Goal: Task Accomplishment & Management: Complete application form

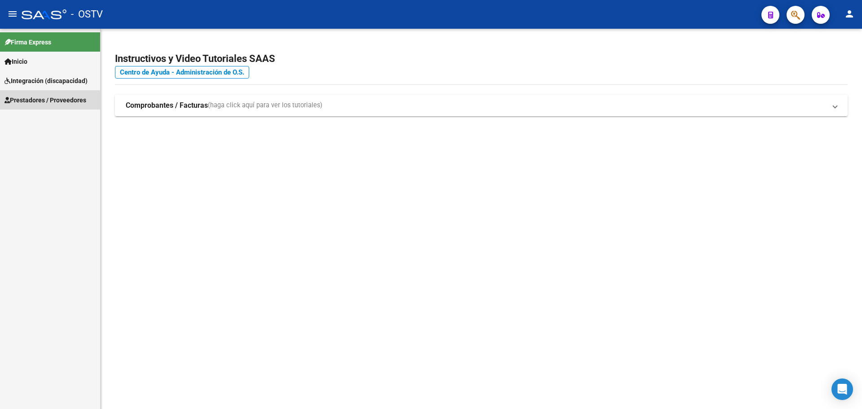
click at [27, 99] on span "Prestadores / Proveedores" at bounding box center [45, 100] width 82 height 10
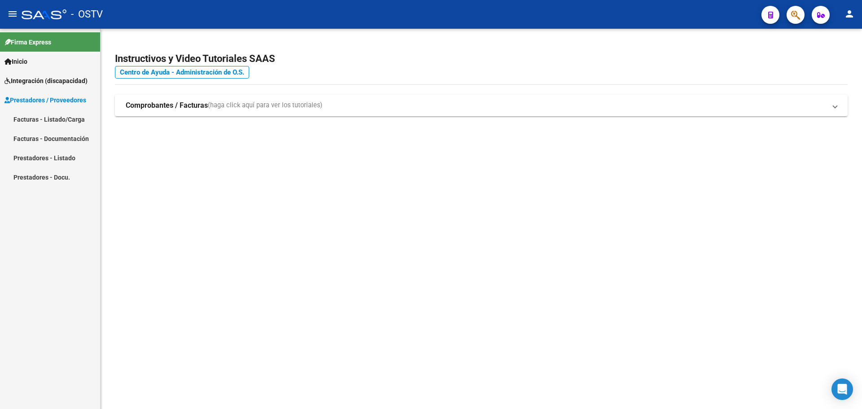
click at [37, 118] on link "Facturas - Listado/Carga" at bounding box center [50, 119] width 100 height 19
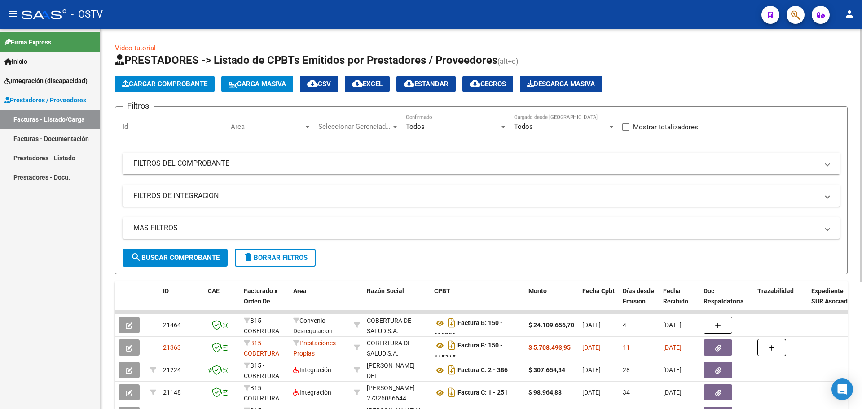
click at [207, 160] on mat-panel-title "FILTROS DEL COMPROBANTE" at bounding box center [475, 164] width 685 height 10
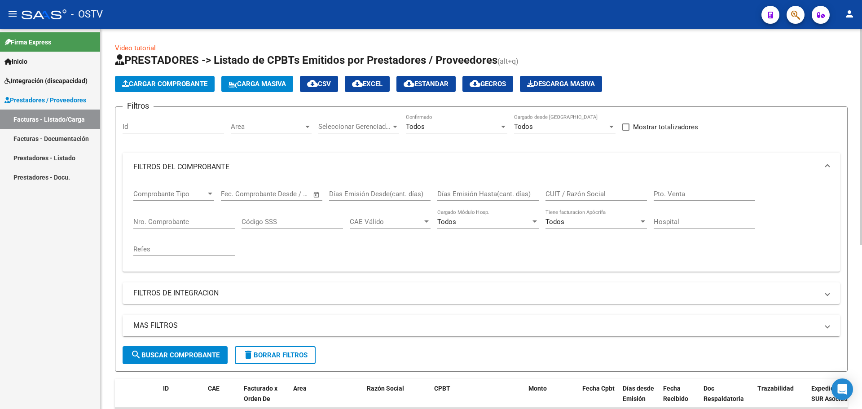
click at [189, 222] on input "Nro. Comprobante" at bounding box center [183, 222] width 101 height 8
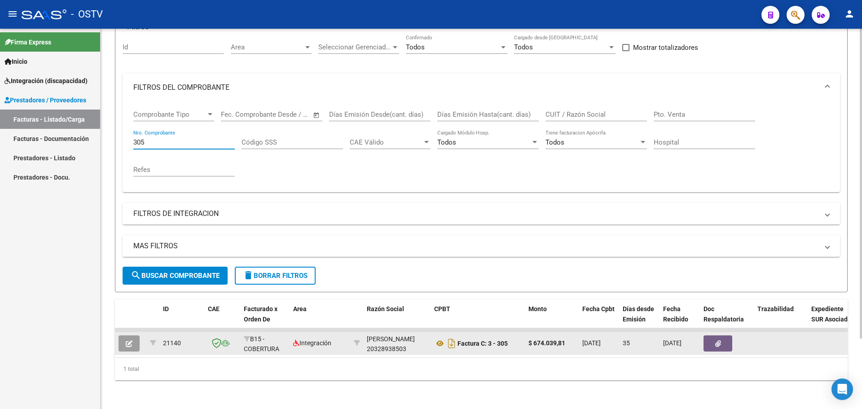
click at [129, 340] on icon "button" at bounding box center [129, 343] width 7 height 7
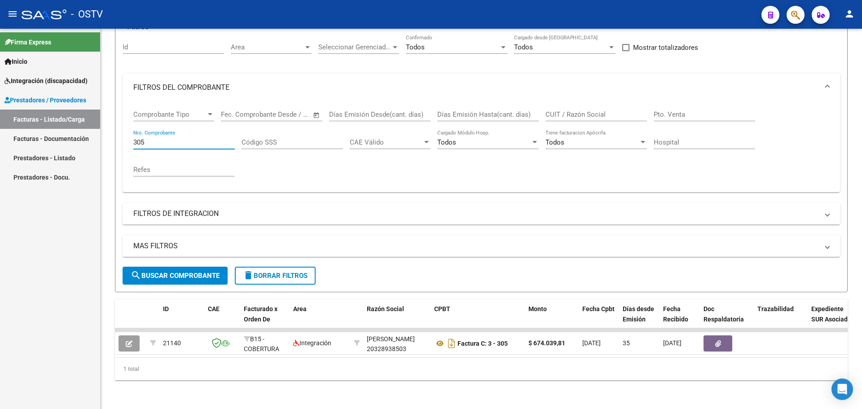
drag, startPoint x: 161, startPoint y: 139, endPoint x: 0, endPoint y: 147, distance: 161.0
click at [0, 147] on mat-sidenav-container "Firma Express Inicio Instructivos Contacto OS Integración (discapacidad) Certif…" at bounding box center [431, 219] width 862 height 380
type input "27"
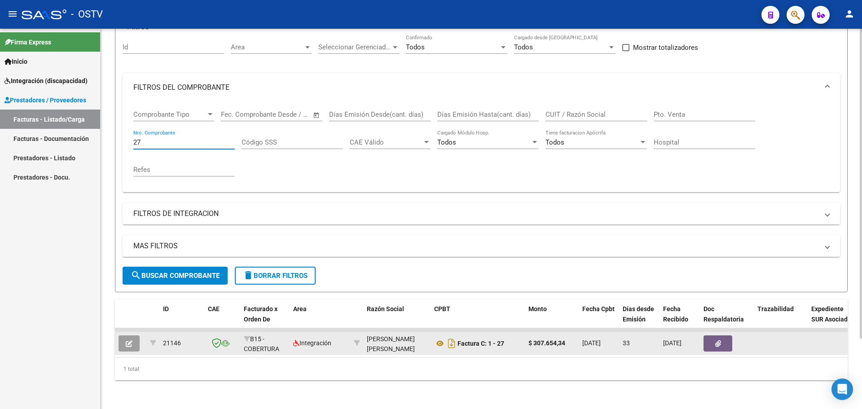
click at [127, 340] on icon "button" at bounding box center [129, 343] width 7 height 7
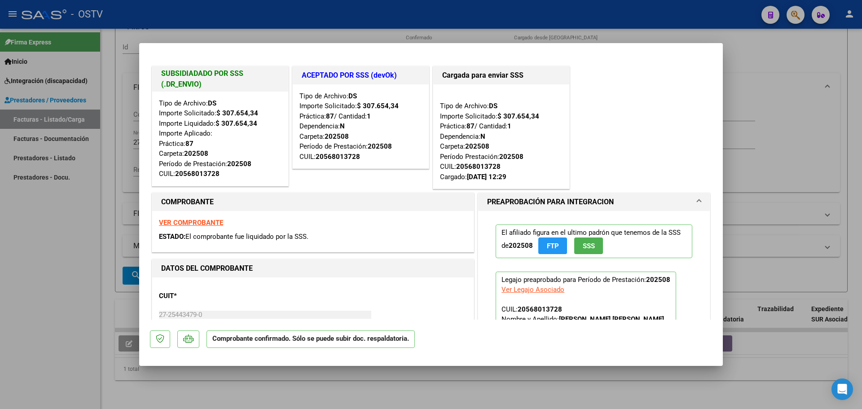
type input "$ 0,00"
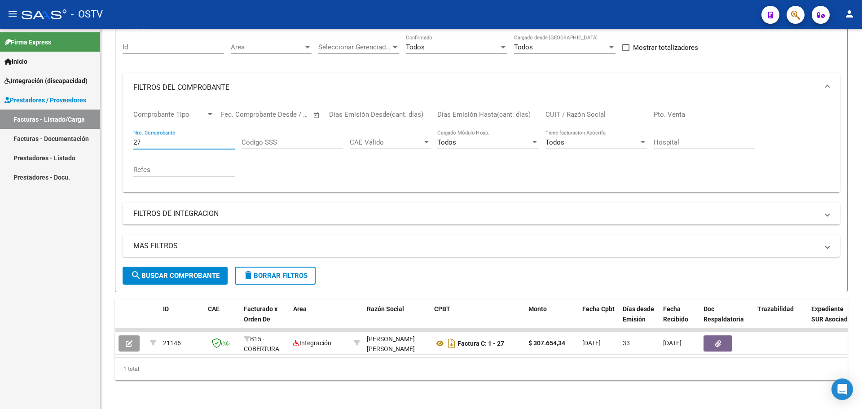
drag, startPoint x: 146, startPoint y: 132, endPoint x: 97, endPoint y: 141, distance: 49.7
click at [97, 141] on mat-sidenav-container "Firma Express Inicio Instructivos Contacto OS Integración (discapacidad) Certif…" at bounding box center [431, 219] width 862 height 380
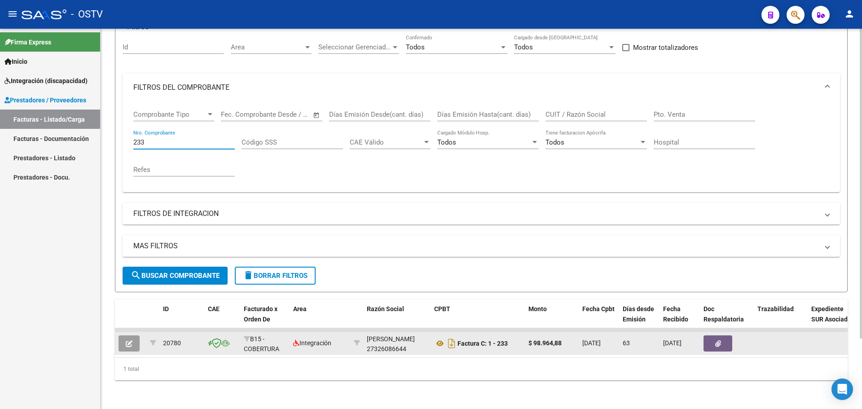
type input "233"
click at [137, 339] on button "button" at bounding box center [129, 343] width 21 height 16
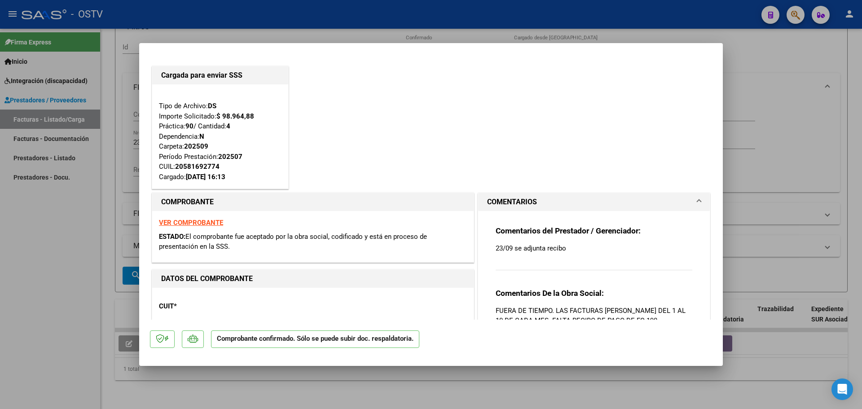
type input "$ 0,00"
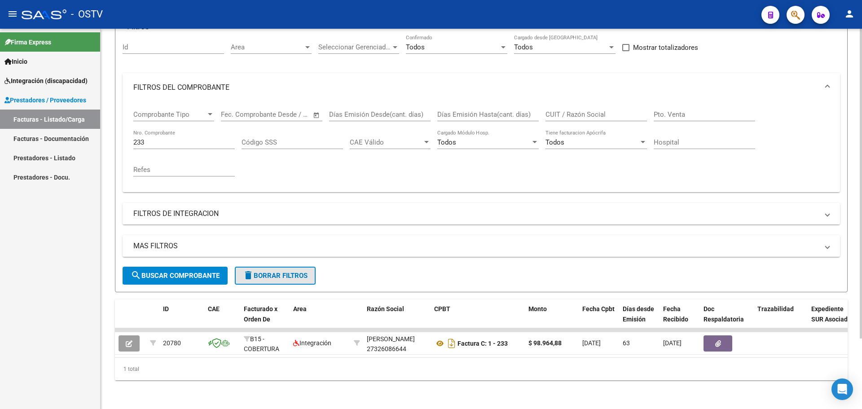
click at [284, 272] on span "delete Borrar Filtros" at bounding box center [275, 276] width 65 height 8
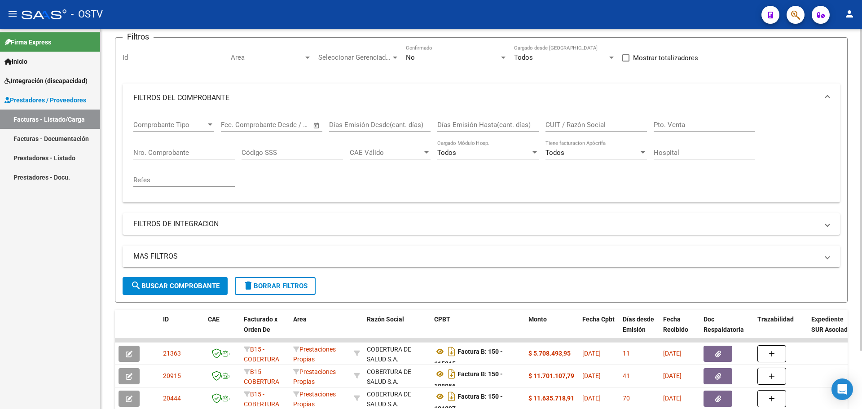
scroll to position [86, 0]
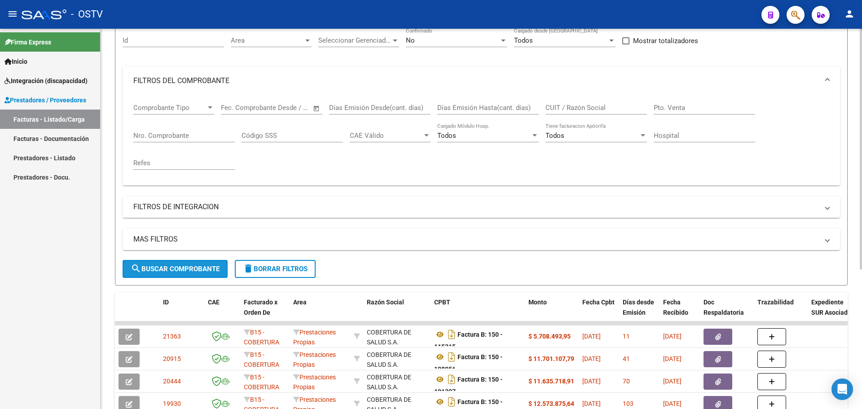
click at [172, 269] on span "search Buscar Comprobante" at bounding box center [175, 269] width 89 height 8
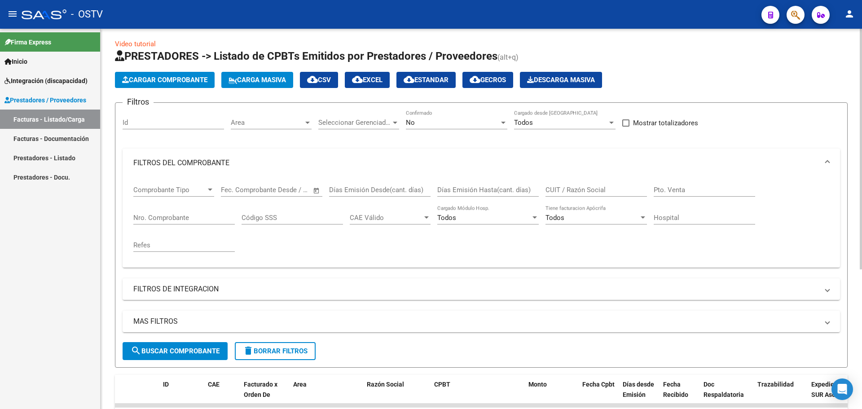
scroll to position [0, 0]
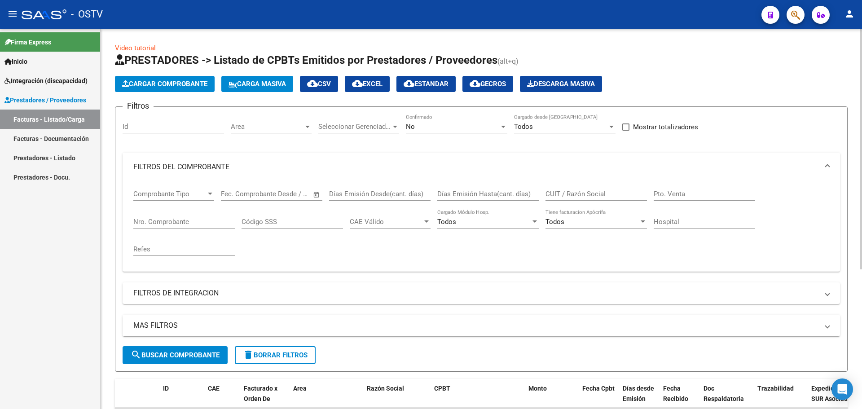
click at [274, 124] on span "Area" at bounding box center [267, 127] width 73 height 8
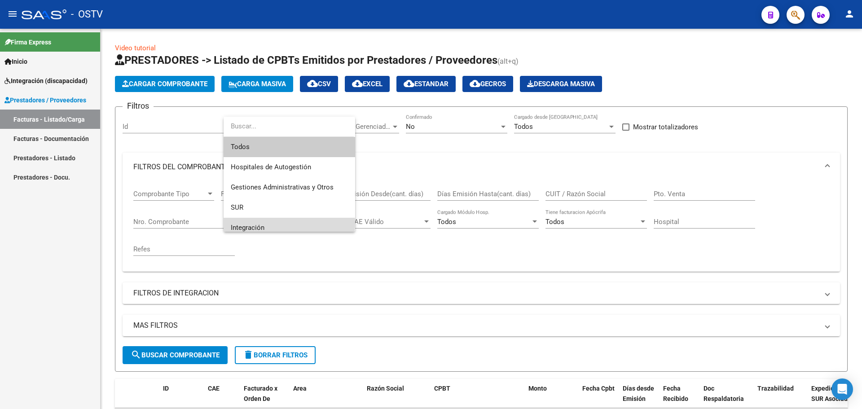
click at [267, 222] on span "Integración" at bounding box center [289, 228] width 117 height 20
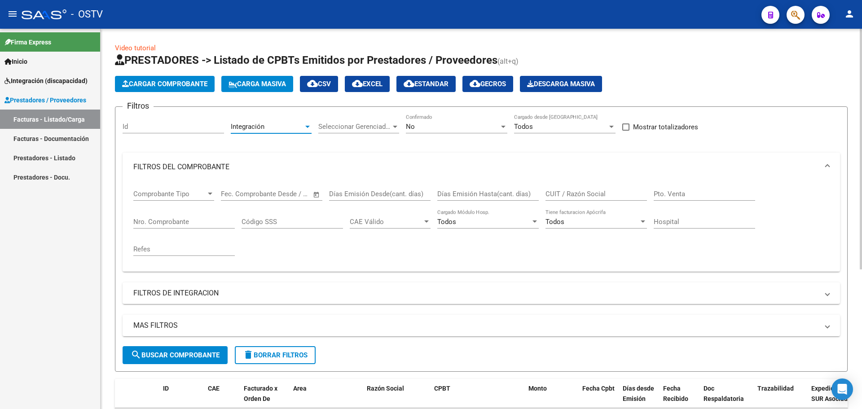
click at [173, 350] on button "search Buscar Comprobante" at bounding box center [175, 355] width 105 height 18
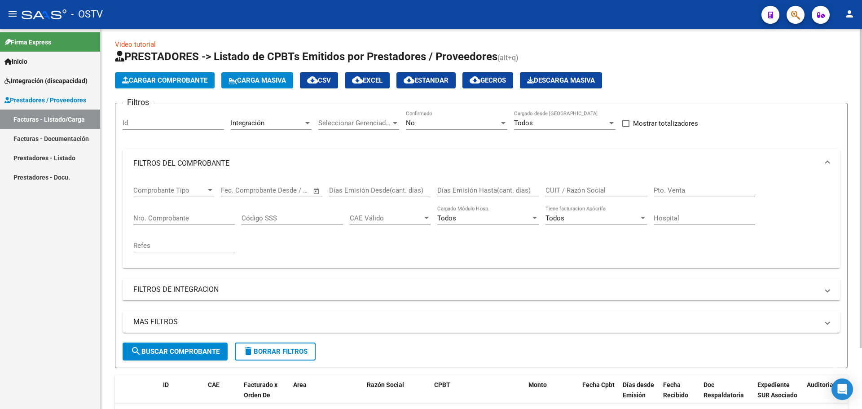
scroll to position [0, 0]
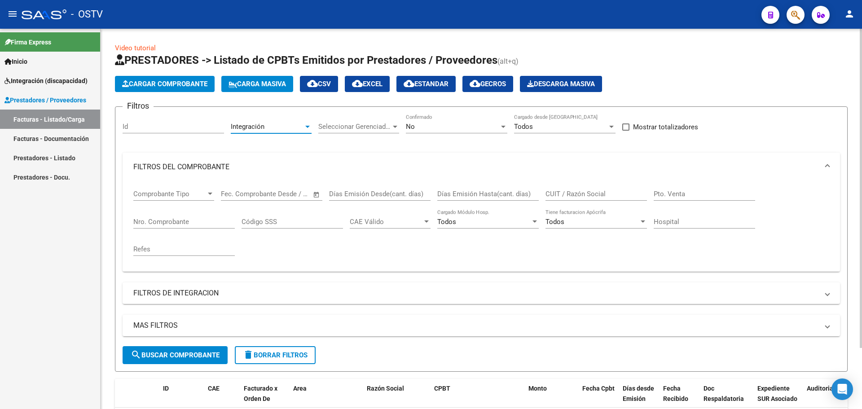
click at [283, 128] on div "Integración" at bounding box center [267, 127] width 73 height 8
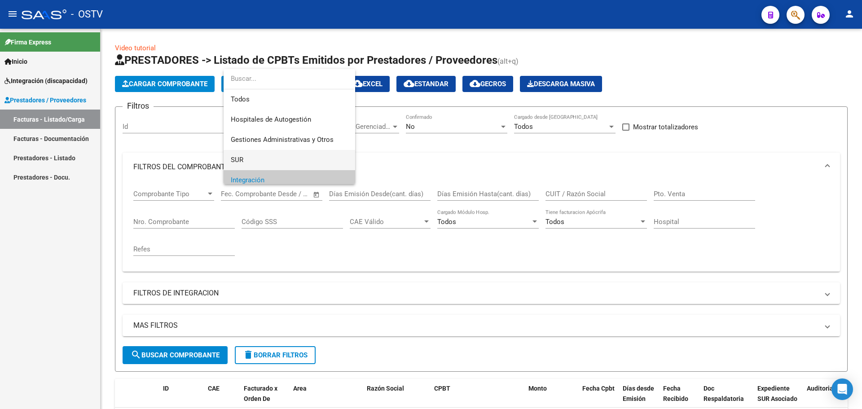
scroll to position [54, 0]
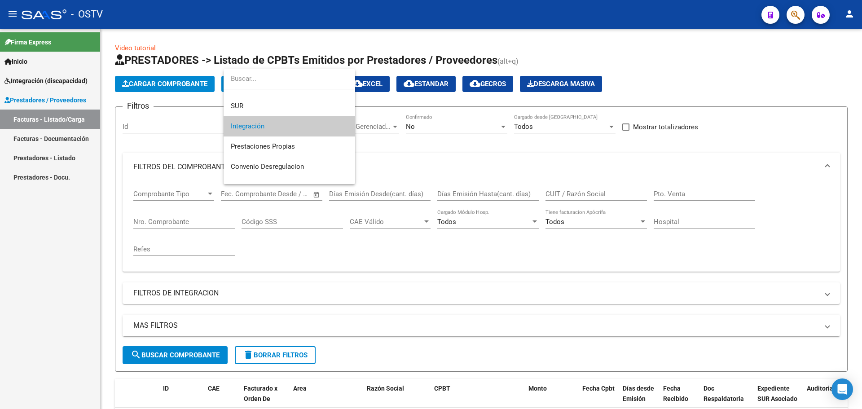
click at [448, 129] on div at bounding box center [431, 204] width 862 height 409
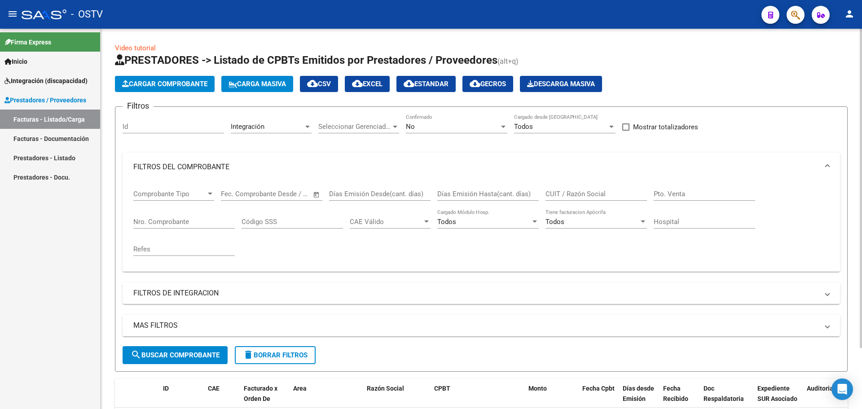
click at [446, 121] on div "No Confirmado" at bounding box center [456, 123] width 101 height 19
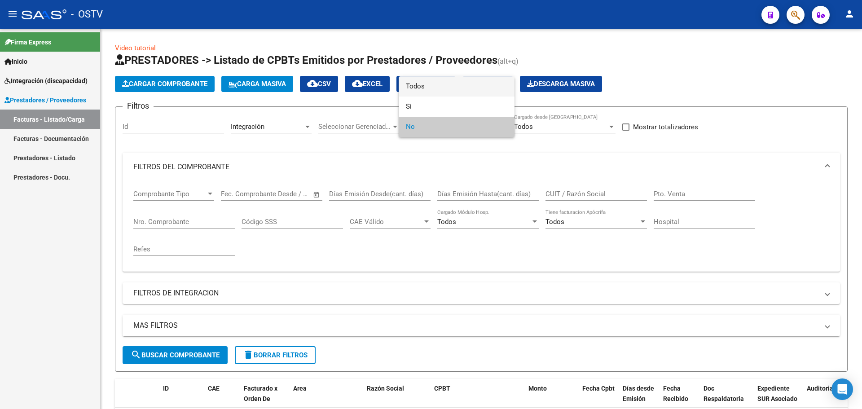
click at [407, 83] on span "Todos" at bounding box center [456, 86] width 101 height 20
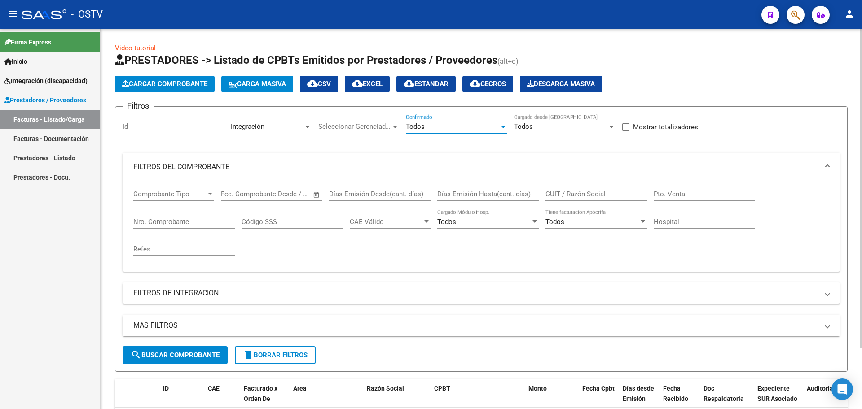
click at [160, 82] on span "Cargar Comprobante" at bounding box center [164, 84] width 85 height 8
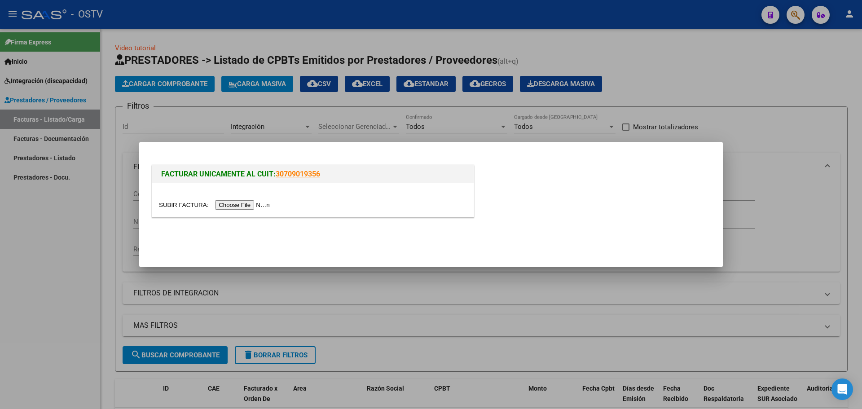
click at [256, 207] on input "file" at bounding box center [216, 204] width 114 height 9
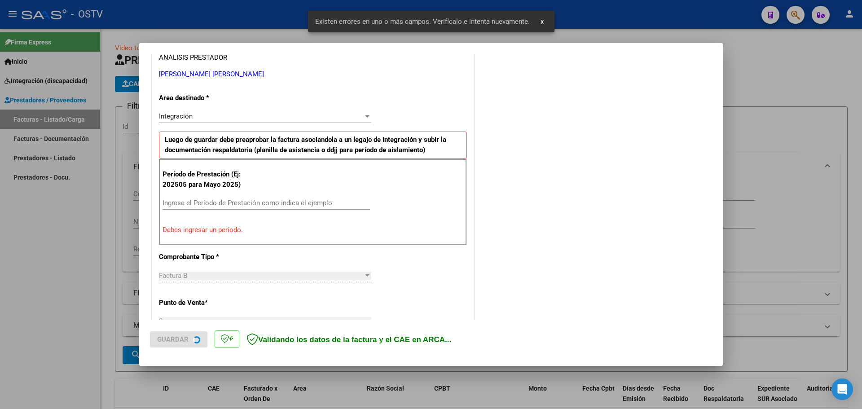
scroll to position [180, 0]
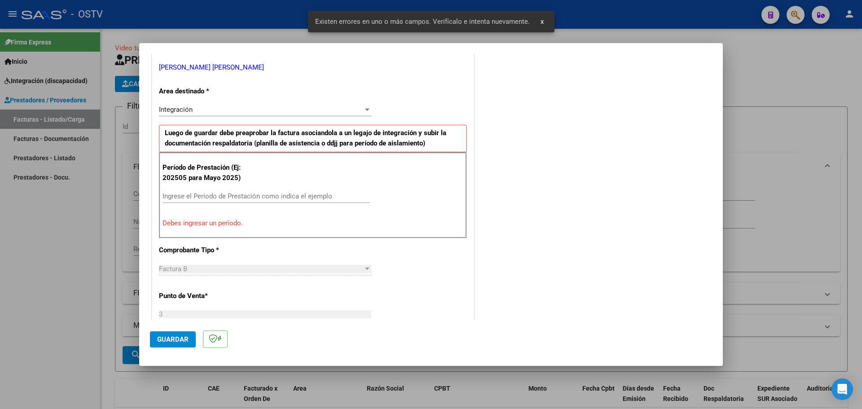
click at [261, 199] on input "Ingrese el Período de Prestación como indica el ejemplo" at bounding box center [266, 196] width 207 height 8
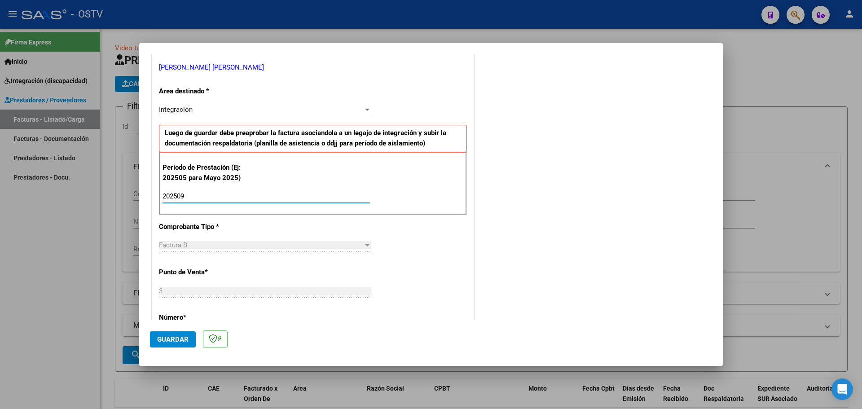
type input "202509"
click at [181, 336] on span "Guardar" at bounding box center [172, 339] width 31 height 8
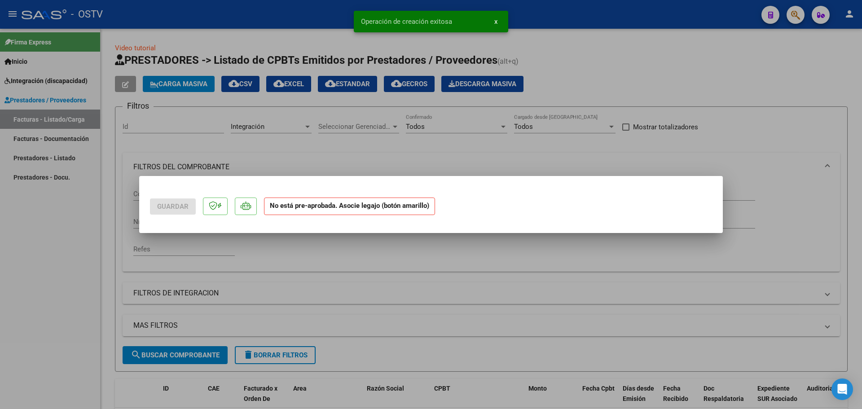
scroll to position [0, 0]
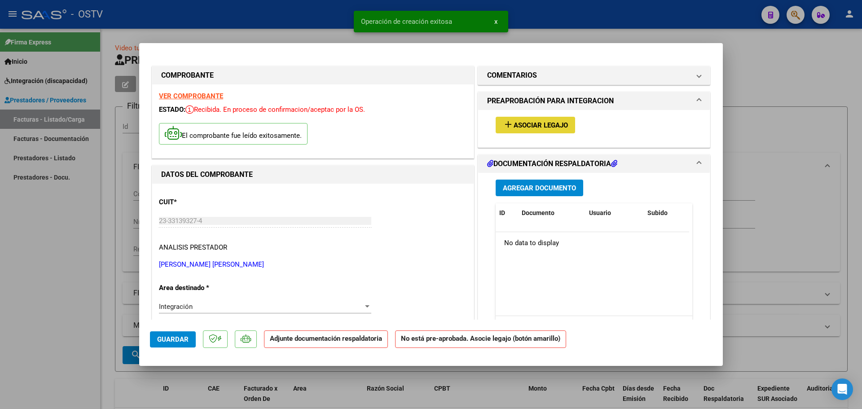
click at [524, 125] on span "Asociar Legajo" at bounding box center [541, 125] width 54 height 8
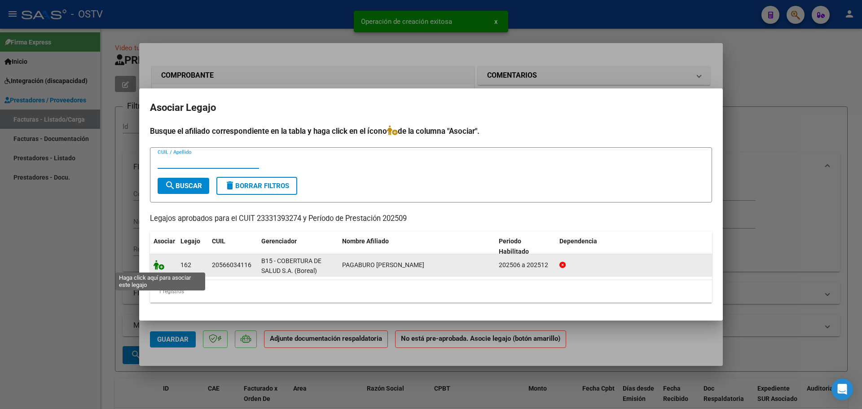
click at [159, 264] on icon at bounding box center [159, 265] width 11 height 10
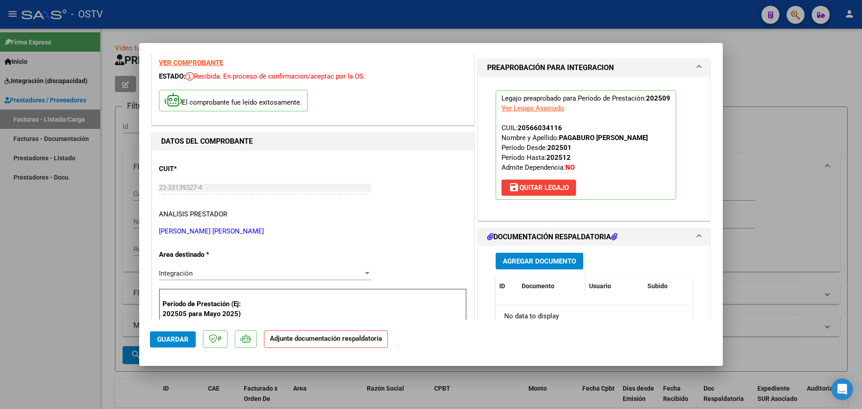
scroll to position [90, 0]
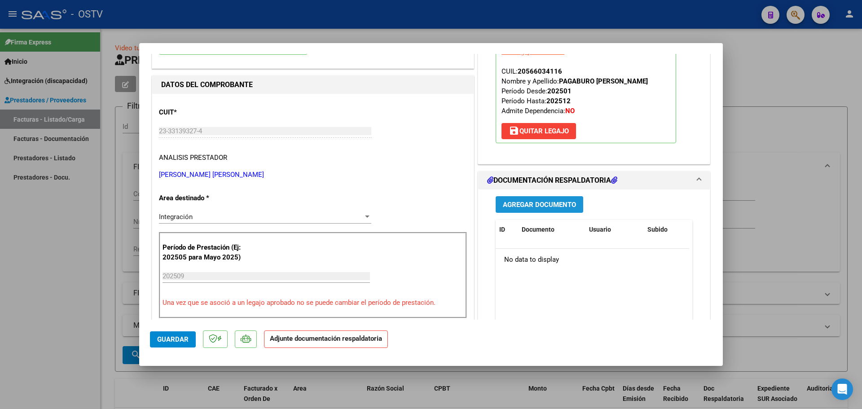
click at [538, 206] on span "Agregar Documento" at bounding box center [539, 205] width 73 height 8
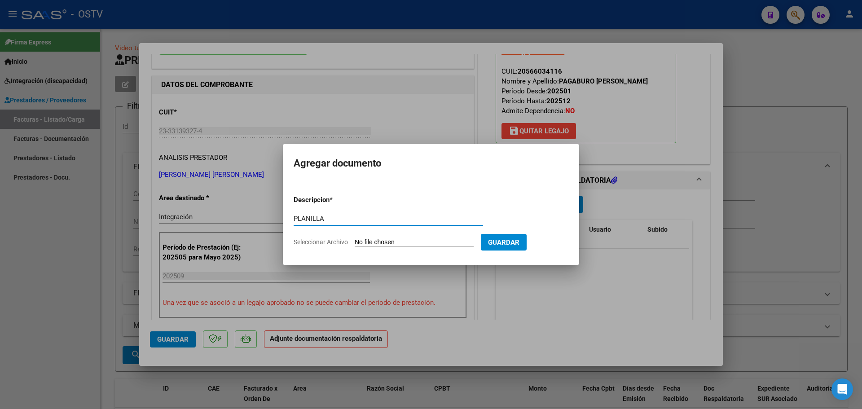
type input "PLANILLA"
click at [388, 248] on form "Descripcion * PLANILLA Escriba aquí una descripcion Seleccionar Archivo Guardar" at bounding box center [431, 221] width 275 height 66
click at [392, 242] on input "Seleccionar Archivo" at bounding box center [414, 242] width 119 height 9
type input "C:\fakepath\23331393274_6_3_711_Planilla de Asistencia_2.pdf"
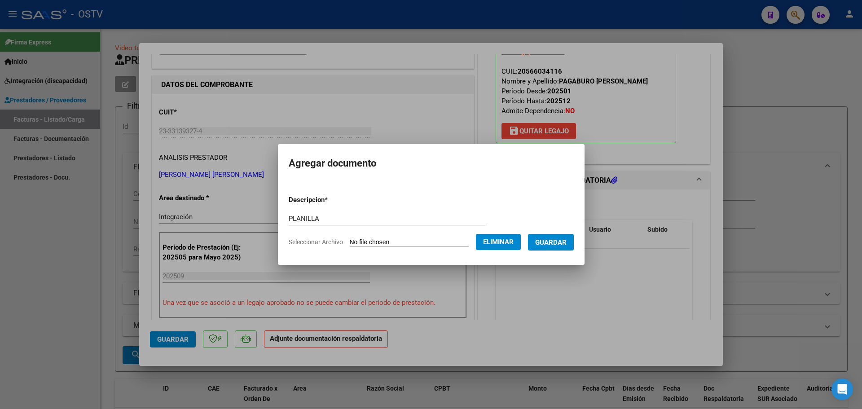
click at [557, 240] on span "Guardar" at bounding box center [550, 242] width 31 height 8
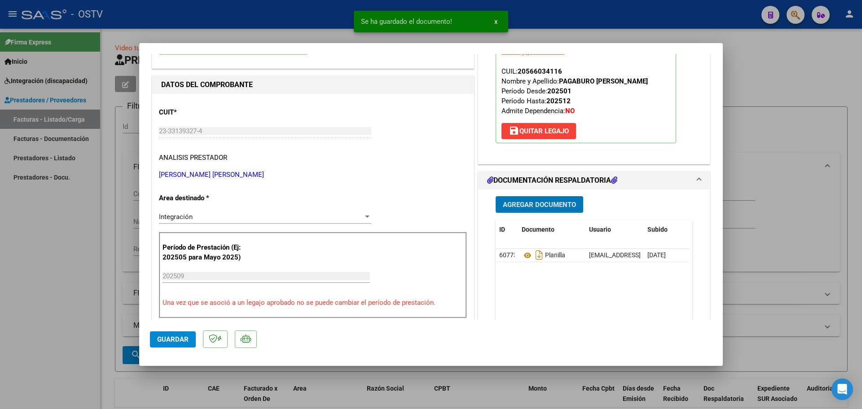
click at [175, 332] on button "Guardar" at bounding box center [173, 339] width 46 height 16
type input "$ 0,00"
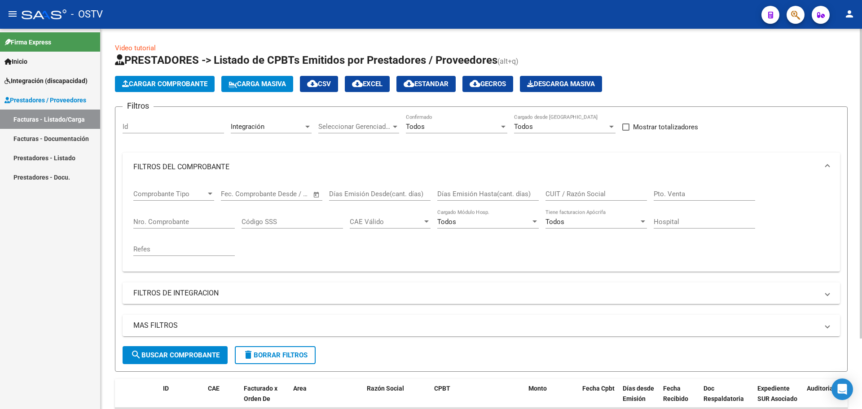
click at [186, 83] on span "Cargar Comprobante" at bounding box center [164, 84] width 85 height 8
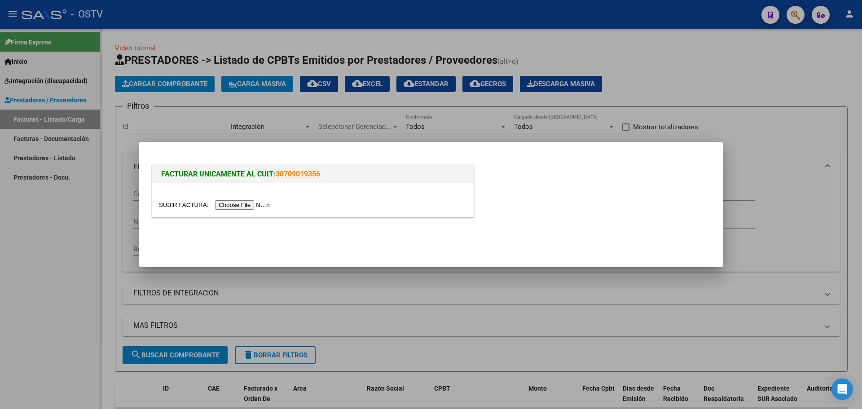
click at [257, 203] on input "file" at bounding box center [216, 204] width 114 height 9
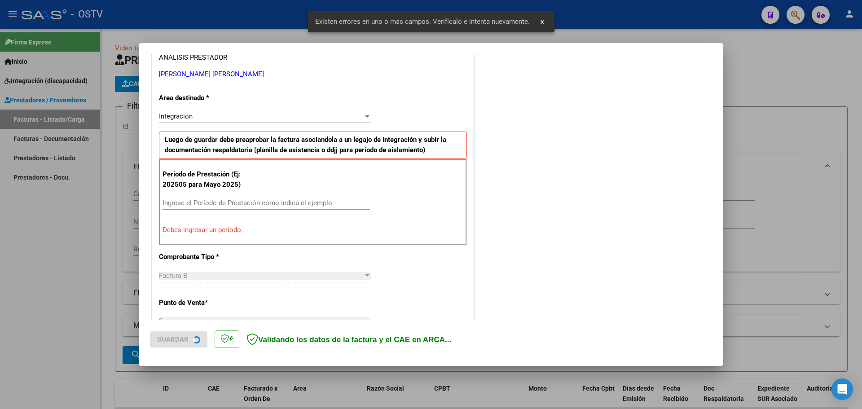
scroll to position [180, 0]
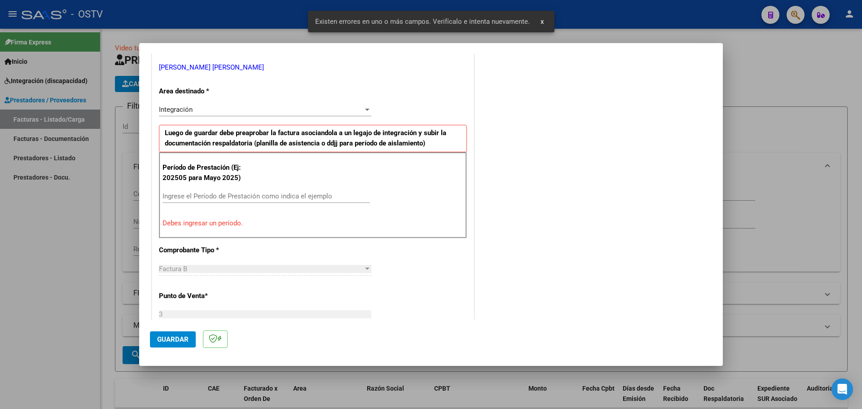
click at [210, 199] on input "Ingrese el Período de Prestación como indica el ejemplo" at bounding box center [266, 196] width 207 height 8
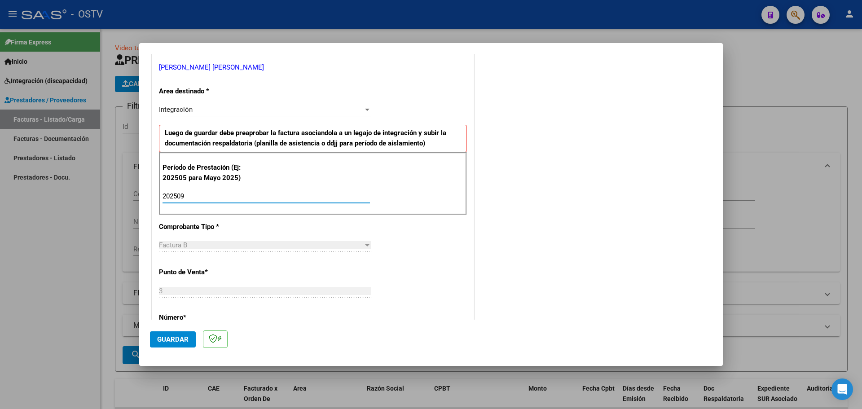
type input "202509"
click at [191, 341] on button "Guardar" at bounding box center [173, 339] width 46 height 16
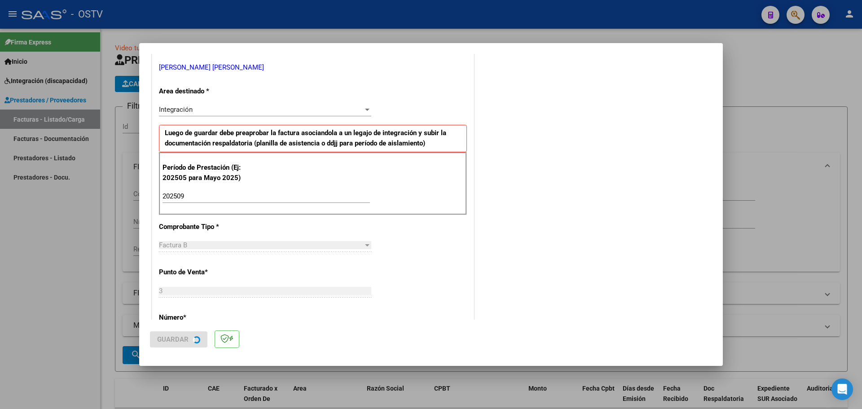
scroll to position [0, 0]
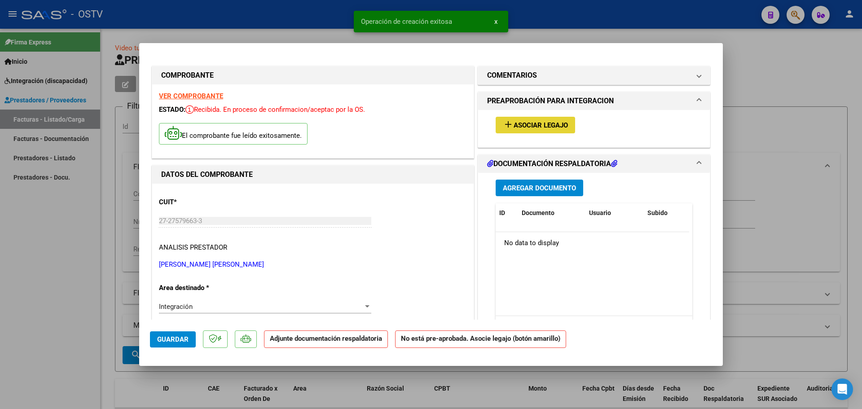
click at [535, 122] on span "Asociar Legajo" at bounding box center [541, 125] width 54 height 8
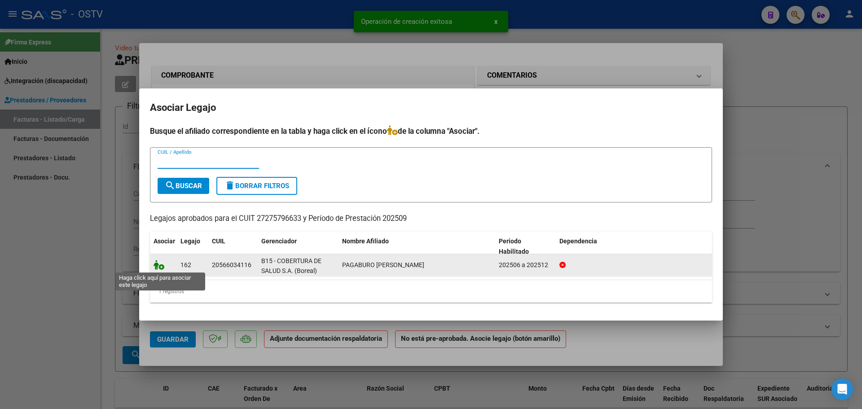
click at [159, 267] on icon at bounding box center [159, 265] width 11 height 10
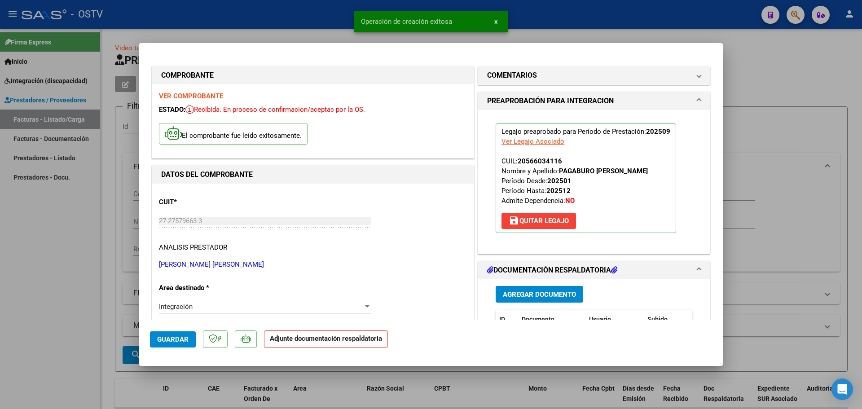
click at [536, 297] on span "Agregar Documento" at bounding box center [539, 295] width 73 height 8
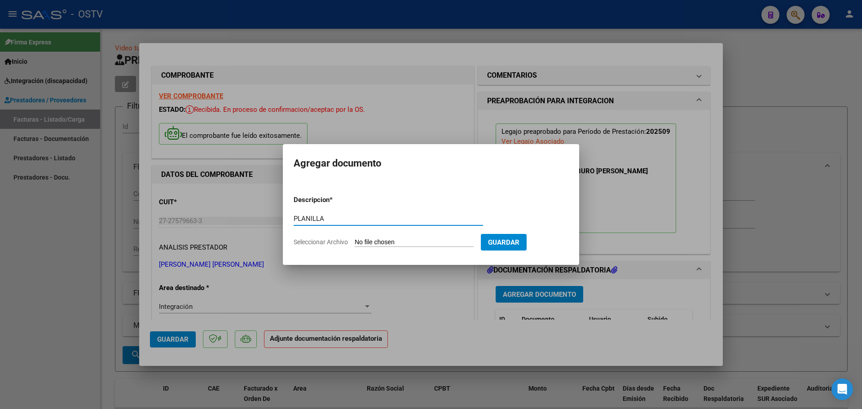
type input "PLANILLA"
click at [408, 242] on input "Seleccionar Archivo" at bounding box center [414, 242] width 119 height 9
type input "C:\fakepath\27275796633_6_3_1602_Planilla de Asistencia_2.pdf"
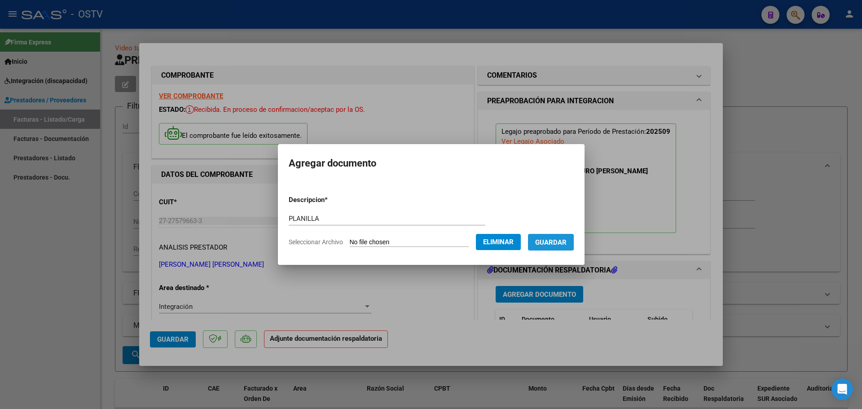
click at [550, 240] on span "Guardar" at bounding box center [550, 242] width 31 height 8
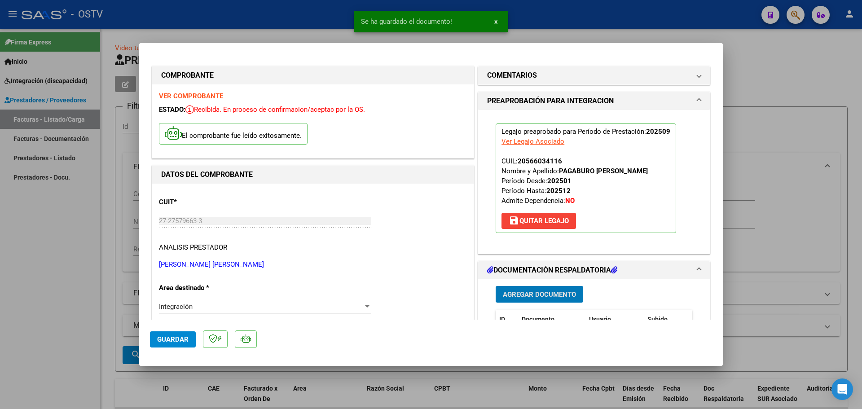
click at [163, 342] on span "Guardar" at bounding box center [172, 339] width 31 height 8
type input "$ 0,00"
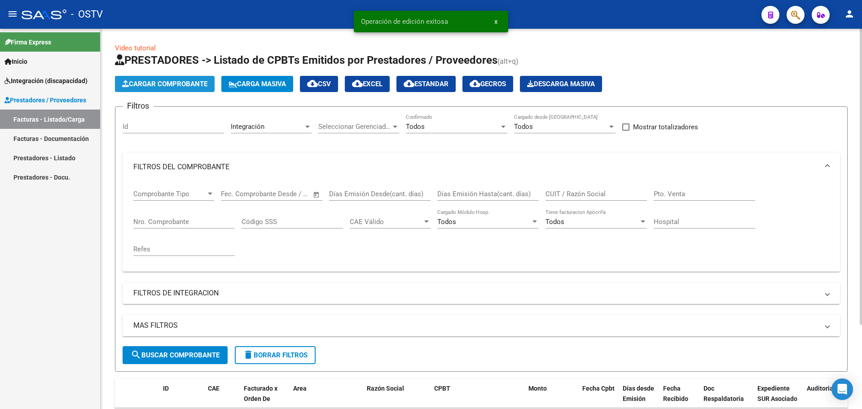
click at [161, 82] on span "Cargar Comprobante" at bounding box center [164, 84] width 85 height 8
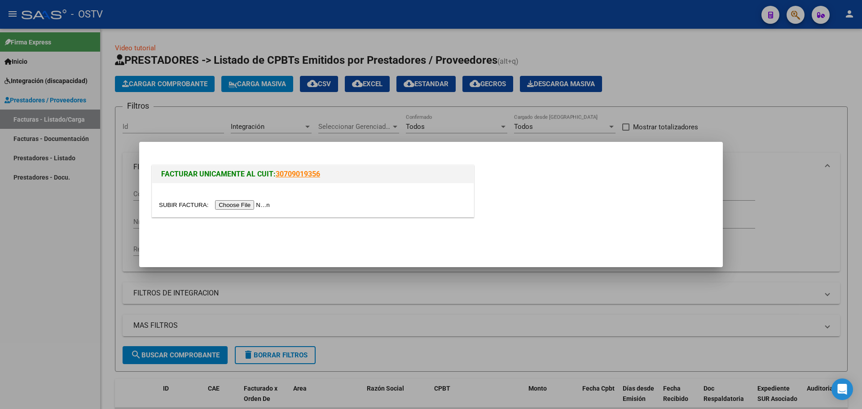
click at [245, 207] on input "file" at bounding box center [216, 204] width 114 height 9
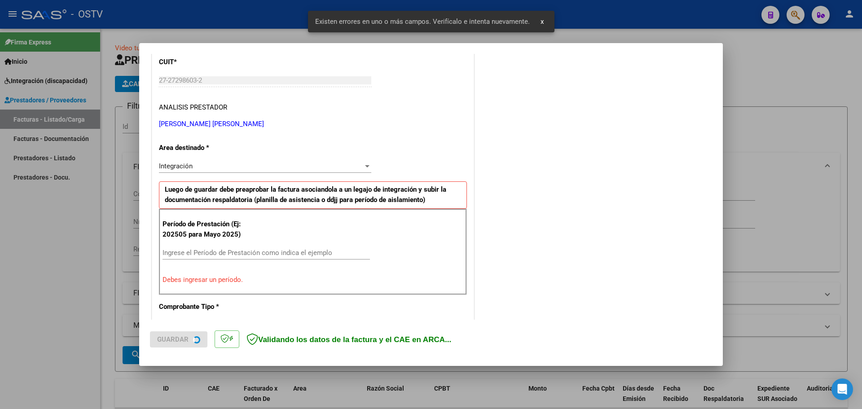
scroll to position [180, 0]
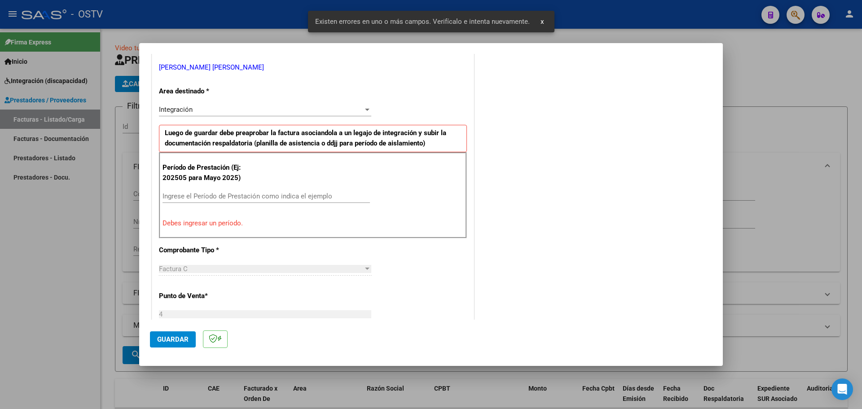
click at [230, 192] on input "Ingrese el Período de Prestación como indica el ejemplo" at bounding box center [266, 196] width 207 height 8
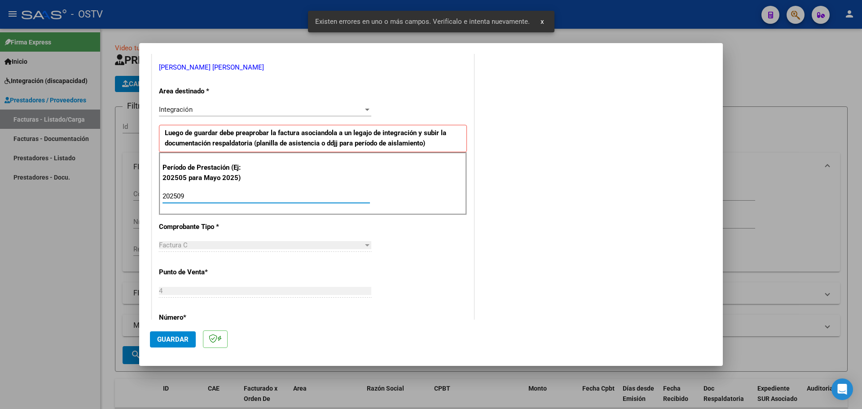
type input "202509"
click at [179, 333] on button "Guardar" at bounding box center [173, 339] width 46 height 16
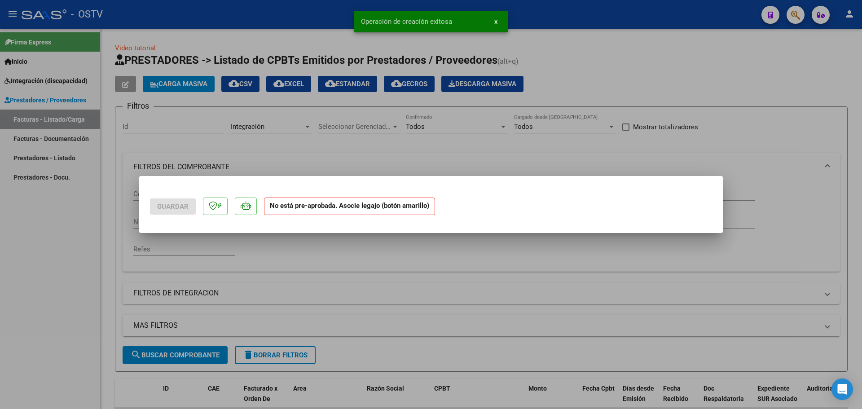
scroll to position [0, 0]
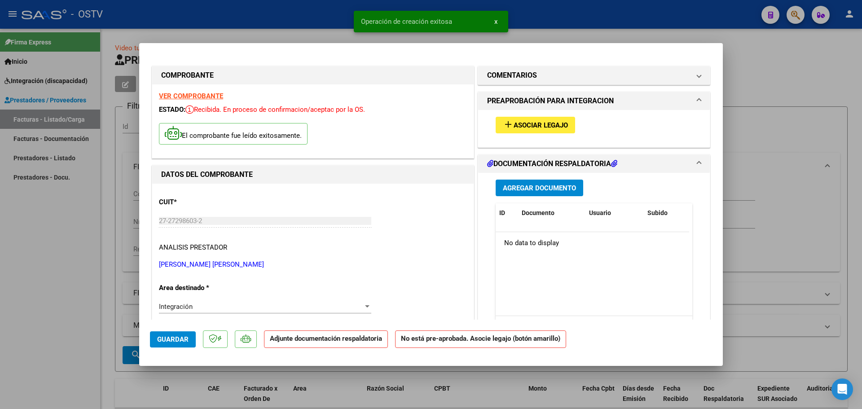
click at [526, 135] on div "add Asociar Legajo" at bounding box center [594, 125] width 210 height 30
click at [529, 129] on button "add Asociar Legajo" at bounding box center [535, 125] width 79 height 17
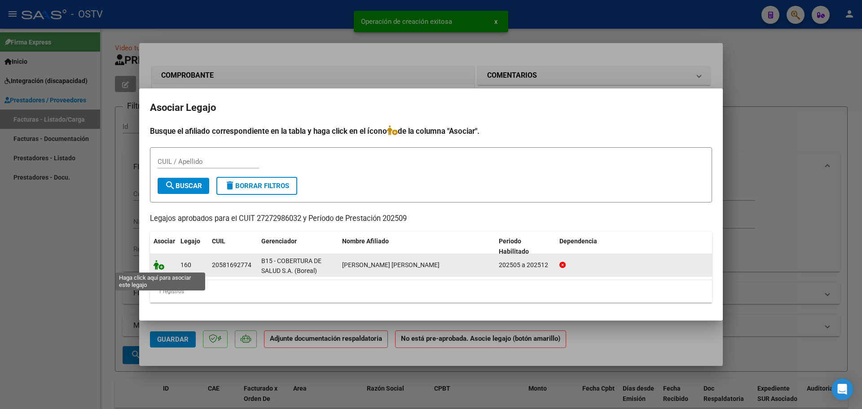
click at [159, 265] on icon at bounding box center [159, 265] width 11 height 10
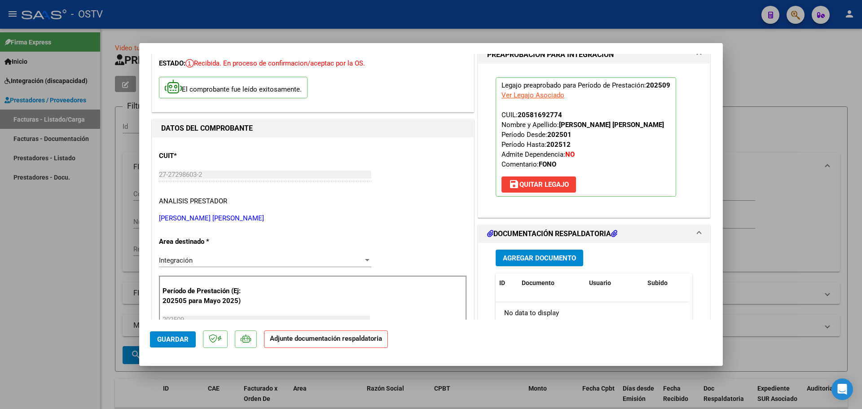
scroll to position [90, 0]
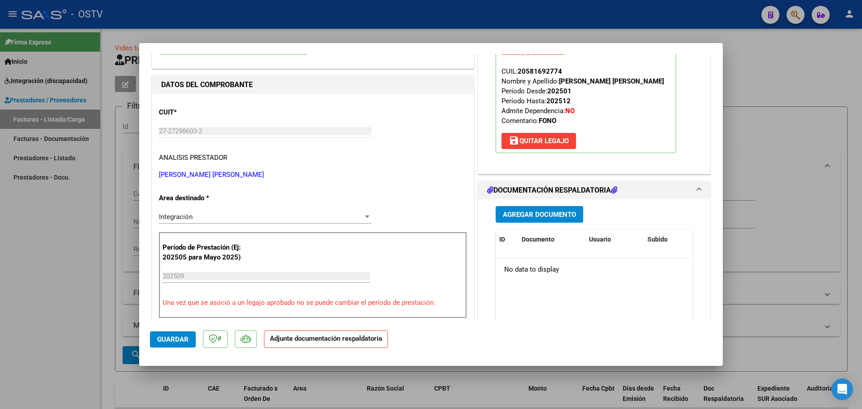
click at [542, 215] on span "Agregar Documento" at bounding box center [539, 215] width 73 height 8
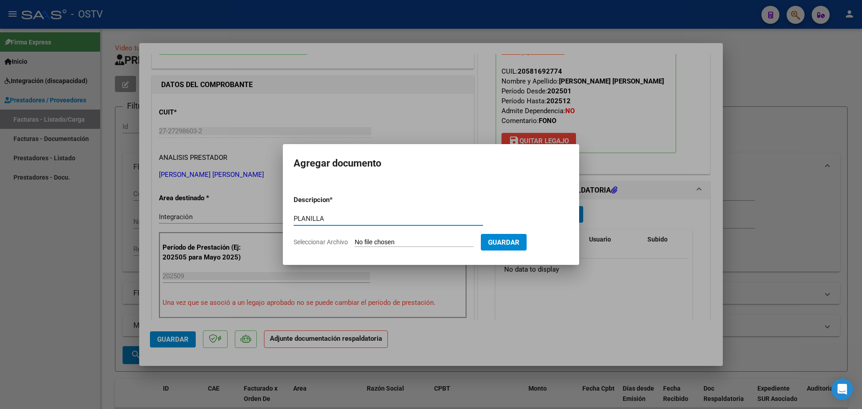
type input "PLANILLA"
click at [363, 244] on input "Seleccionar Archivo" at bounding box center [414, 242] width 119 height 9
type input "C:\fakepath\27272986032_11_4_926_Planilla de Asistencia_3.pdf"
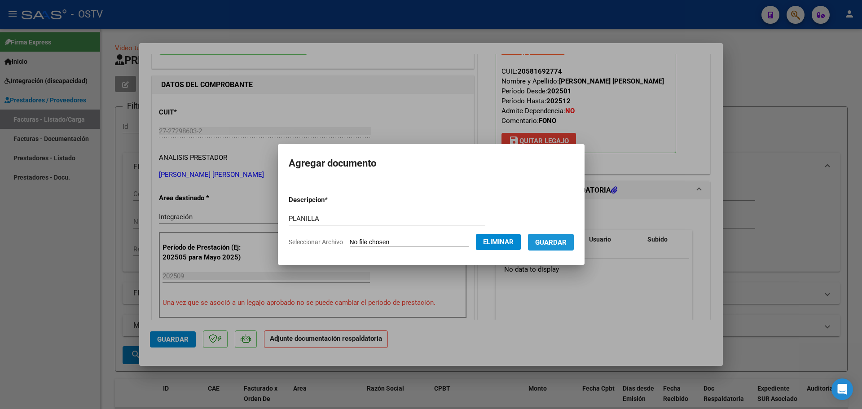
click at [564, 234] on button "Guardar" at bounding box center [551, 242] width 46 height 17
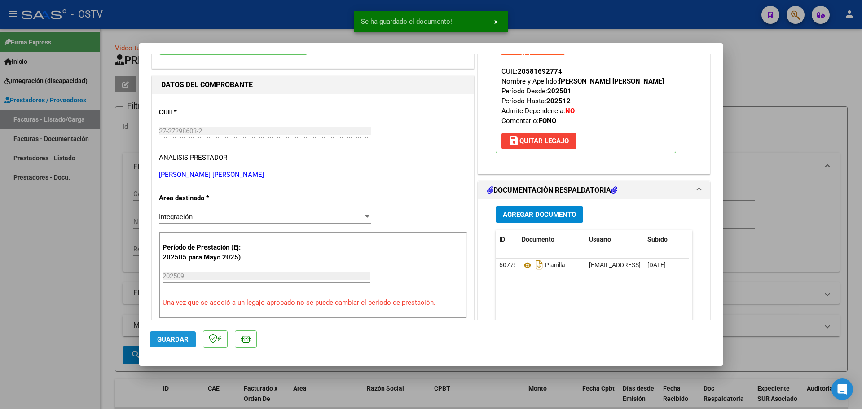
click at [175, 340] on span "Guardar" at bounding box center [172, 339] width 31 height 8
type input "$ 0,00"
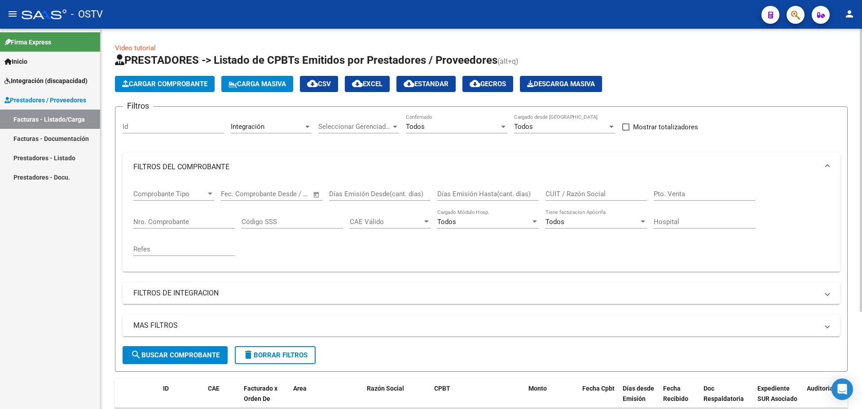
click at [170, 87] on span "Cargar Comprobante" at bounding box center [164, 84] width 85 height 8
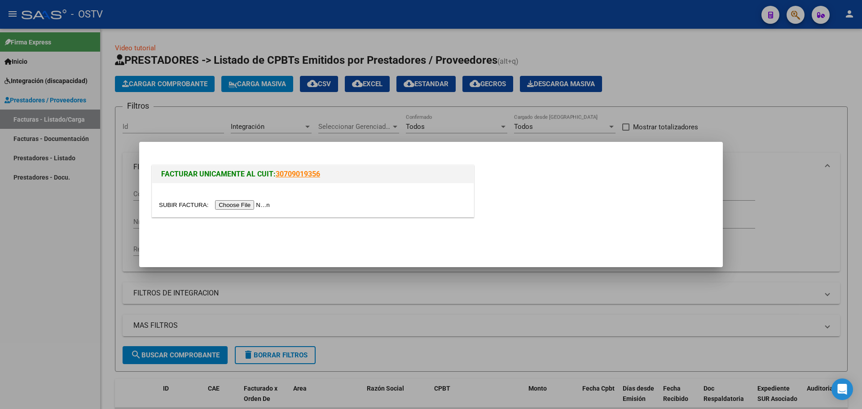
click at [243, 206] on input "file" at bounding box center [216, 204] width 114 height 9
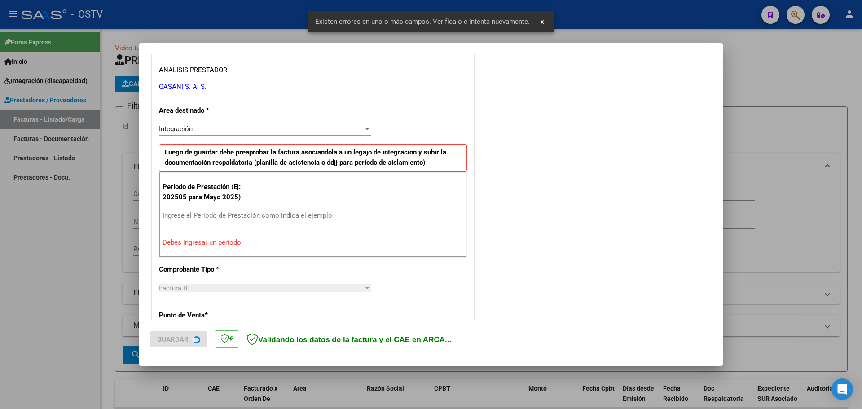
scroll to position [163, 0]
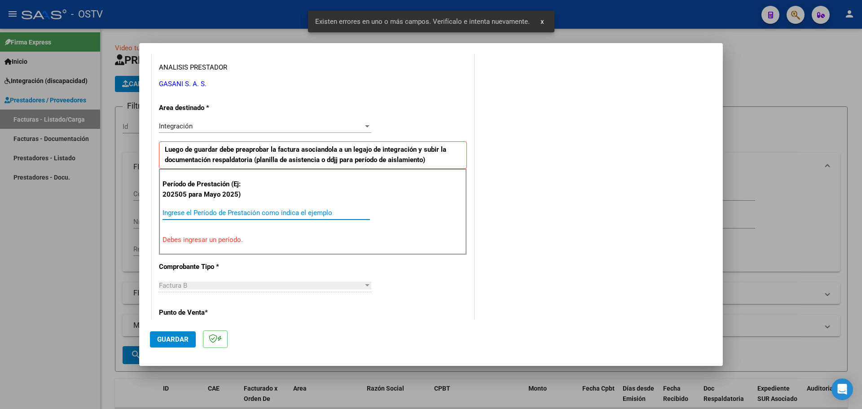
click at [217, 212] on input "Ingrese el Período de Prestación como indica el ejemplo" at bounding box center [266, 213] width 207 height 8
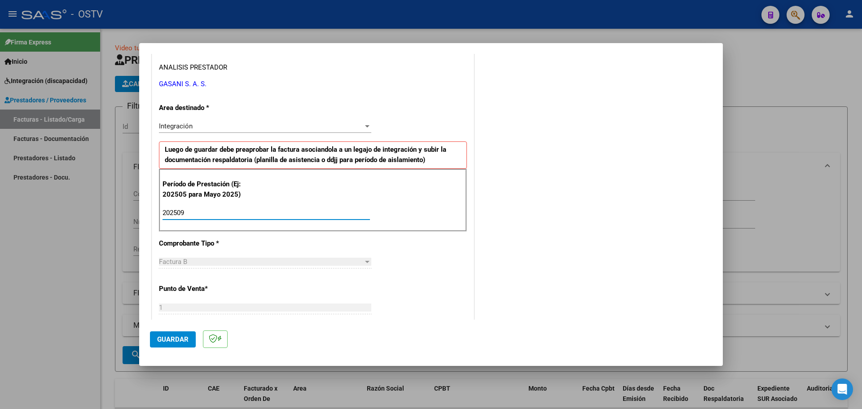
type input "202509"
click at [182, 339] on span "Guardar" at bounding box center [172, 339] width 31 height 8
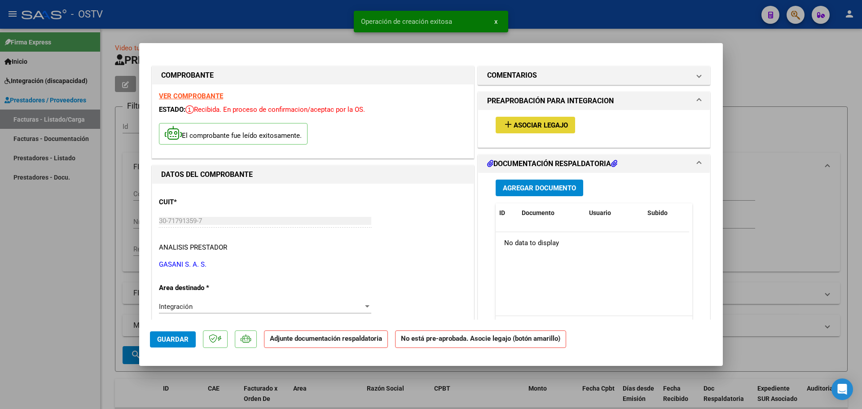
click at [519, 127] on span "Asociar Legajo" at bounding box center [541, 125] width 54 height 8
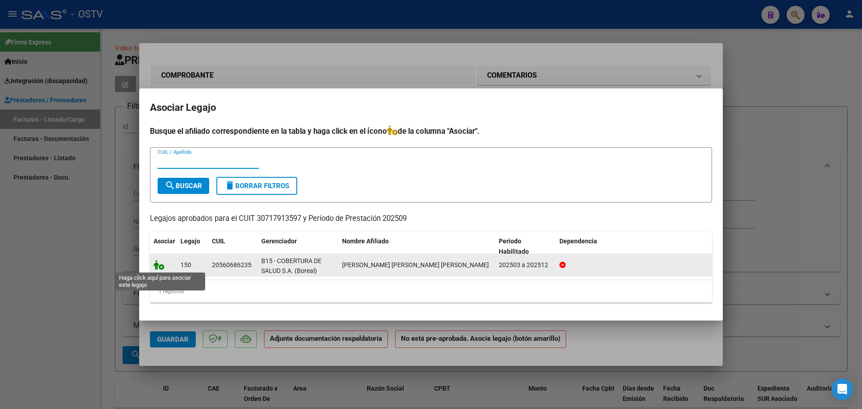
click at [159, 265] on icon at bounding box center [159, 265] width 11 height 10
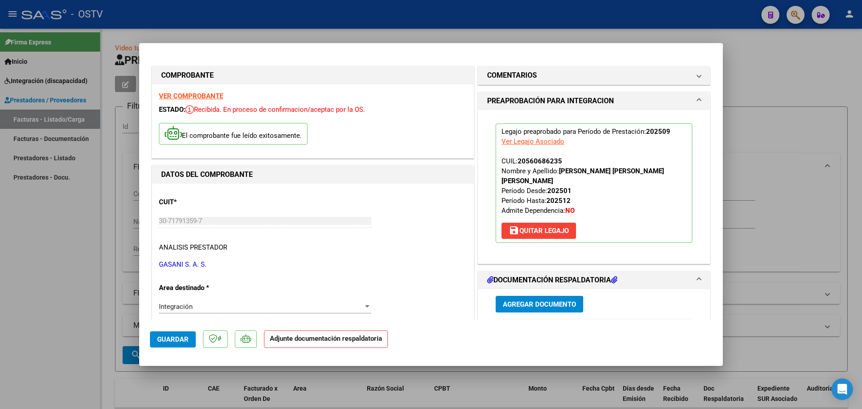
click at [533, 300] on span "Agregar Documento" at bounding box center [539, 304] width 73 height 8
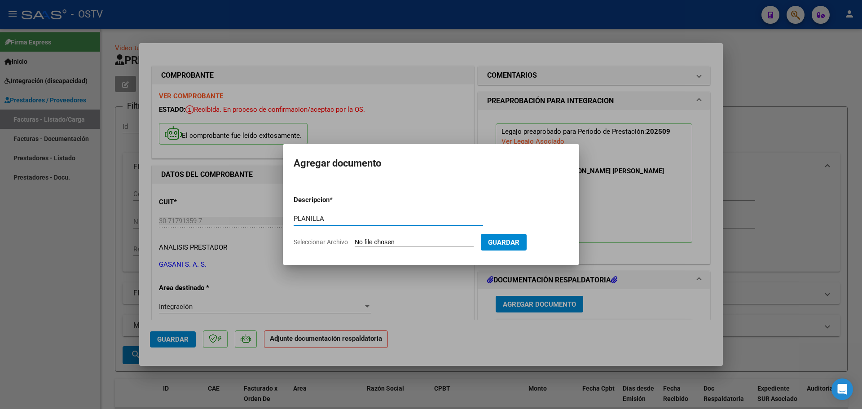
type input "PLANILLA"
click at [394, 238] on input "Seleccionar Archivo" at bounding box center [414, 242] width 119 height 9
type input "C:\fakepath\30717913597_6_1_1149_Planilla de Asistencia_2.pdf"
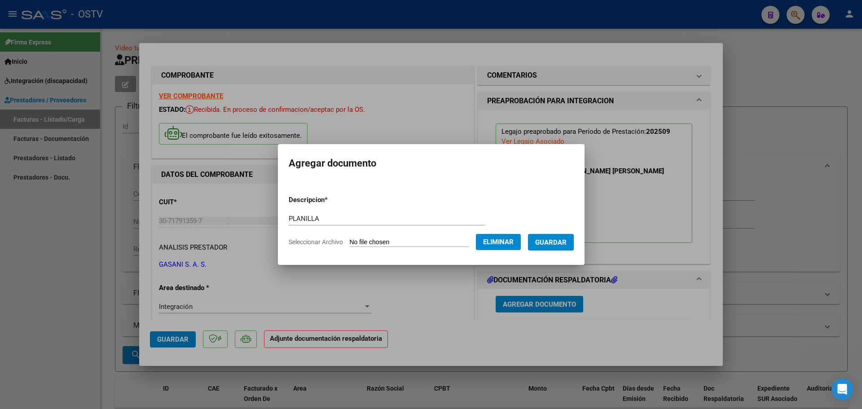
click at [560, 239] on span "Guardar" at bounding box center [550, 242] width 31 height 8
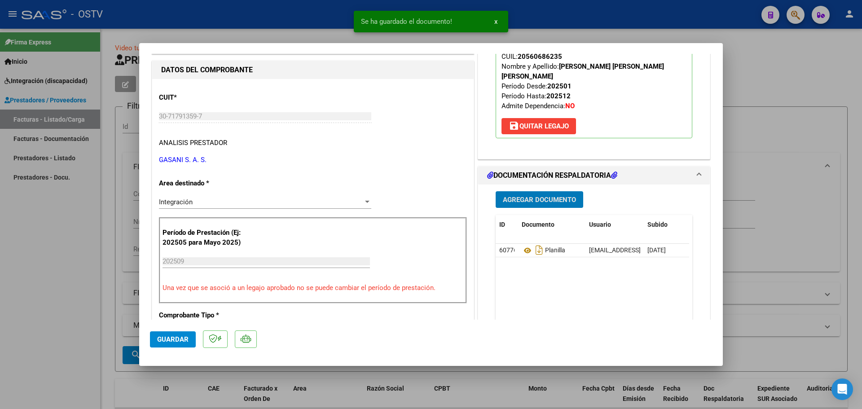
scroll to position [135, 0]
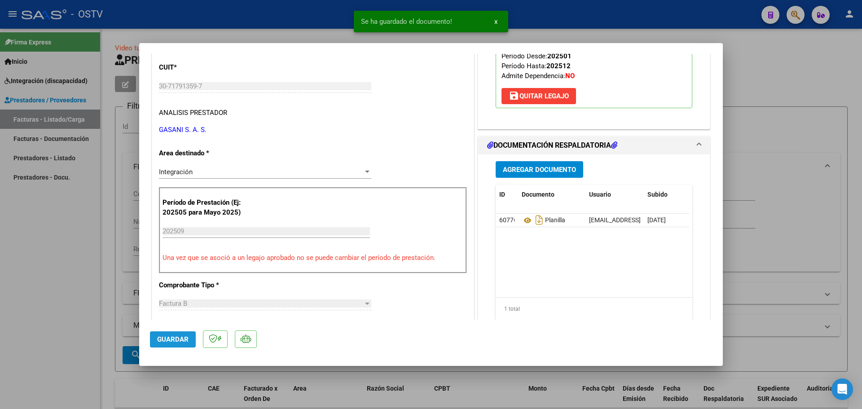
click at [164, 341] on span "Guardar" at bounding box center [172, 339] width 31 height 8
type input "$ 0,00"
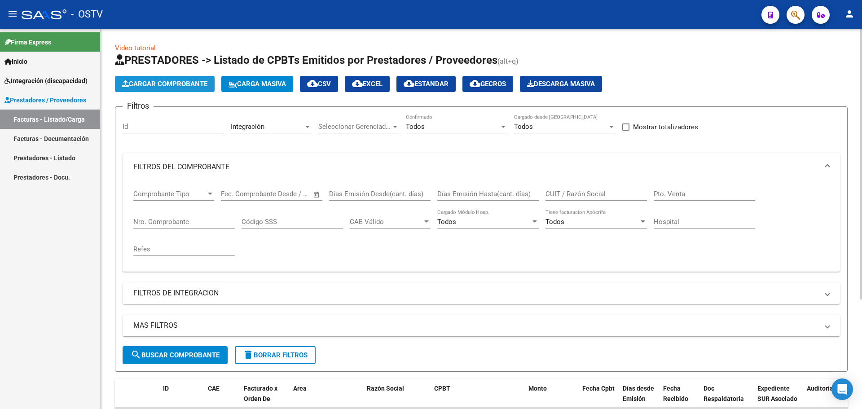
click at [172, 88] on button "Cargar Comprobante" at bounding box center [165, 84] width 100 height 16
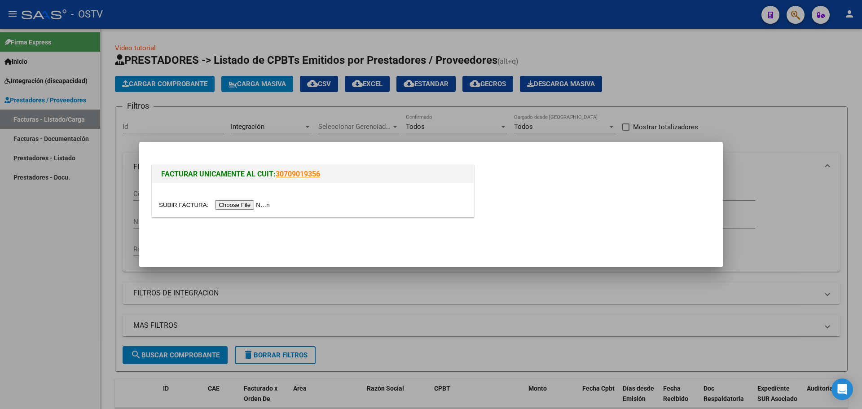
click at [224, 205] on input "file" at bounding box center [216, 204] width 114 height 9
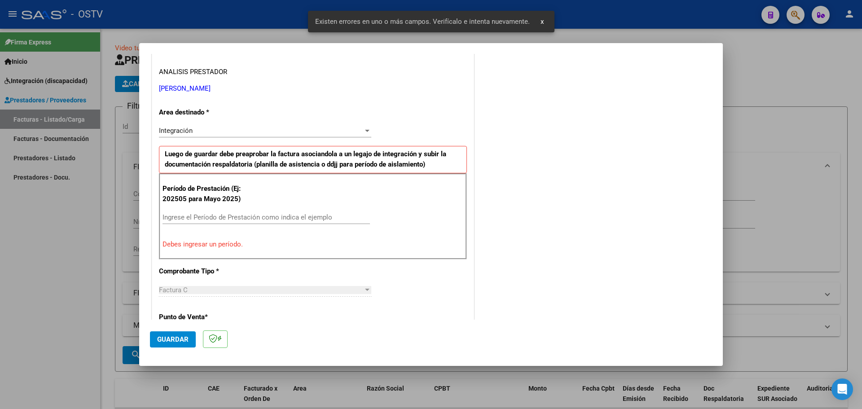
scroll to position [163, 0]
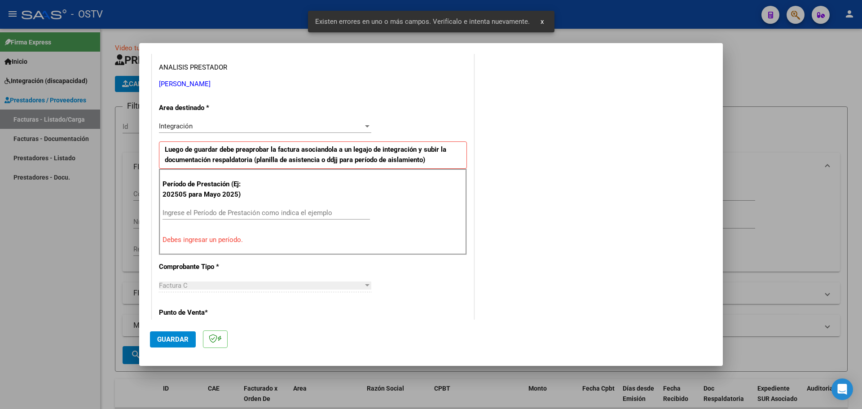
click at [220, 215] on input "Ingrese el Período de Prestación como indica el ejemplo" at bounding box center [266, 213] width 207 height 8
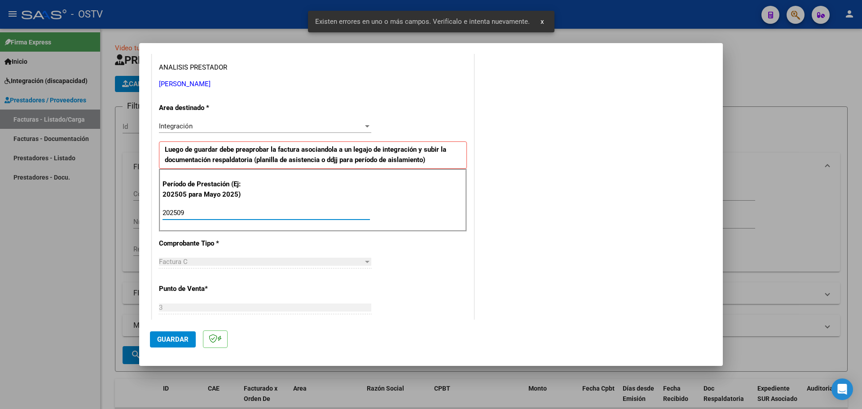
type input "202509"
click at [165, 339] on span "Guardar" at bounding box center [172, 339] width 31 height 8
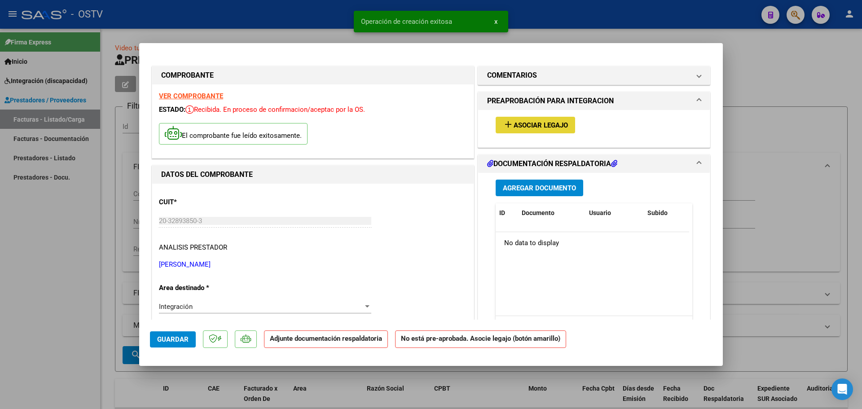
click at [552, 124] on span "Asociar Legajo" at bounding box center [541, 125] width 54 height 8
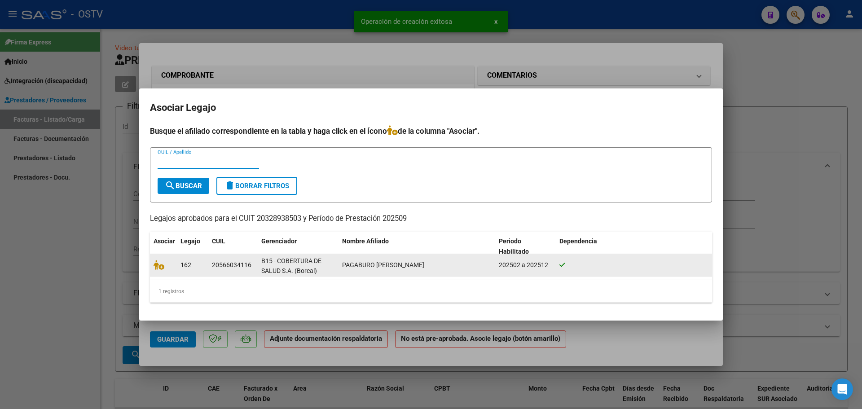
click at [154, 270] on div at bounding box center [164, 265] width 20 height 10
click at [156, 269] on icon at bounding box center [159, 265] width 11 height 10
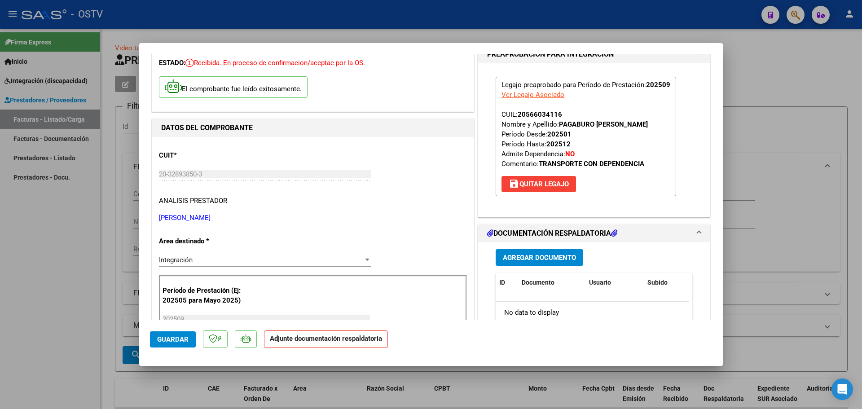
scroll to position [135, 0]
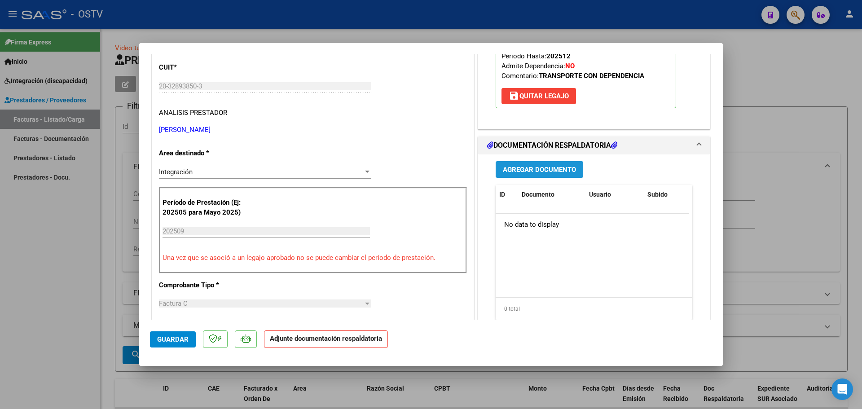
click at [546, 176] on button "Agregar Documento" at bounding box center [540, 169] width 88 height 17
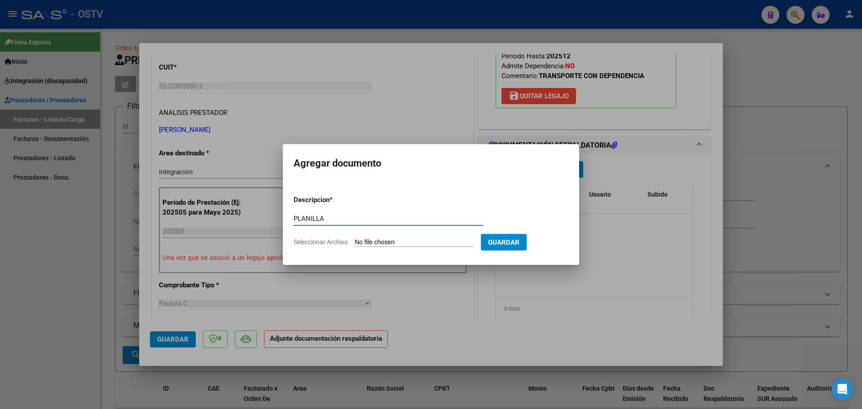
type input "PLANILLA"
click at [366, 240] on input "Seleccionar Archivo" at bounding box center [414, 242] width 119 height 9
type input "C:\fakepath\20328938503_11_3_370_Planilla de Asistencia_1.pdf"
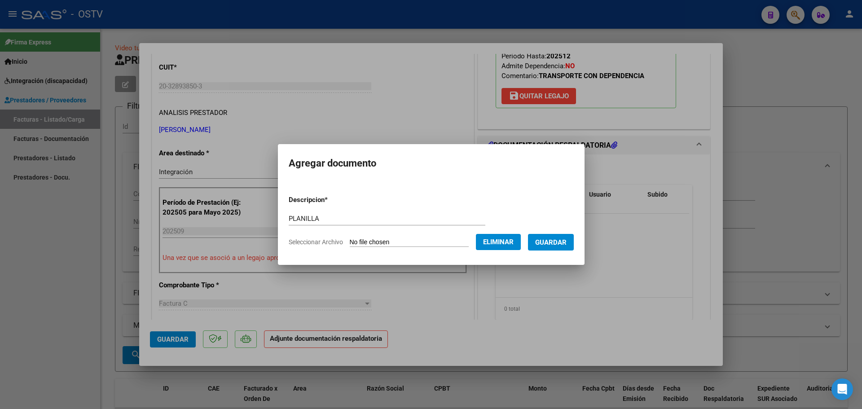
click at [558, 245] on span "Guardar" at bounding box center [550, 242] width 31 height 8
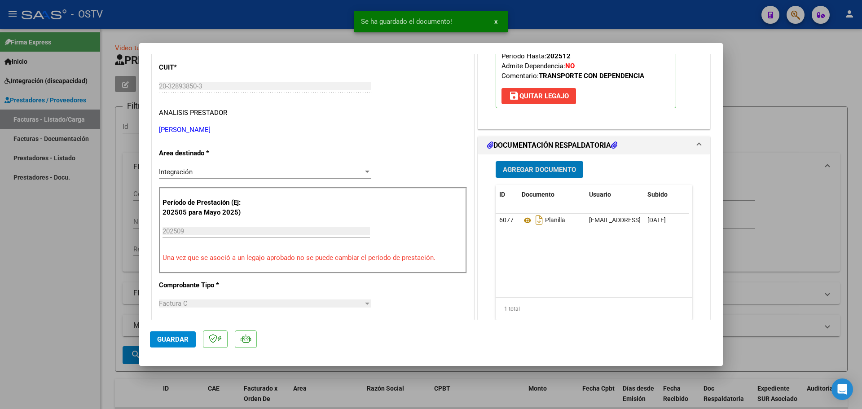
type input "$ 0,00"
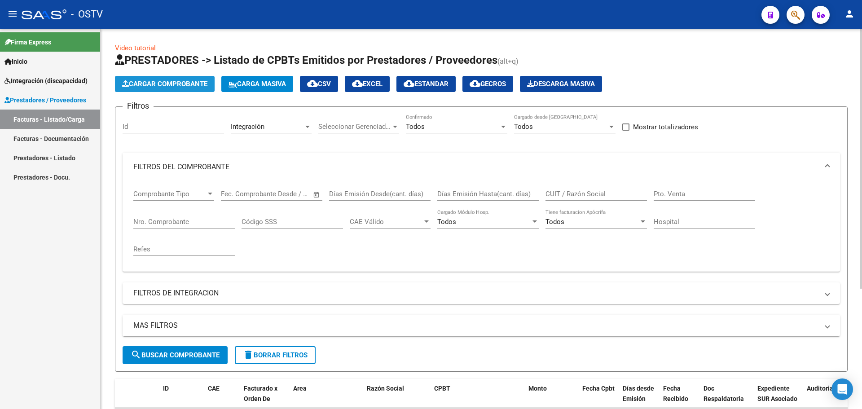
click at [154, 90] on button "Cargar Comprobante" at bounding box center [165, 84] width 100 height 16
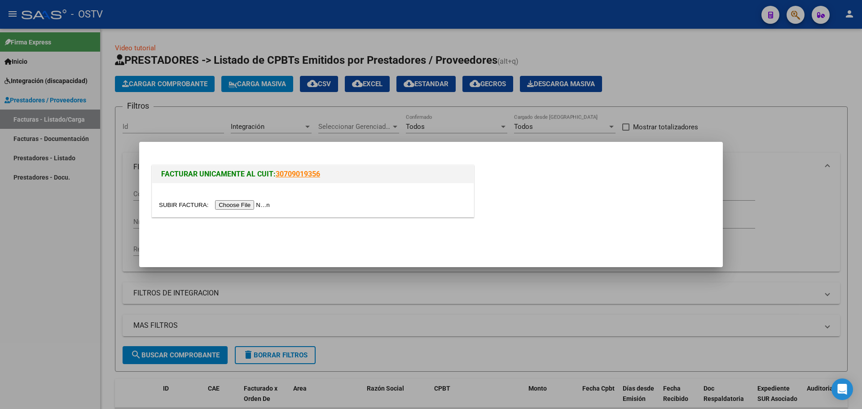
click at [236, 202] on input "file" at bounding box center [216, 204] width 114 height 9
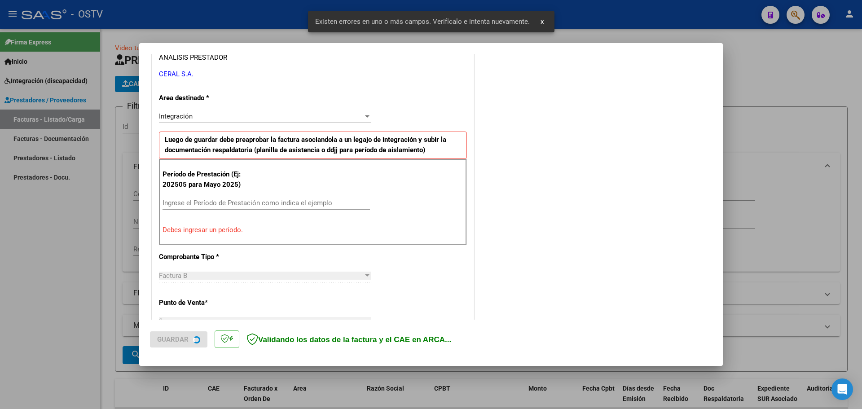
scroll to position [180, 0]
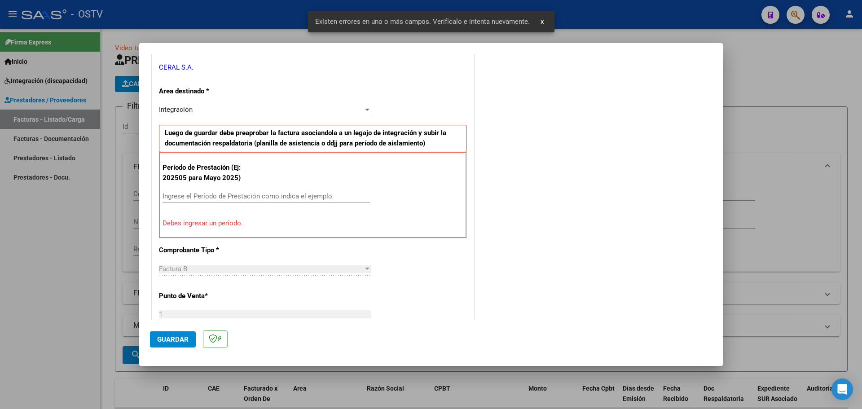
click at [245, 196] on input "Ingrese el Período de Prestación como indica el ejemplo" at bounding box center [266, 196] width 207 height 8
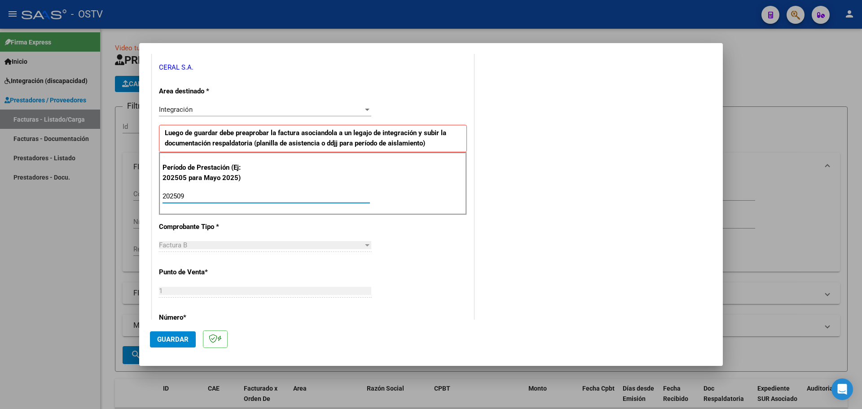
type input "202509"
click at [170, 340] on span "Guardar" at bounding box center [172, 339] width 31 height 8
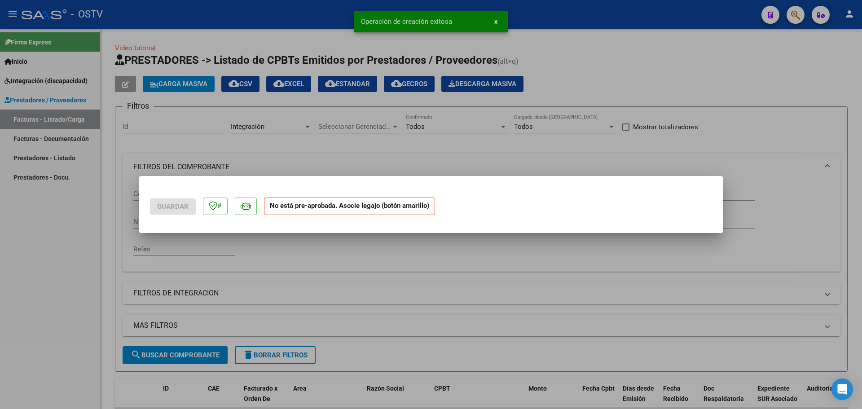
scroll to position [0, 0]
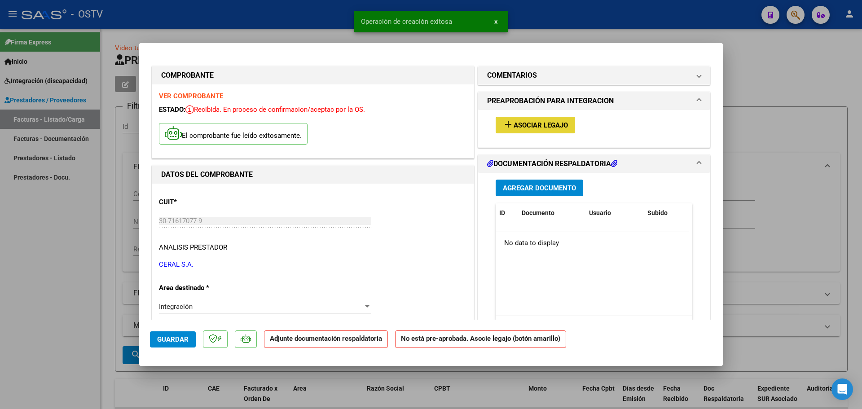
click at [537, 119] on button "add Asociar Legajo" at bounding box center [535, 125] width 79 height 17
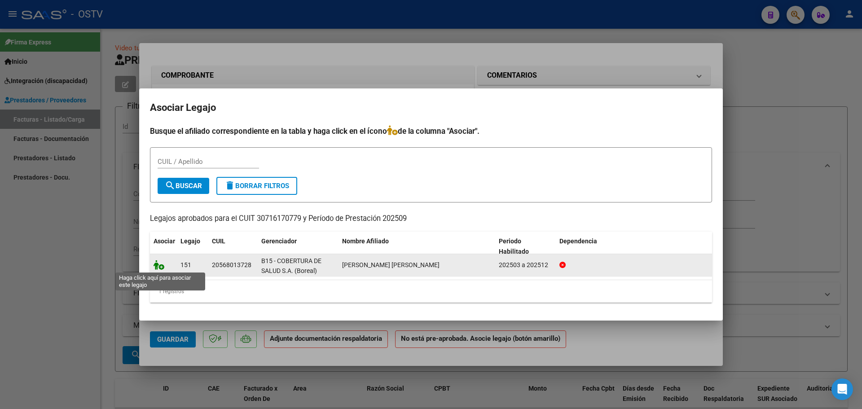
click at [159, 264] on icon at bounding box center [159, 265] width 11 height 10
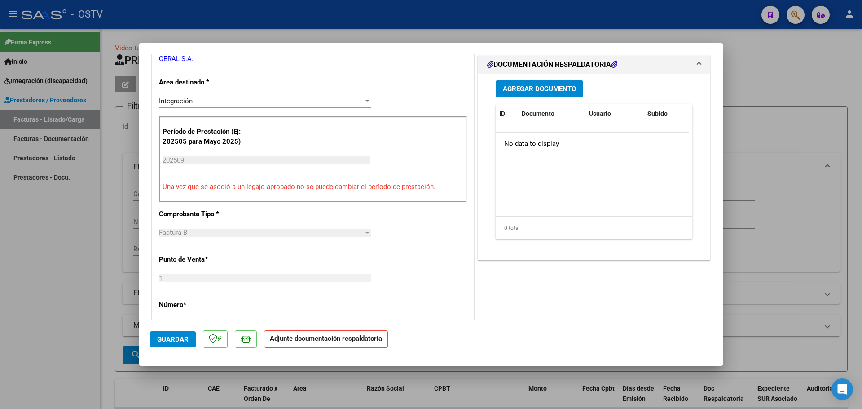
scroll to position [225, 0]
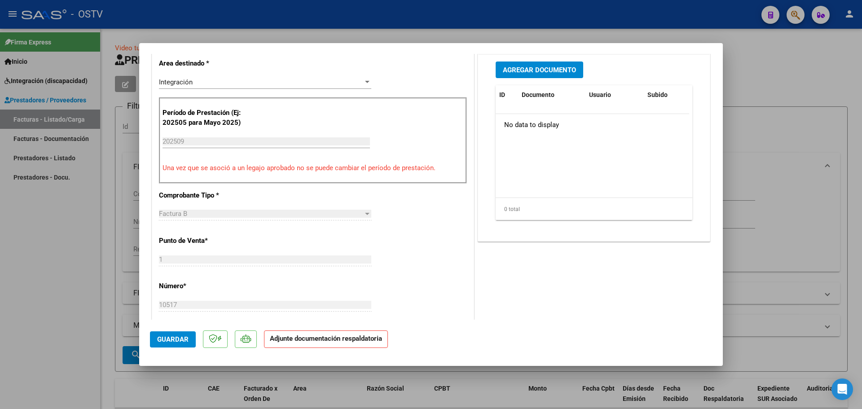
click at [546, 70] on span "Agregar Documento" at bounding box center [539, 70] width 73 height 8
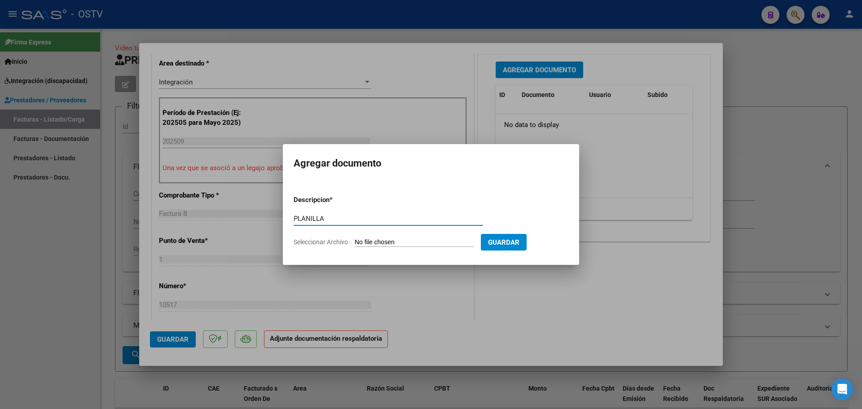
type input "PLANILLA"
click at [383, 242] on input "Seleccionar Archivo" at bounding box center [414, 242] width 119 height 9
type input "C:\fakepath\30716170779_6_1_10517_Planilla de Asistencia_2.pdf"
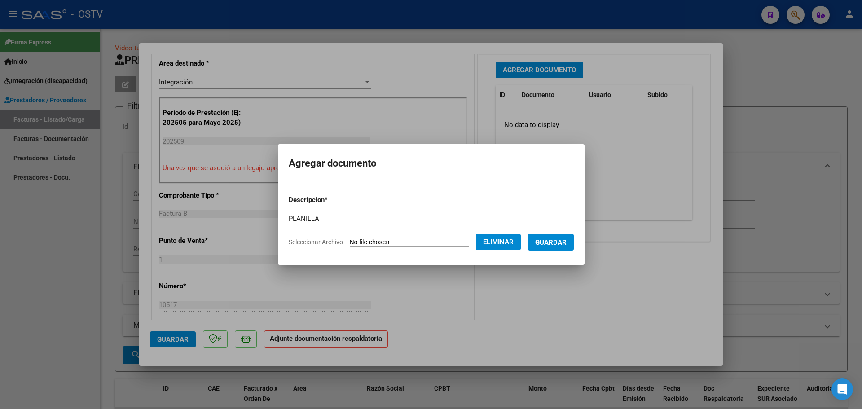
click at [567, 241] on span "Guardar" at bounding box center [550, 242] width 31 height 8
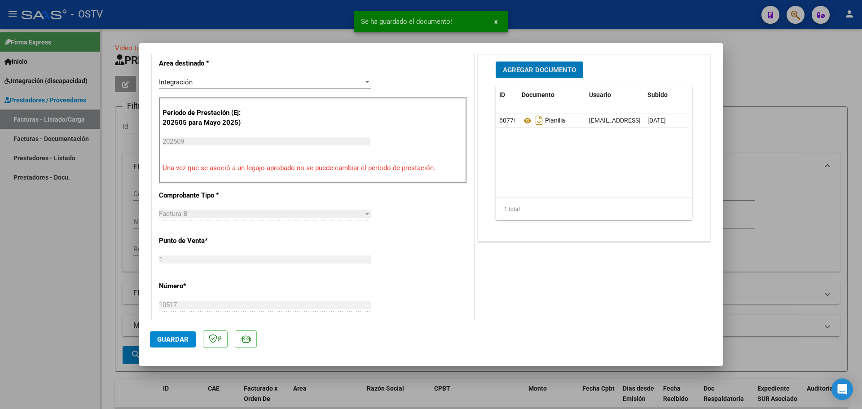
type input "$ 0,00"
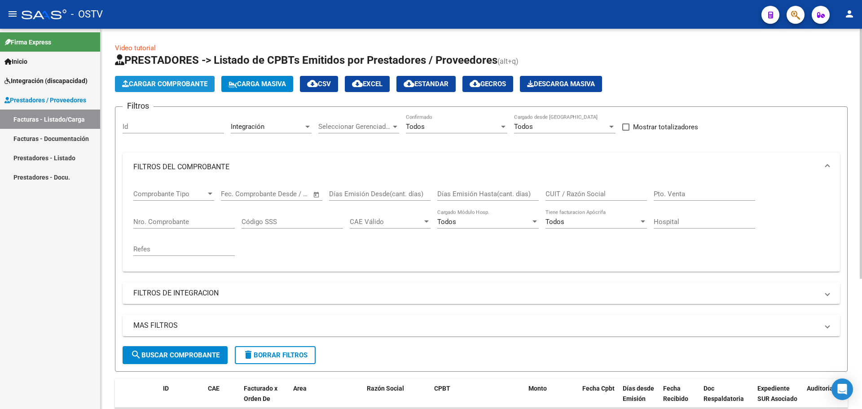
click at [163, 88] on button "Cargar Comprobante" at bounding box center [165, 84] width 100 height 16
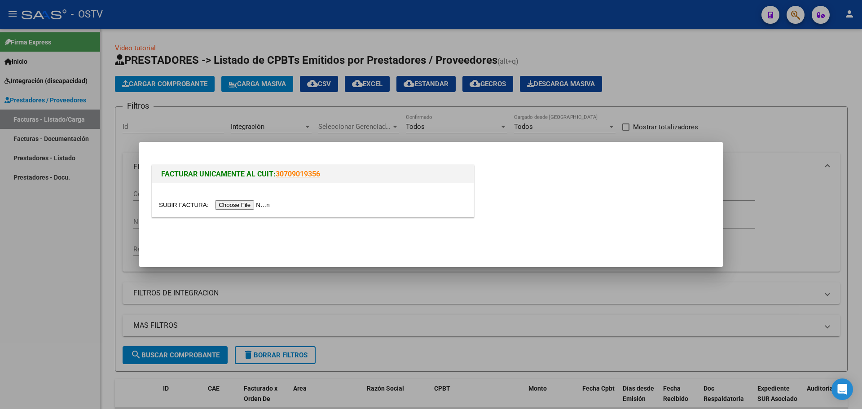
click at [230, 203] on input "file" at bounding box center [216, 204] width 114 height 9
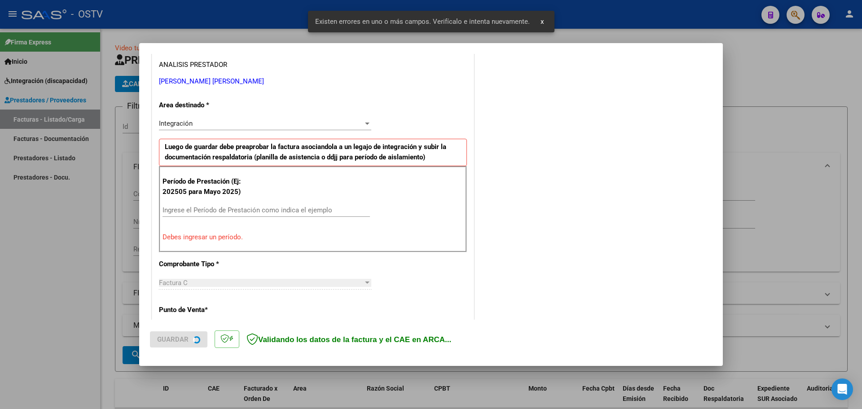
scroll to position [180, 0]
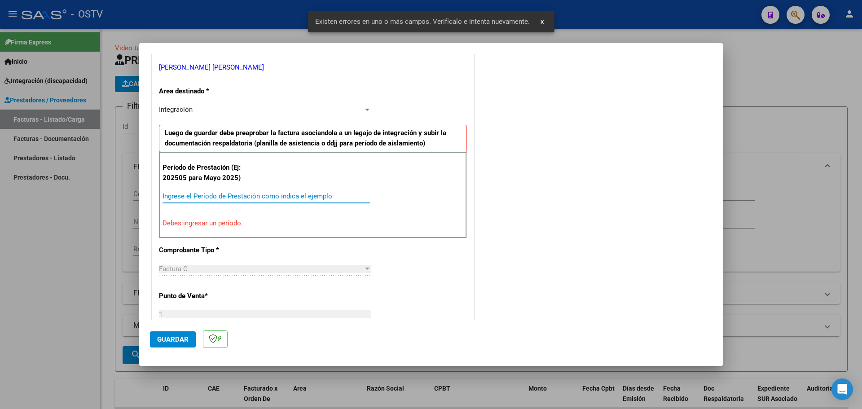
click at [268, 195] on input "Ingrese el Período de Prestación como indica el ejemplo" at bounding box center [266, 196] width 207 height 8
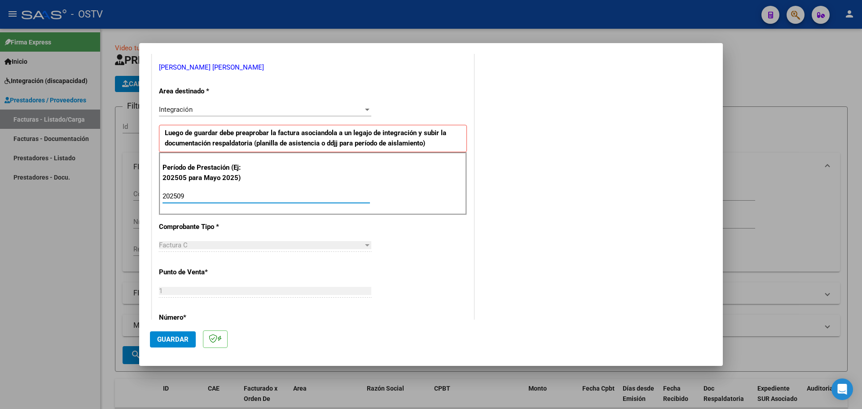
type input "202509"
click at [181, 337] on span "Guardar" at bounding box center [172, 339] width 31 height 8
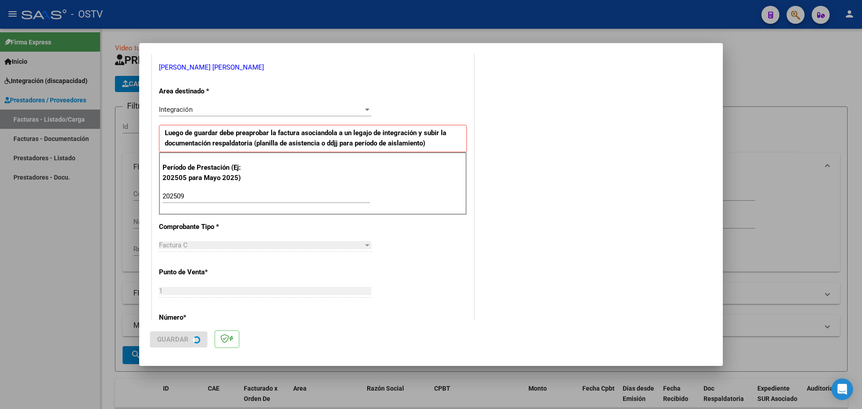
scroll to position [0, 0]
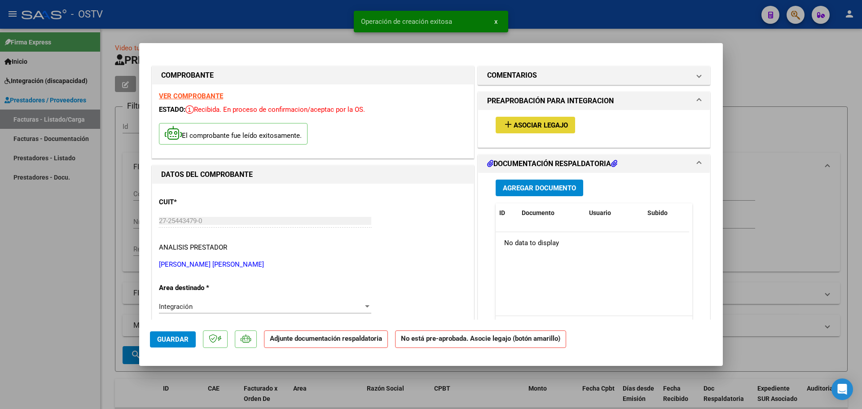
click at [544, 125] on span "Asociar Legajo" at bounding box center [541, 125] width 54 height 8
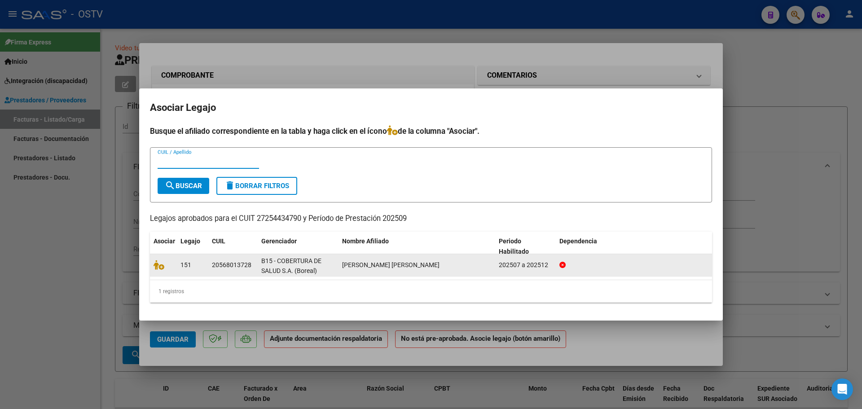
click at [159, 270] on div at bounding box center [164, 265] width 20 height 10
click at [157, 267] on icon at bounding box center [159, 265] width 11 height 10
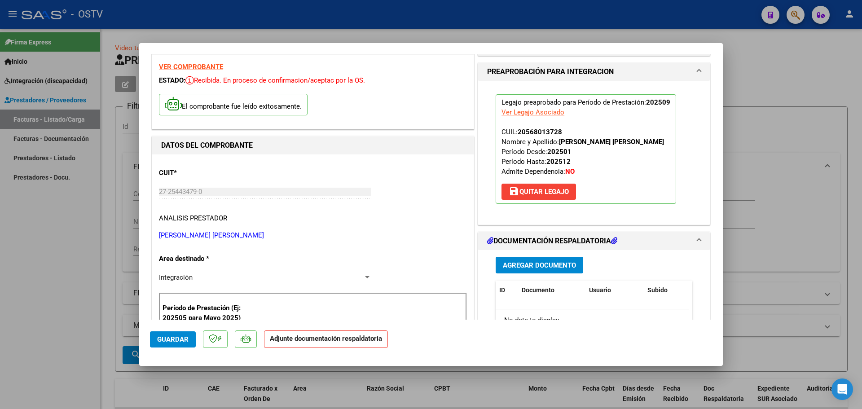
scroll to position [90, 0]
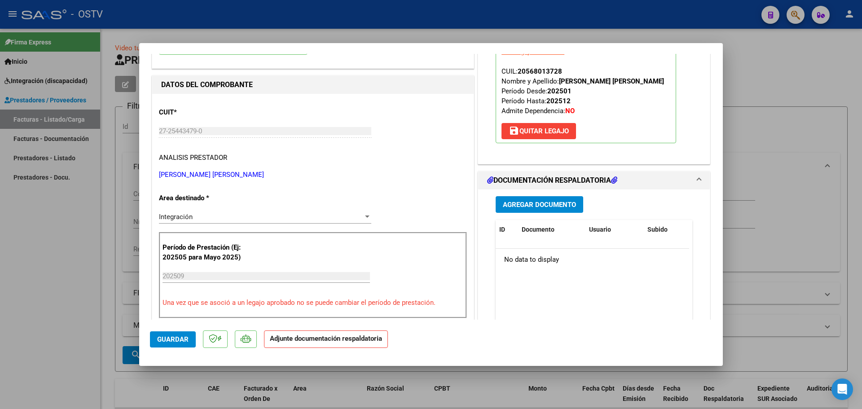
click at [525, 208] on span "Agregar Documento" at bounding box center [539, 205] width 73 height 8
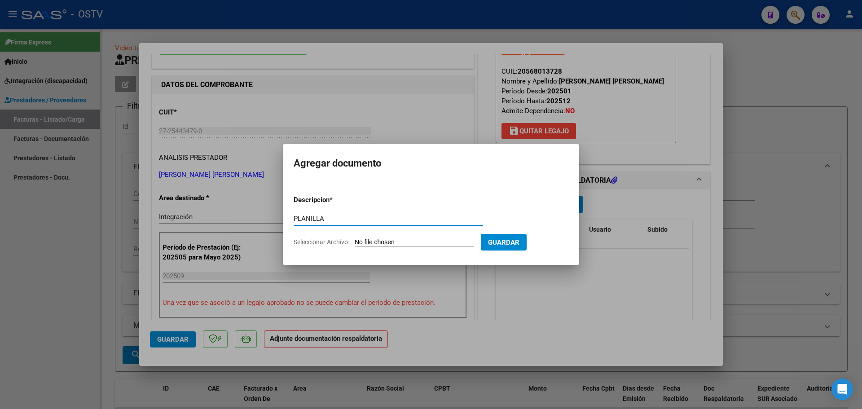
type input "PLANILLA"
click at [412, 241] on input "Seleccionar Archivo" at bounding box center [414, 242] width 119 height 9
type input "C:\fakepath\27254434790_11_1_33_Planilla de Asistencia_4.pdf"
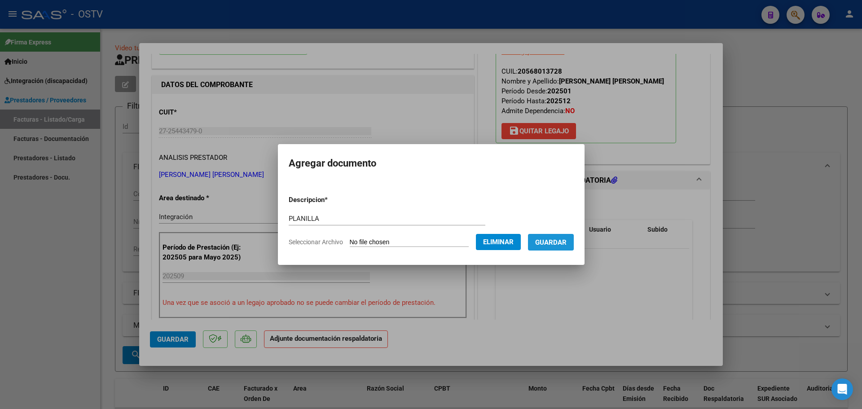
click at [555, 239] on span "Guardar" at bounding box center [550, 242] width 31 height 8
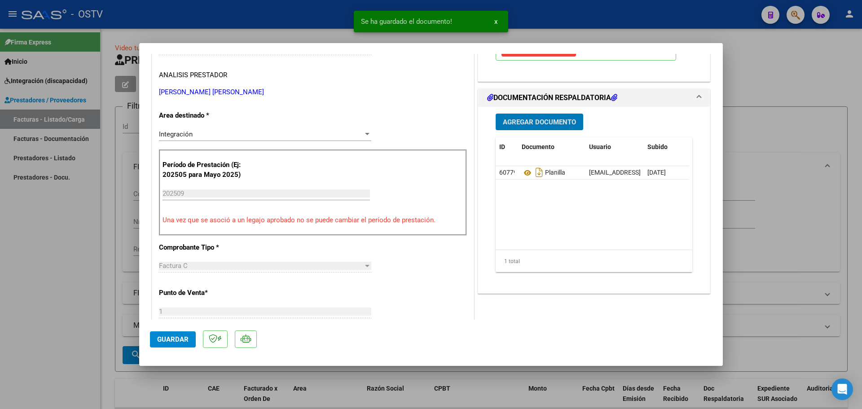
scroll to position [180, 0]
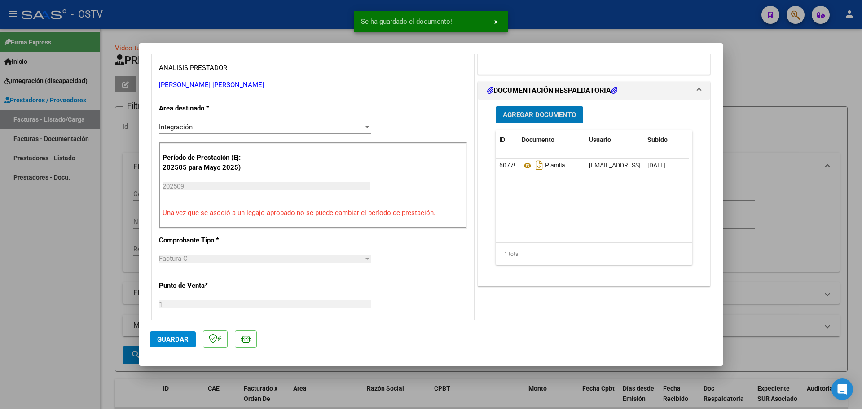
type input "$ 0,00"
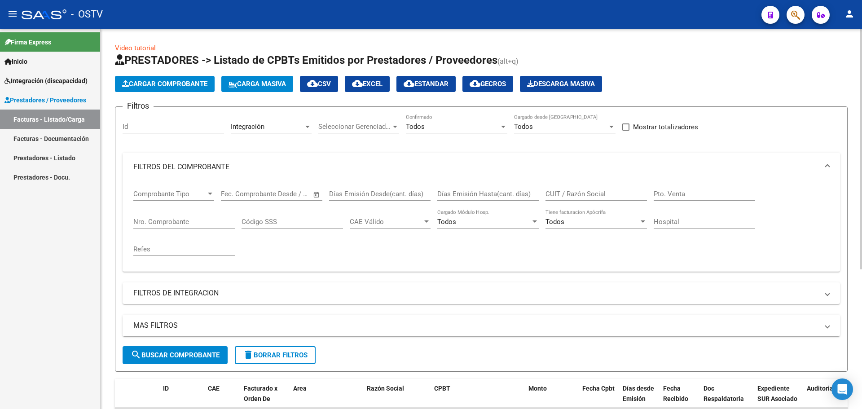
click at [160, 88] on button "Cargar Comprobante" at bounding box center [165, 84] width 100 height 16
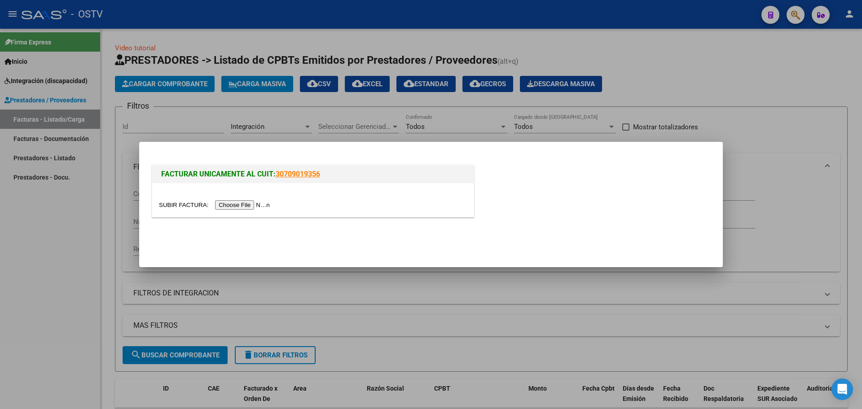
click at [226, 210] on div at bounding box center [313, 200] width 322 height 34
click at [226, 207] on input "file" at bounding box center [216, 204] width 114 height 9
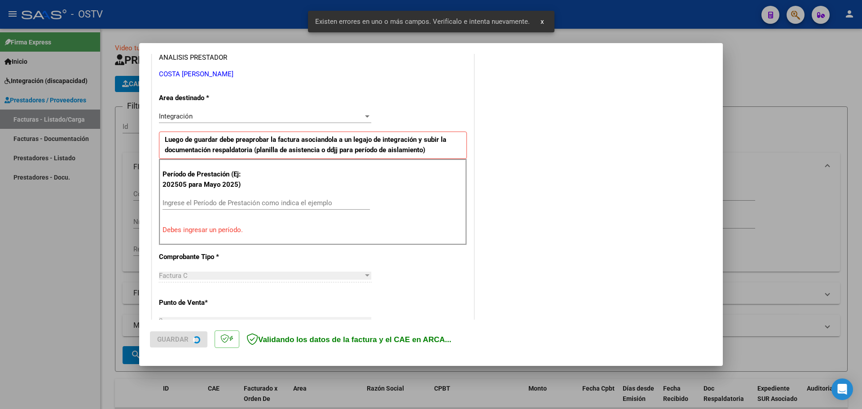
scroll to position [180, 0]
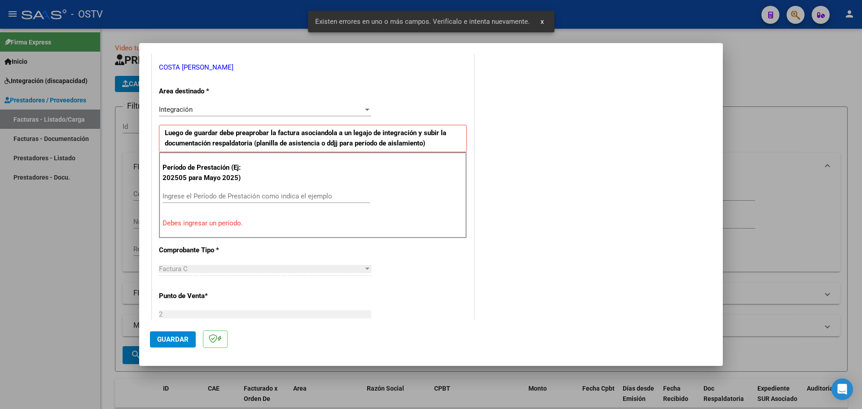
click at [233, 194] on input "Ingrese el Período de Prestación como indica el ejemplo" at bounding box center [266, 196] width 207 height 8
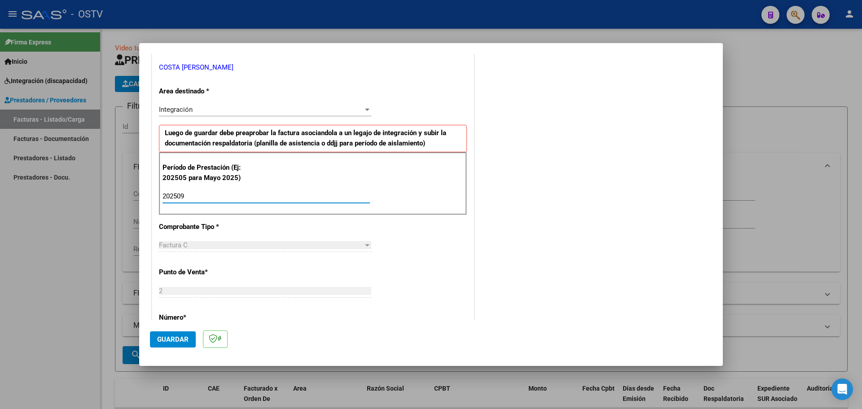
type input "202509"
click at [171, 339] on span "Guardar" at bounding box center [172, 339] width 31 height 8
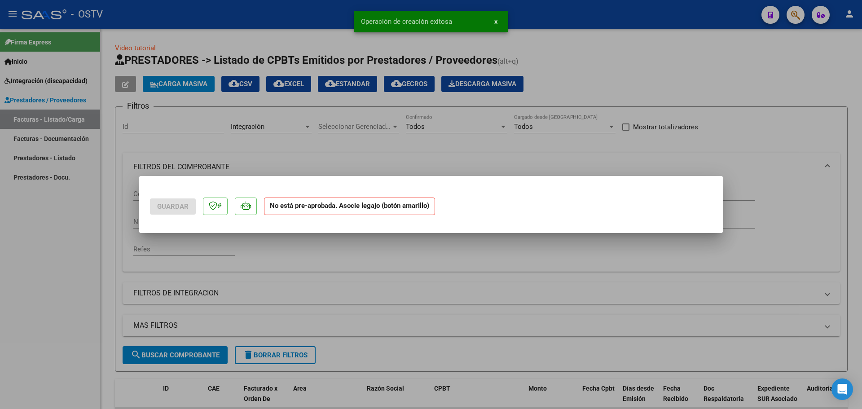
scroll to position [0, 0]
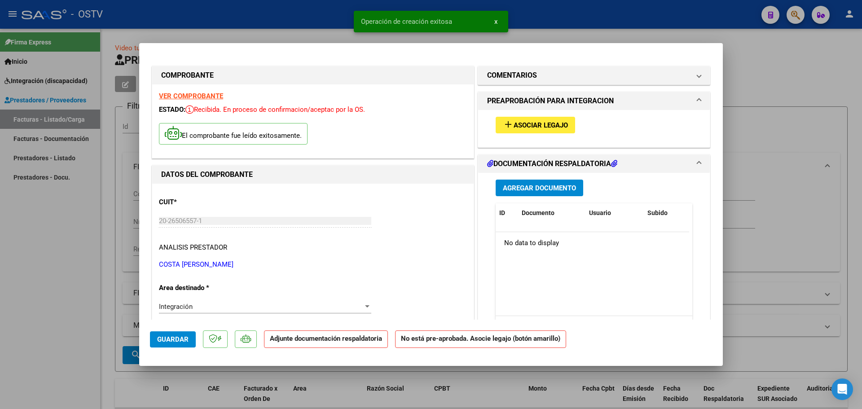
click at [524, 127] on span "Asociar Legajo" at bounding box center [541, 125] width 54 height 8
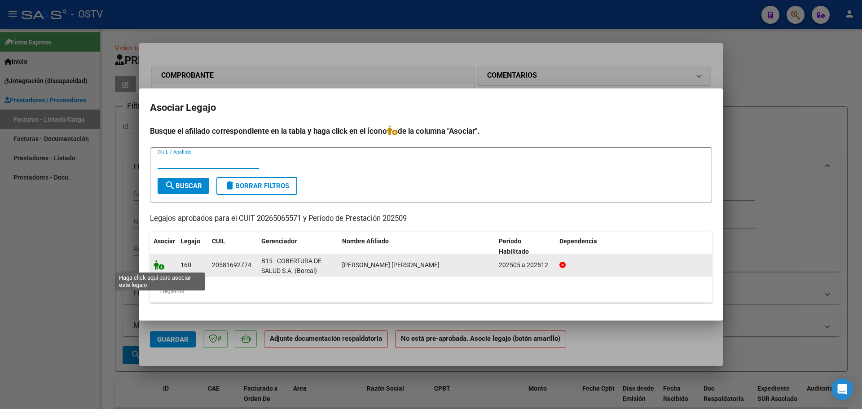
click at [155, 264] on icon at bounding box center [159, 265] width 11 height 10
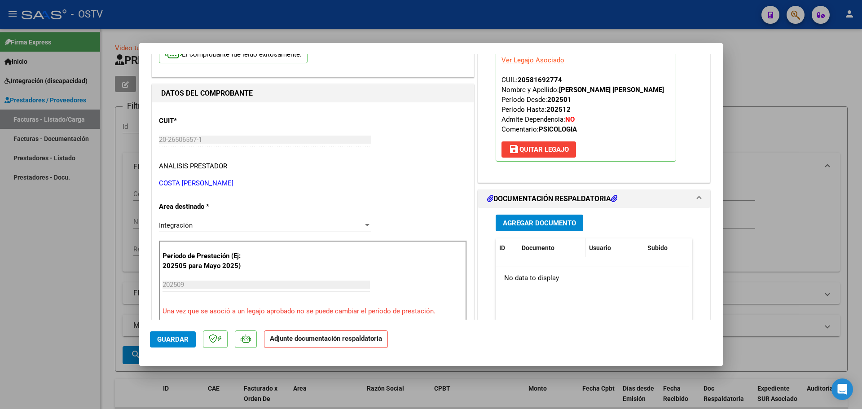
scroll to position [90, 0]
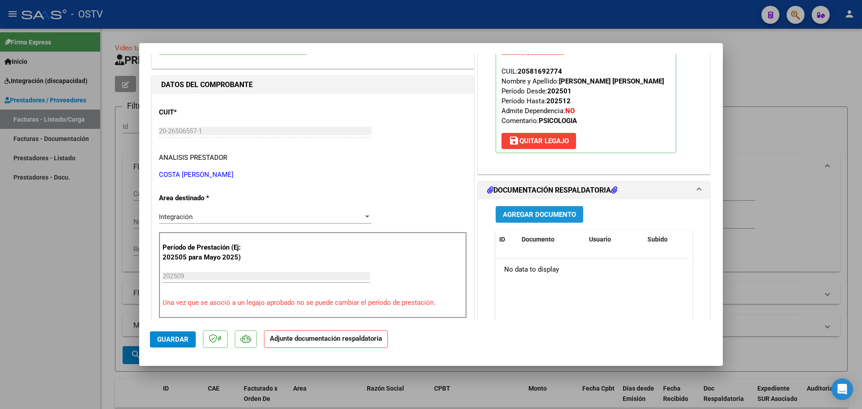
click at [531, 217] on span "Agregar Documento" at bounding box center [539, 215] width 73 height 8
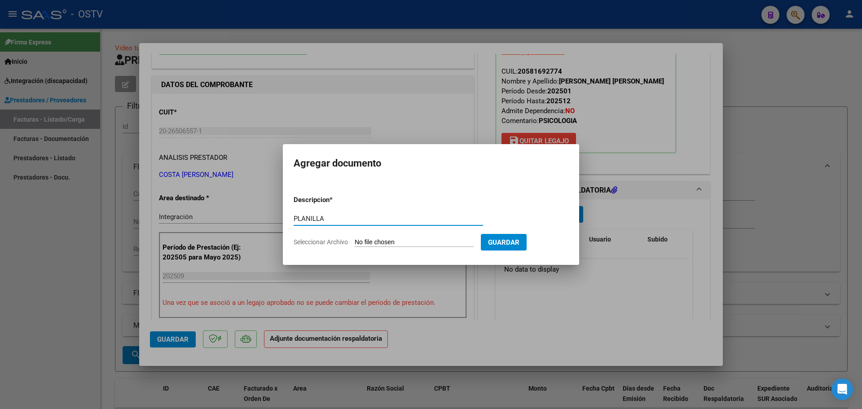
type input "PLANILLA"
click at [402, 243] on input "Seleccionar Archivo" at bounding box center [414, 242] width 119 height 9
type input "C:\fakepath\20265065571_11_2_545_Planilla de Asistencia_2.pdf"
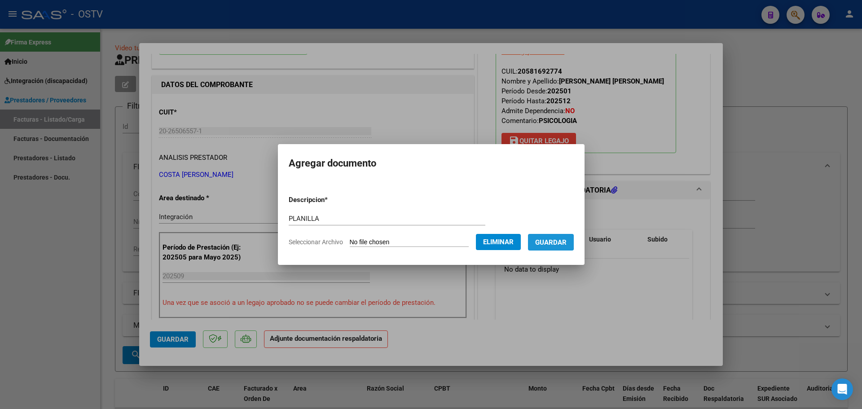
click at [548, 240] on span "Guardar" at bounding box center [550, 242] width 31 height 8
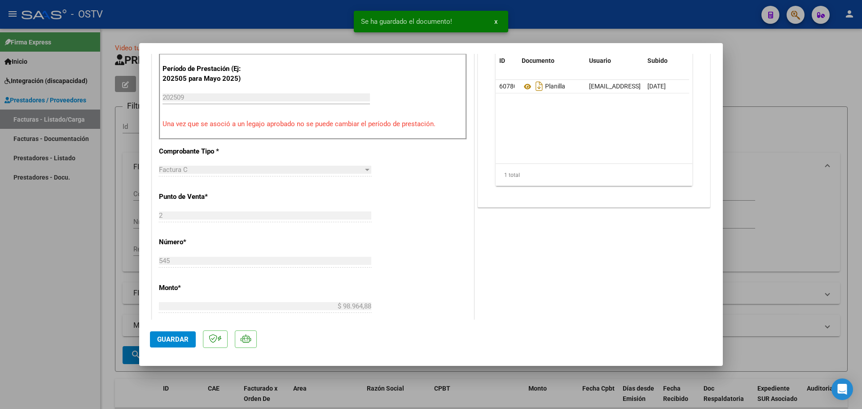
scroll to position [269, 0]
click at [180, 344] on button "Guardar" at bounding box center [173, 339] width 46 height 16
type input "$ 0,00"
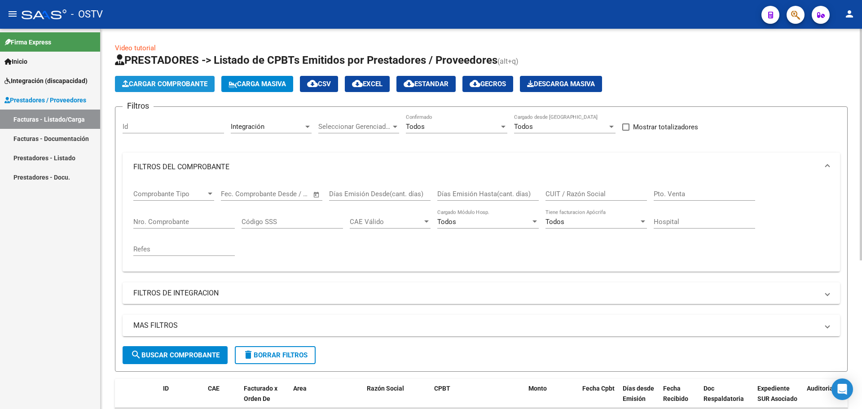
click at [160, 79] on button "Cargar Comprobante" at bounding box center [165, 84] width 100 height 16
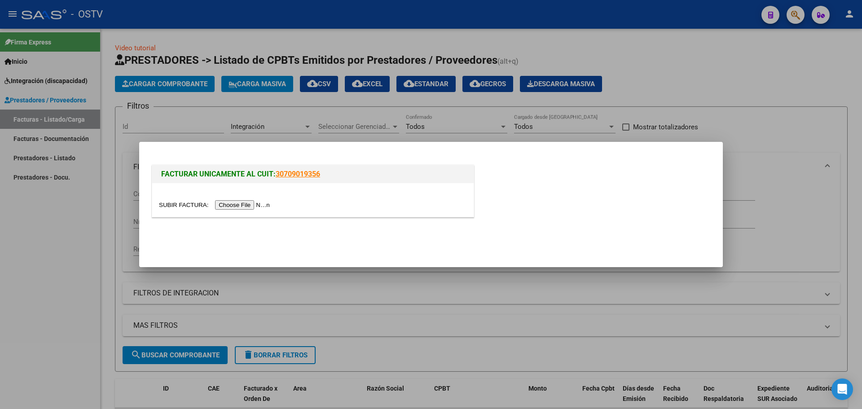
click at [238, 201] on input "file" at bounding box center [216, 204] width 114 height 9
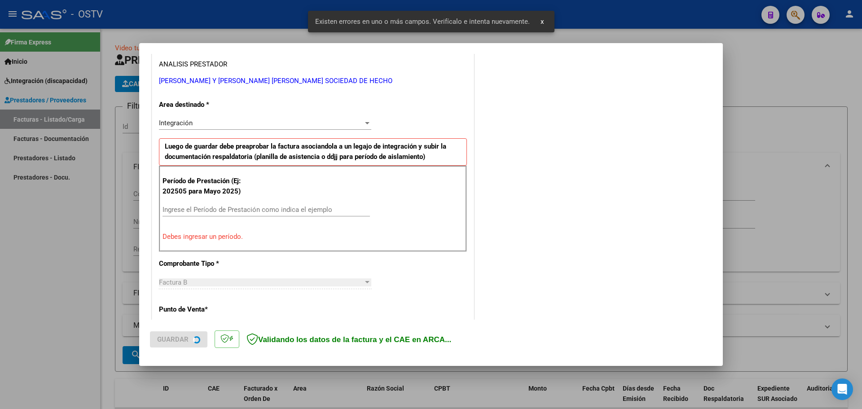
scroll to position [180, 0]
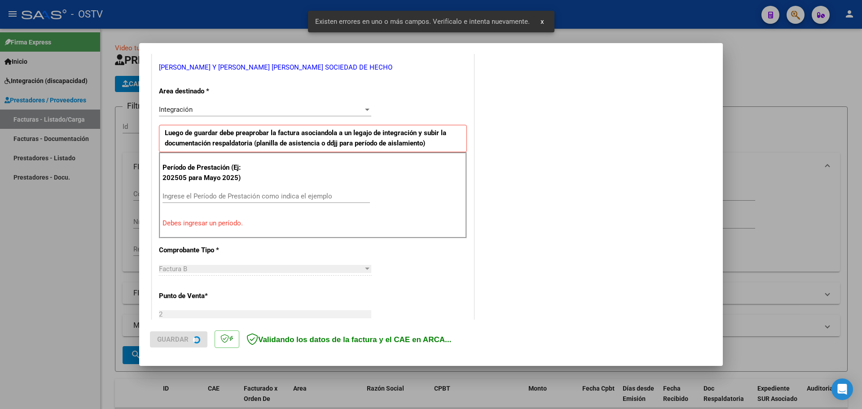
click at [203, 198] on input "Ingrese el Período de Prestación como indica el ejemplo" at bounding box center [266, 196] width 207 height 8
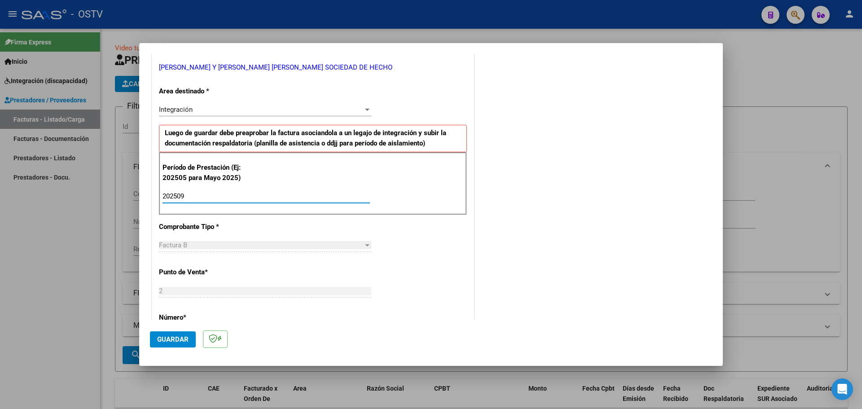
type input "202509"
click at [161, 337] on span "Guardar" at bounding box center [172, 339] width 31 height 8
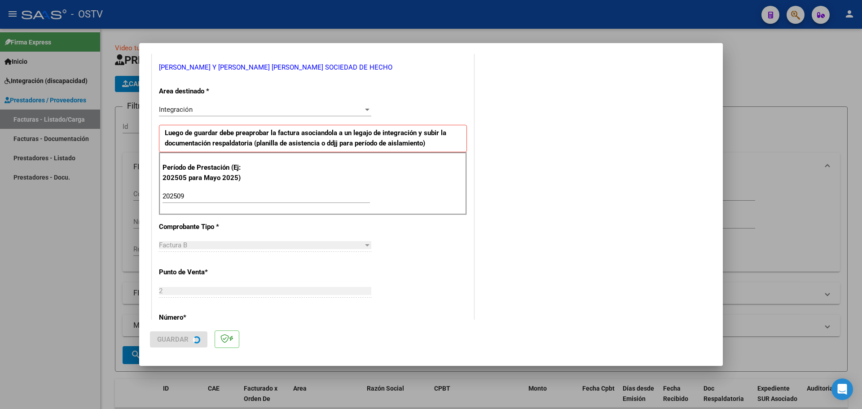
scroll to position [0, 0]
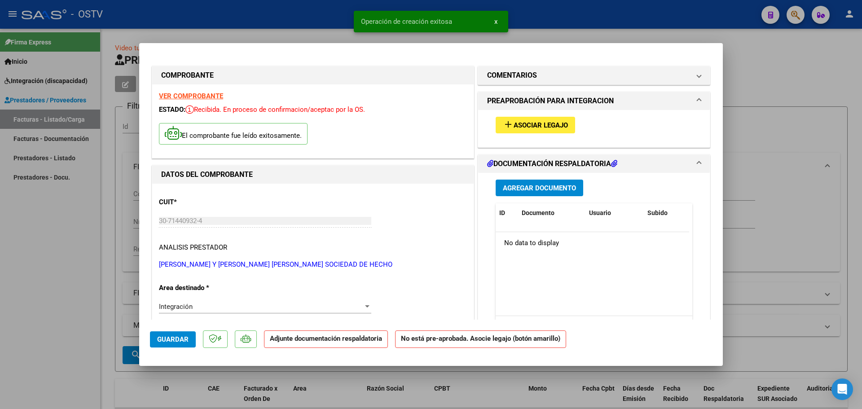
click at [538, 125] on span "Asociar Legajo" at bounding box center [541, 125] width 54 height 8
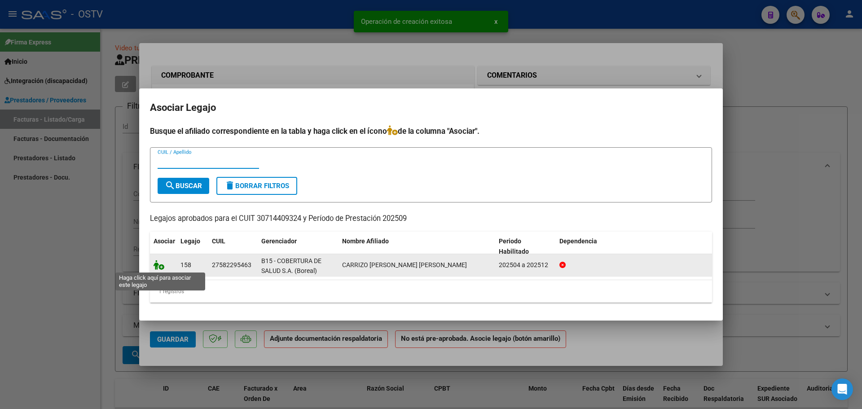
click at [160, 268] on icon at bounding box center [159, 265] width 11 height 10
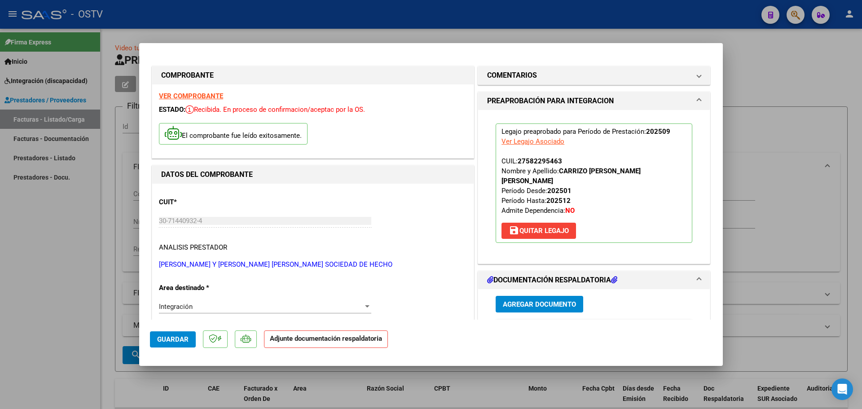
click at [520, 296] on button "Agregar Documento" at bounding box center [540, 304] width 88 height 17
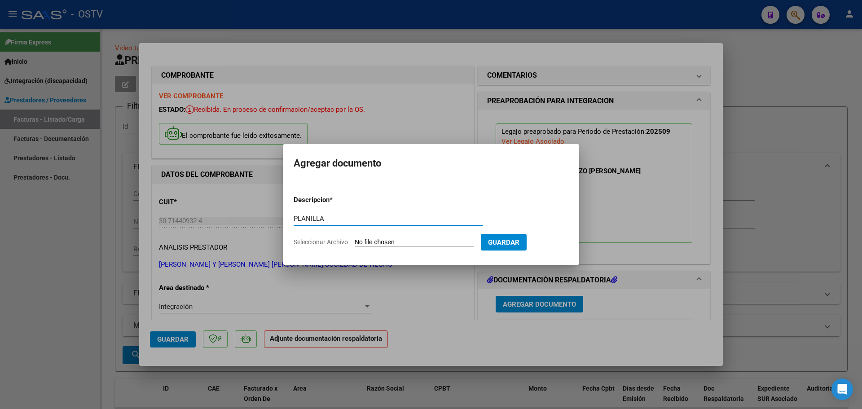
type input "PLANILLA"
click at [397, 245] on input "Seleccionar Archivo" at bounding box center [414, 242] width 119 height 9
type input "C:\fakepath\30714409324_6_2_6288_Planilla de Asistencia_2.pdf"
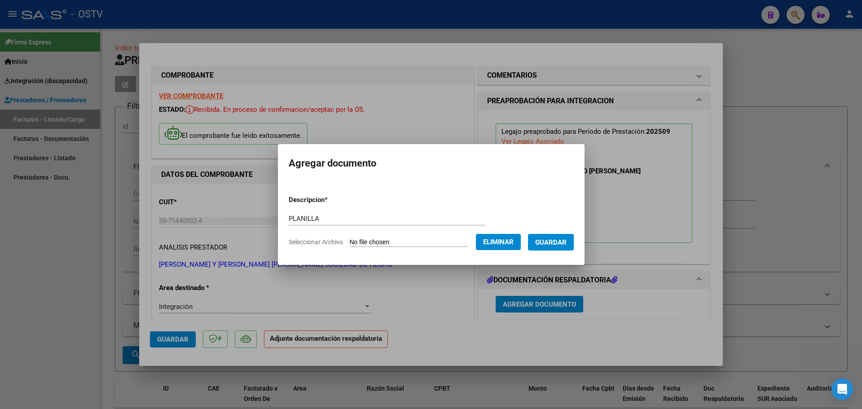
drag, startPoint x: 563, startPoint y: 231, endPoint x: 563, endPoint y: 238, distance: 6.3
click at [563, 232] on form "Descripcion * PLANILLA Escriba aquí una descripcion Seleccionar Archivo Elimina…" at bounding box center [431, 221] width 285 height 66
click at [563, 238] on span "Guardar" at bounding box center [550, 242] width 31 height 8
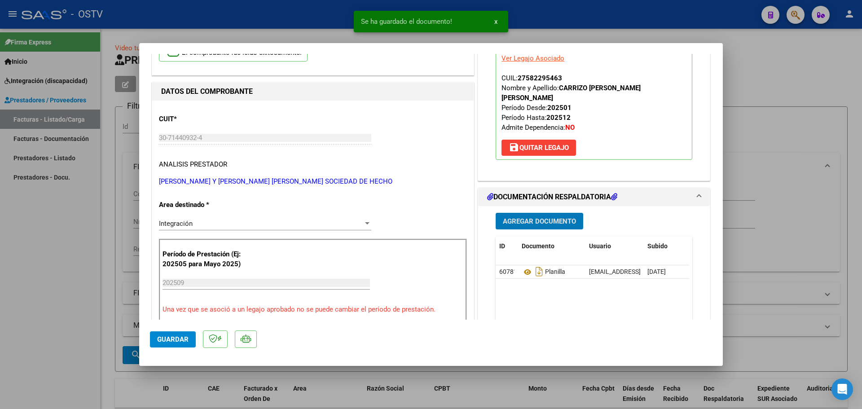
scroll to position [180, 0]
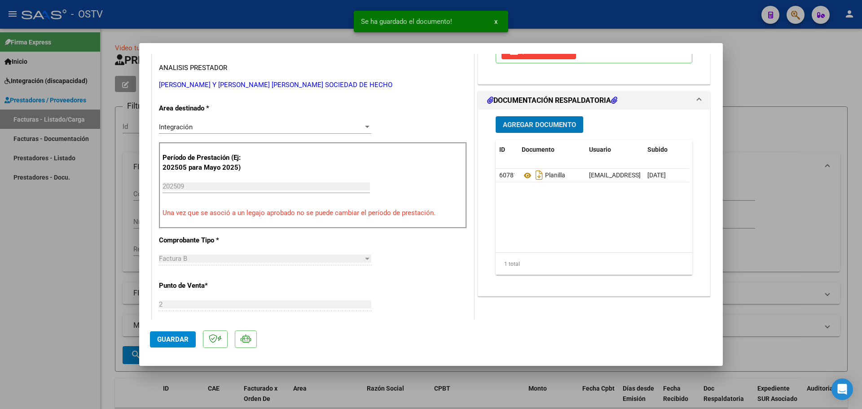
type input "$ 0,00"
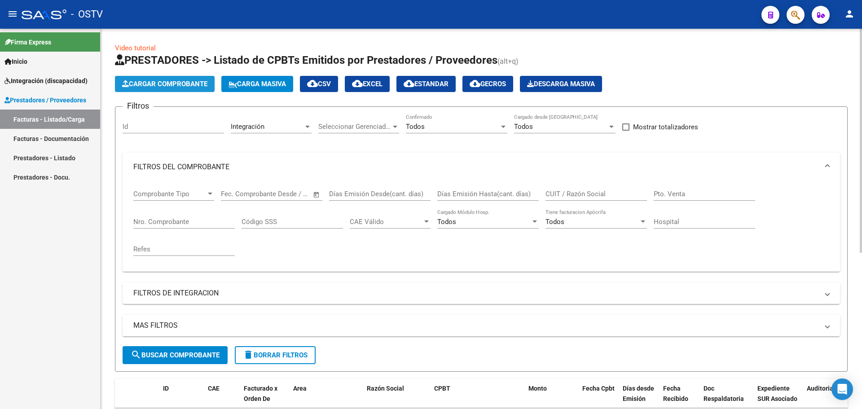
click at [143, 90] on button "Cargar Comprobante" at bounding box center [165, 84] width 100 height 16
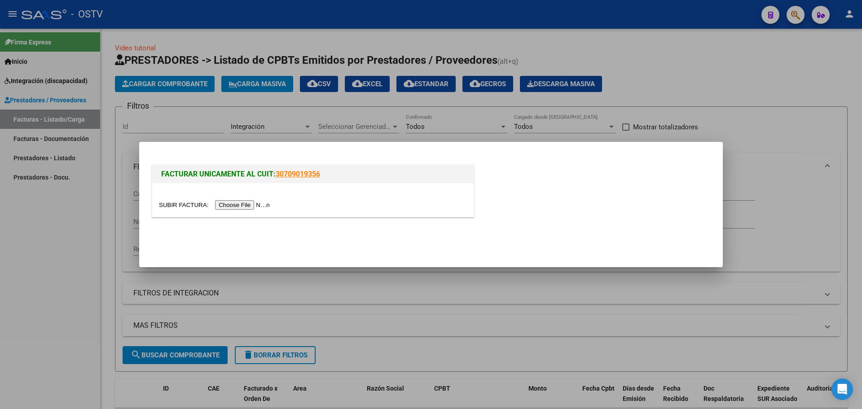
click at [237, 204] on input "file" at bounding box center [216, 204] width 114 height 9
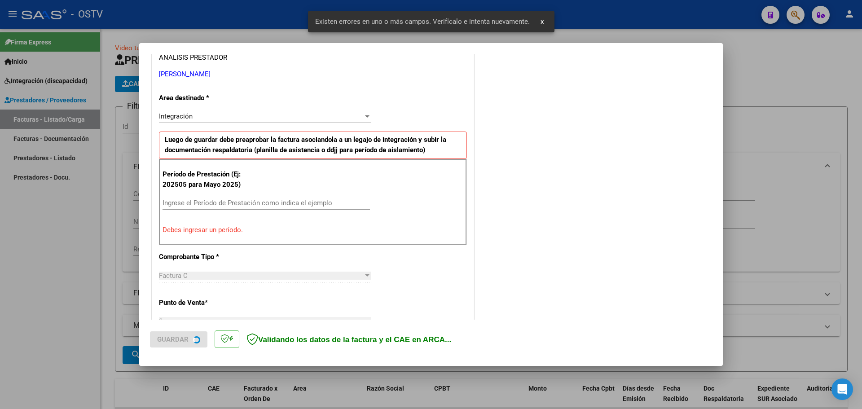
scroll to position [180, 0]
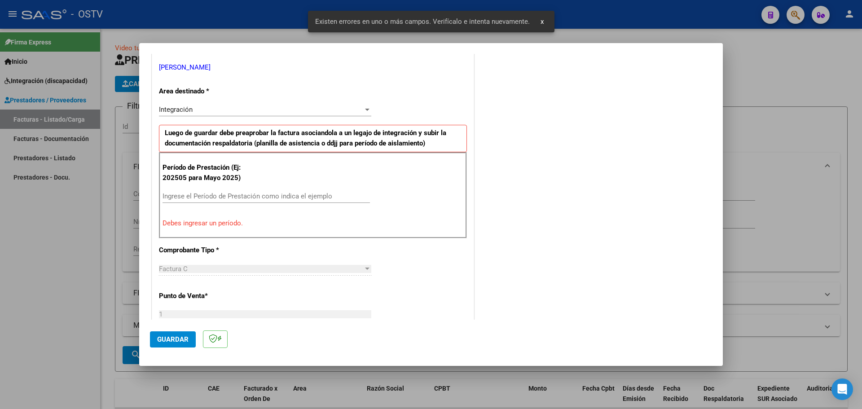
click at [247, 198] on input "Ingrese el Período de Prestación como indica el ejemplo" at bounding box center [266, 196] width 207 height 8
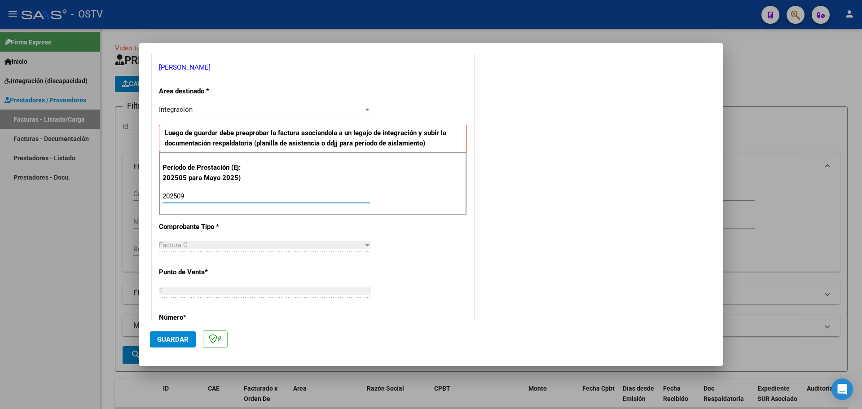
type input "202509"
click at [178, 334] on button "Guardar" at bounding box center [173, 339] width 46 height 16
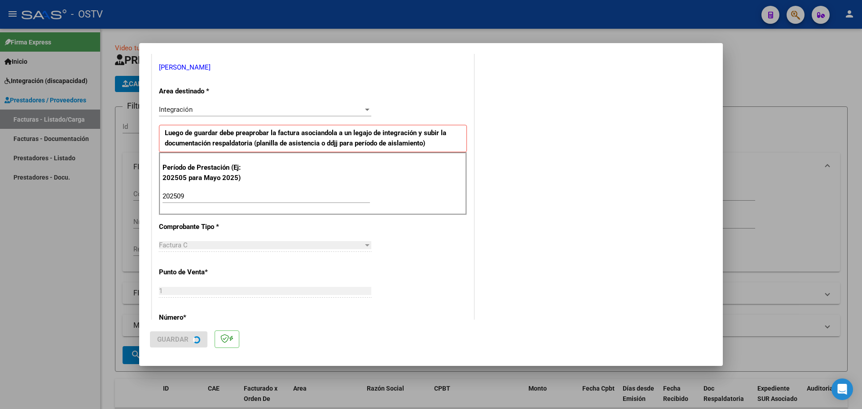
scroll to position [0, 0]
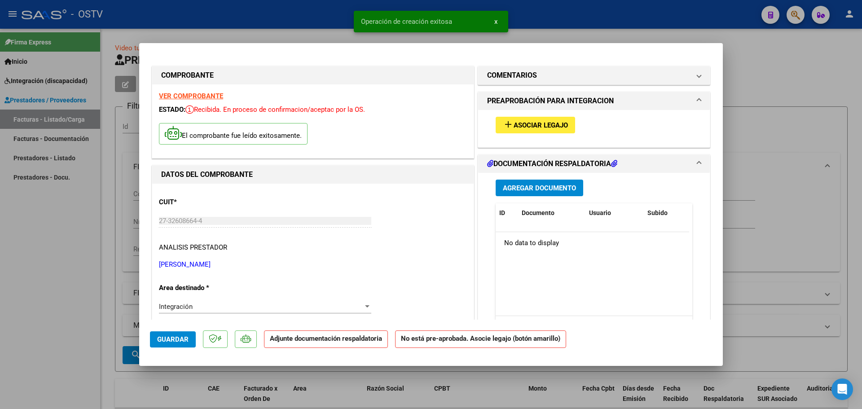
click at [560, 121] on span "Asociar Legajo" at bounding box center [541, 125] width 54 height 8
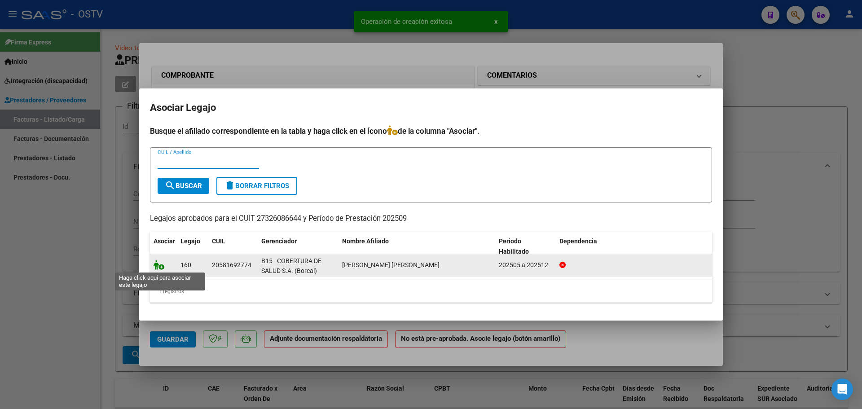
click at [155, 264] on icon at bounding box center [159, 265] width 11 height 10
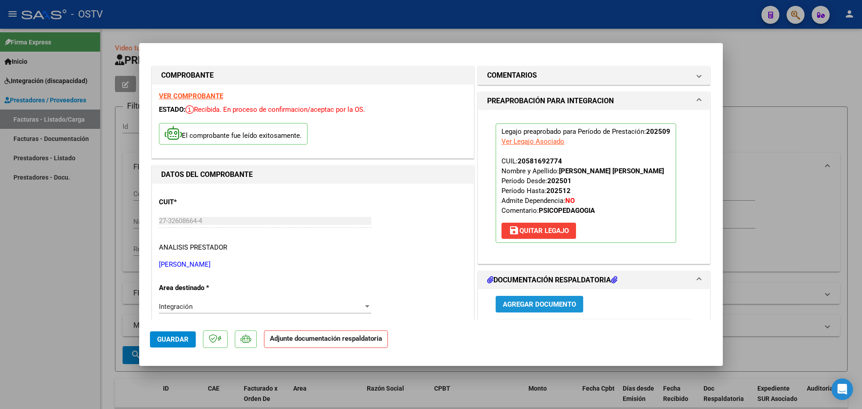
click at [523, 301] on span "Agregar Documento" at bounding box center [539, 304] width 73 height 8
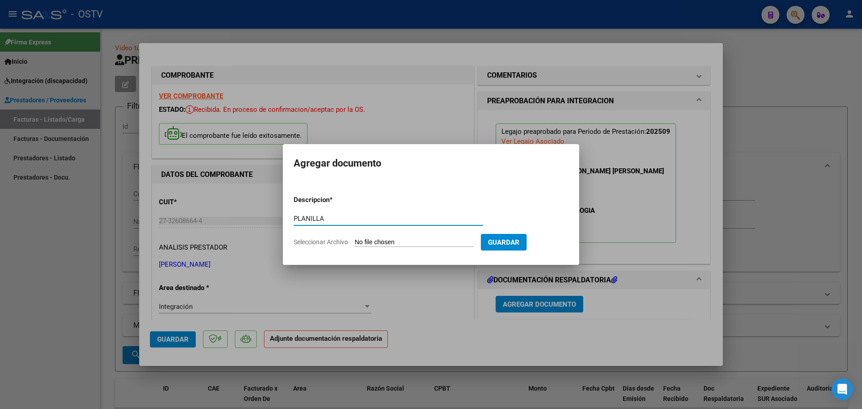
type input "PLANILLA"
click at [423, 242] on input "Seleccionar Archivo" at bounding box center [414, 242] width 119 height 9
type input "C:\fakepath\27326086644_11_1_256_Planilla de Asistencia_2.pdf"
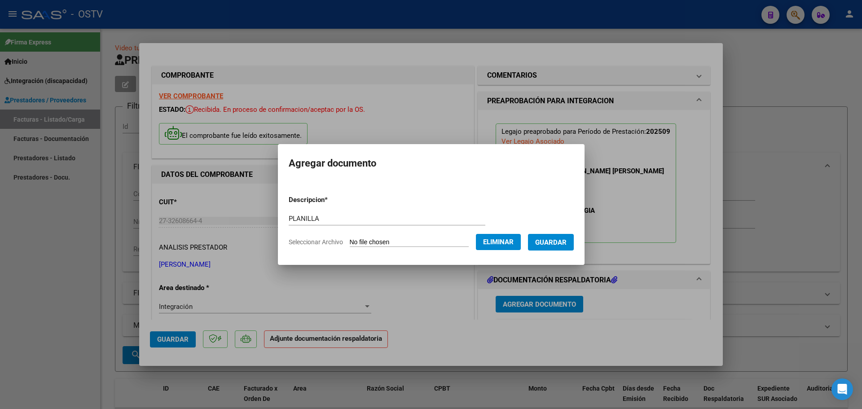
click at [564, 237] on button "Guardar" at bounding box center [551, 242] width 46 height 17
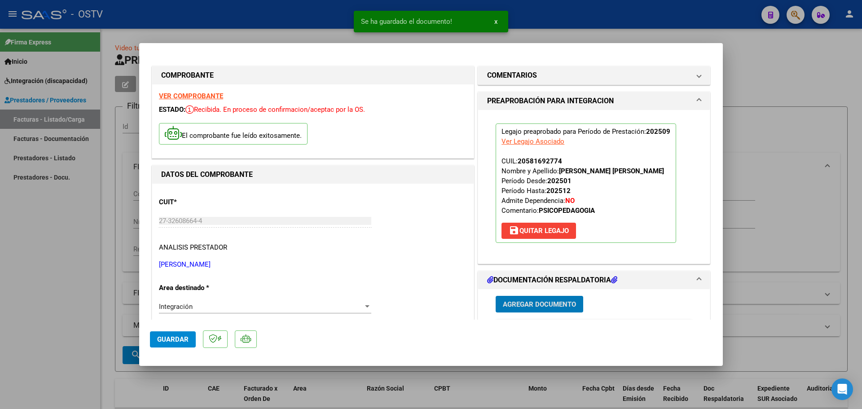
click at [163, 337] on span "Guardar" at bounding box center [172, 339] width 31 height 8
type input "$ 0,00"
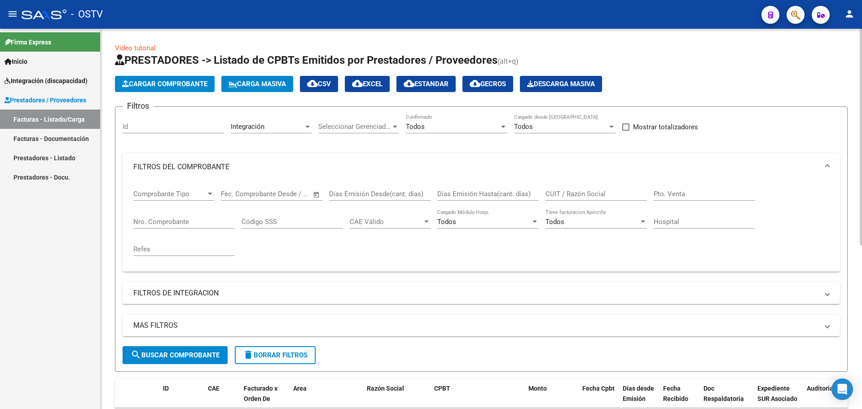
click at [174, 85] on span "Cargar Comprobante" at bounding box center [164, 84] width 85 height 8
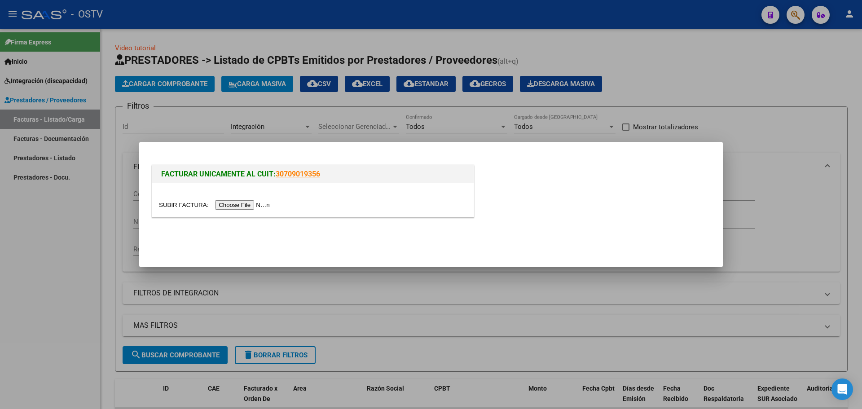
click at [233, 206] on input "file" at bounding box center [216, 204] width 114 height 9
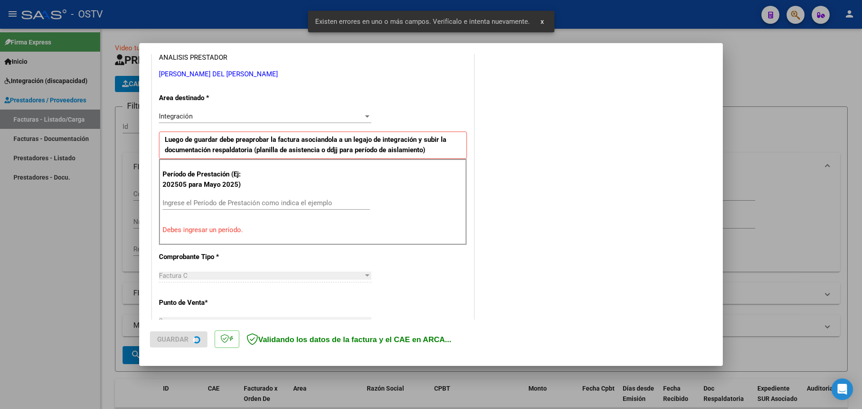
scroll to position [180, 0]
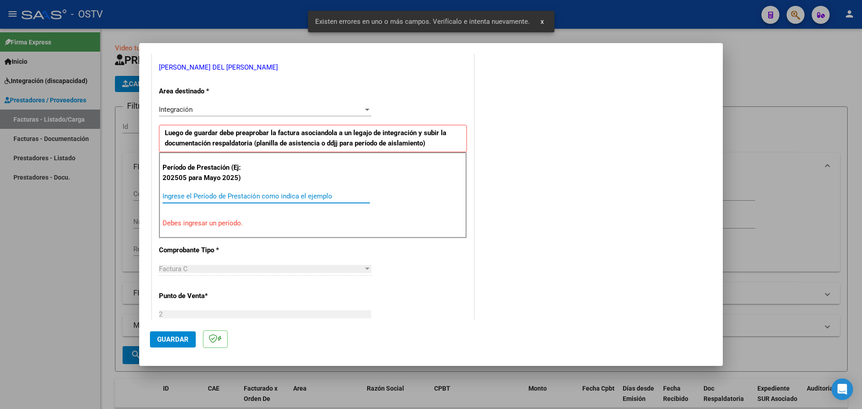
click at [242, 197] on input "Ingrese el Período de Prestación como indica el ejemplo" at bounding box center [266, 196] width 207 height 8
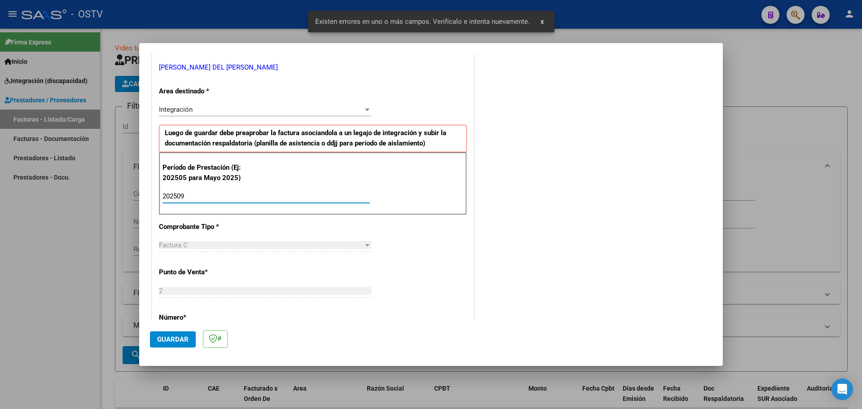
type input "202509"
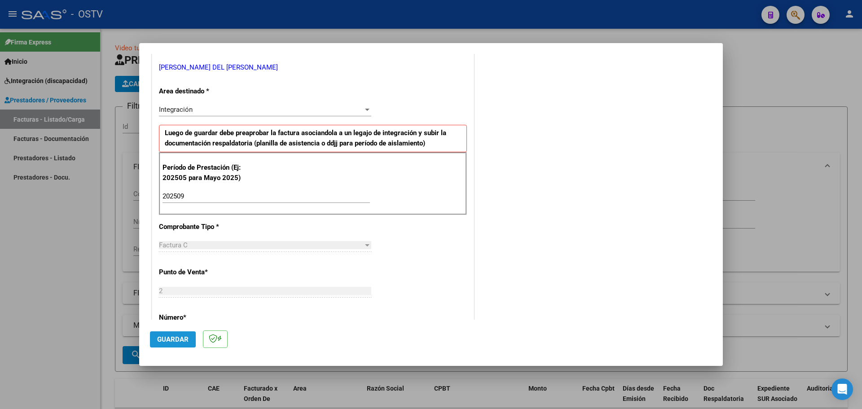
click at [179, 338] on span "Guardar" at bounding box center [172, 339] width 31 height 8
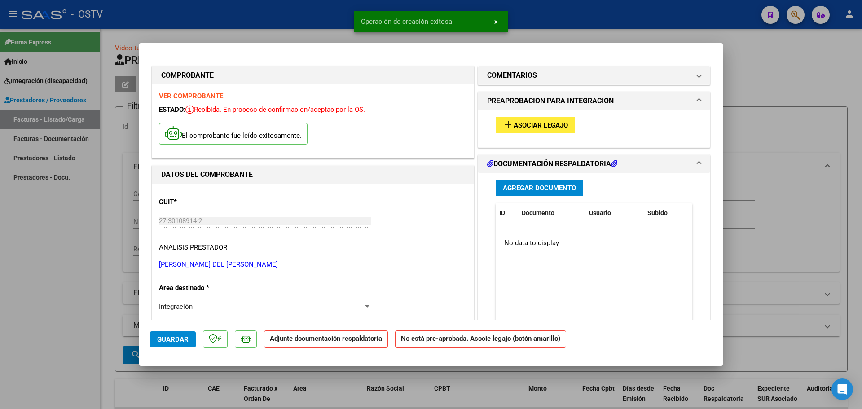
click at [547, 124] on span "Asociar Legajo" at bounding box center [541, 125] width 54 height 8
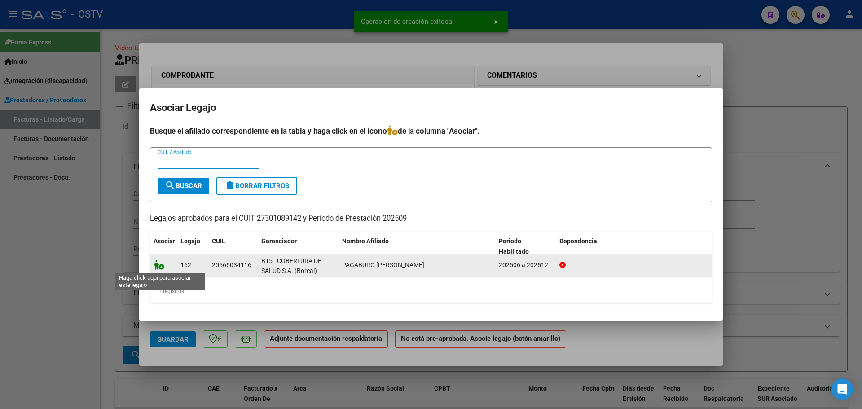
click at [163, 267] on icon at bounding box center [159, 265] width 11 height 10
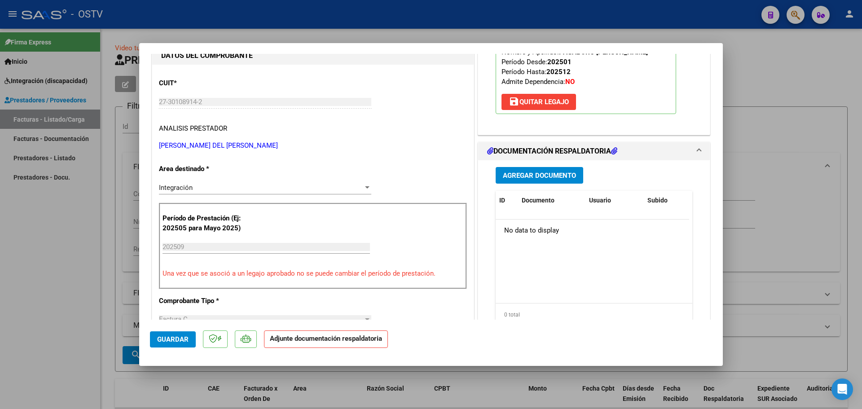
scroll to position [135, 0]
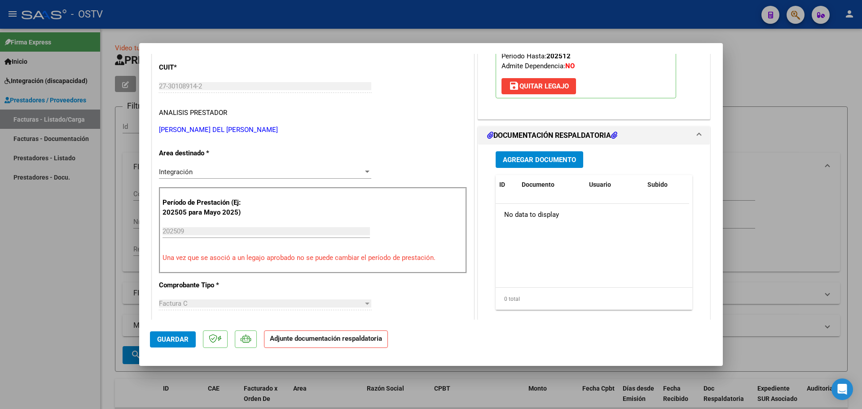
click at [526, 163] on span "Agregar Documento" at bounding box center [539, 160] width 73 height 8
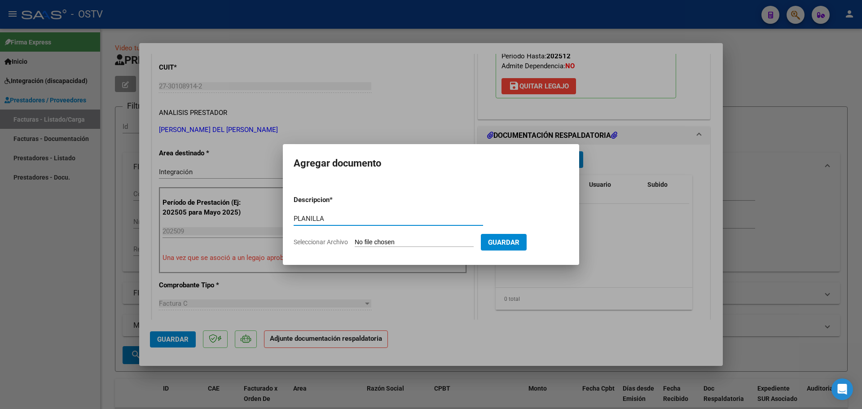
type input "PLANILLA"
click at [376, 243] on input "Seleccionar Archivo" at bounding box center [414, 242] width 119 height 9
type input "C:\fakepath\27301089142_11_2_398_Planilla de Asistencia_2.pdf"
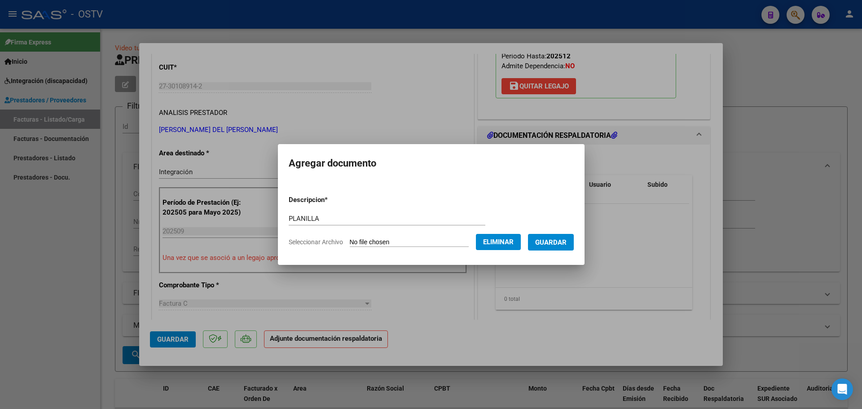
click at [555, 245] on span "Guardar" at bounding box center [550, 242] width 31 height 8
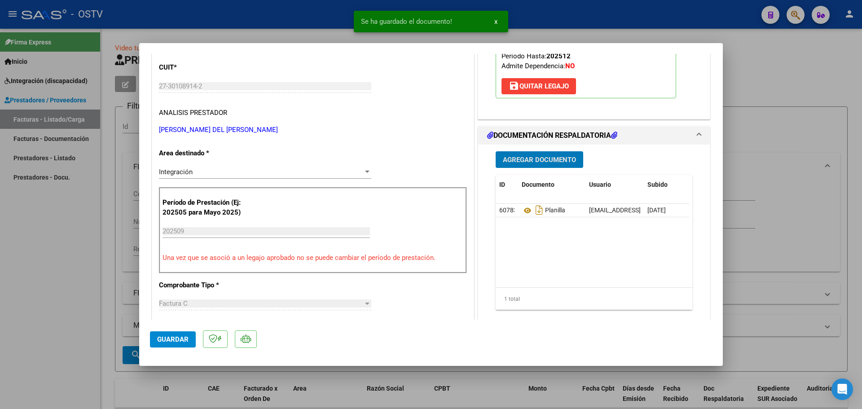
scroll to position [180, 0]
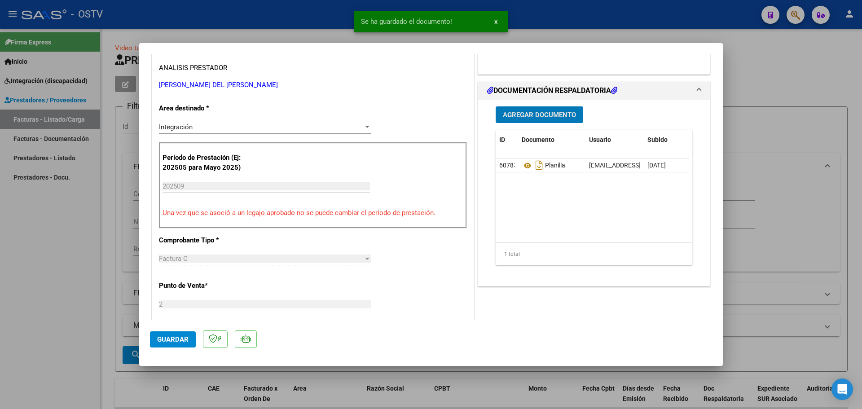
type input "$ 0,00"
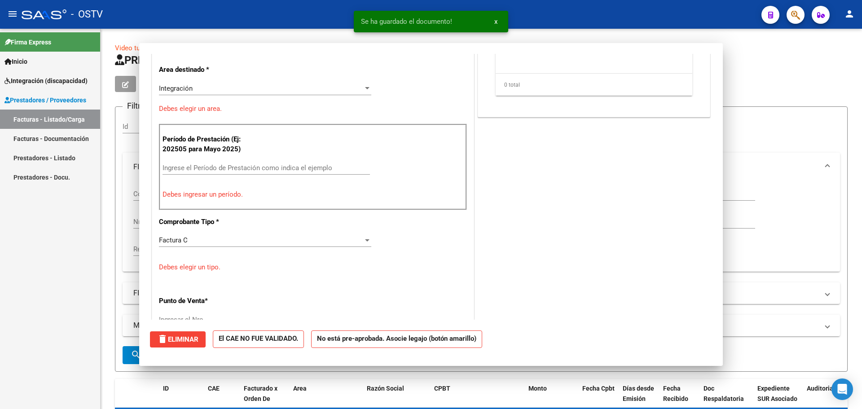
scroll to position [0, 0]
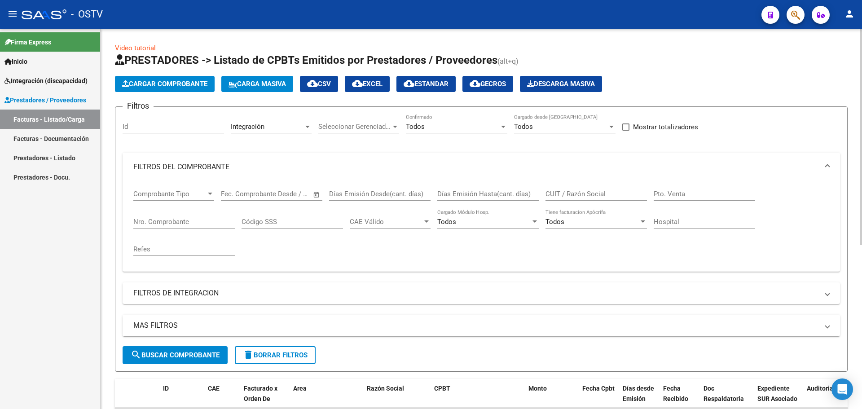
click at [141, 84] on span "Cargar Comprobante" at bounding box center [164, 84] width 85 height 8
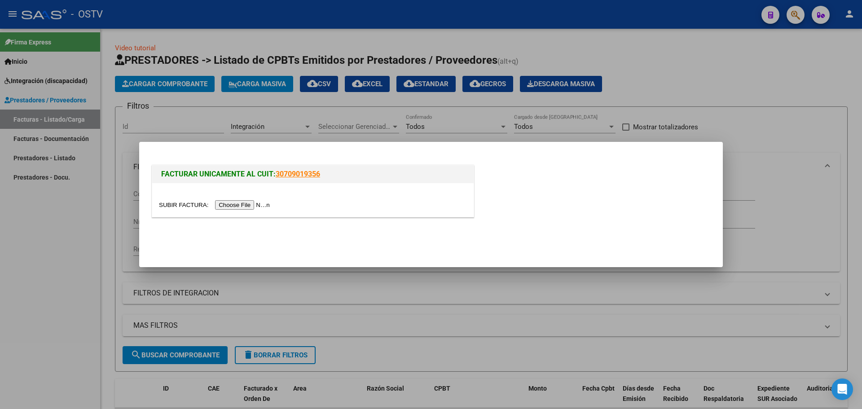
click at [246, 208] on input "file" at bounding box center [216, 204] width 114 height 9
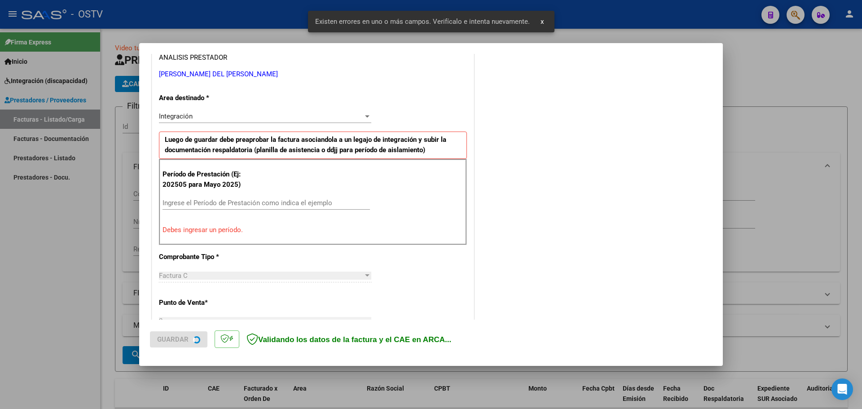
scroll to position [180, 0]
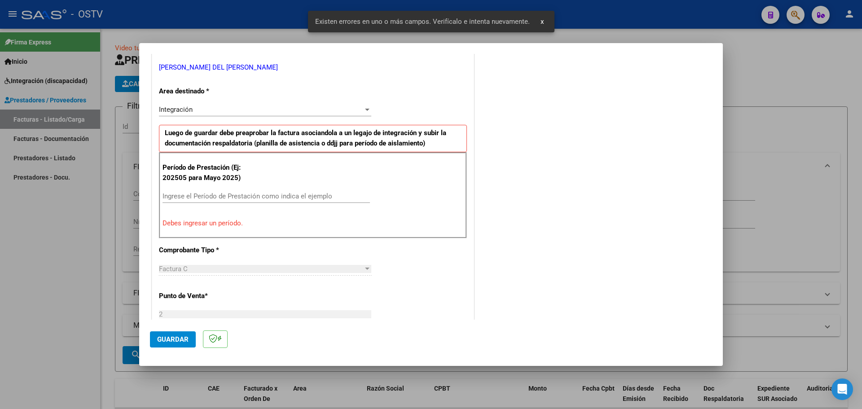
click at [223, 199] on input "Ingrese el Período de Prestación como indica el ejemplo" at bounding box center [266, 196] width 207 height 8
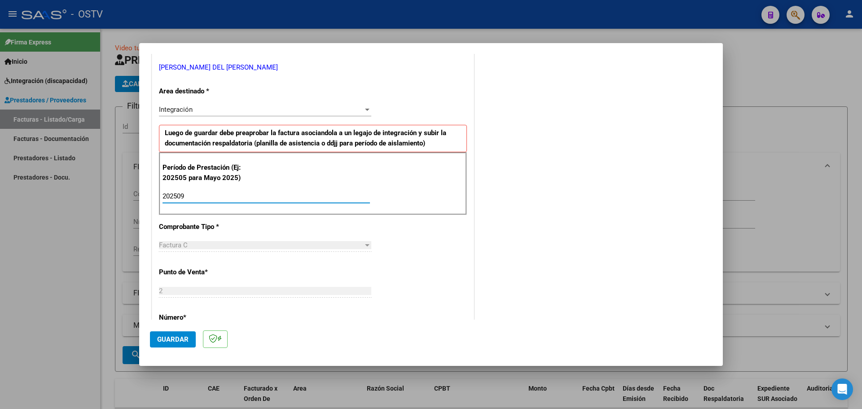
click at [217, 198] on input "202509" at bounding box center [266, 196] width 207 height 8
type input "202508"
click at [178, 336] on span "Guardar" at bounding box center [172, 339] width 31 height 8
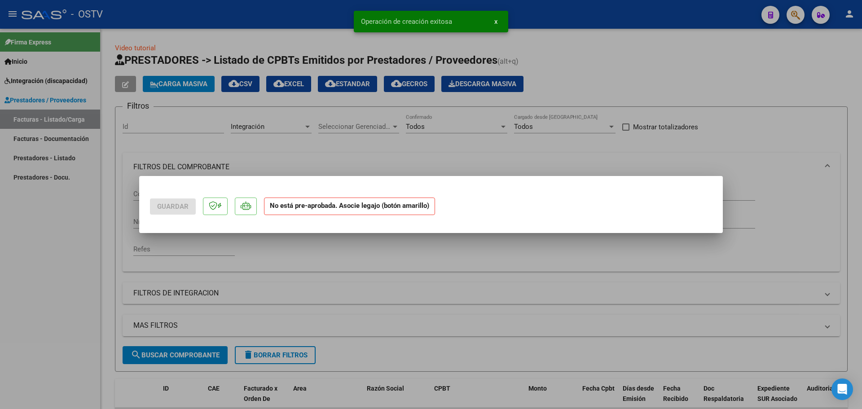
scroll to position [0, 0]
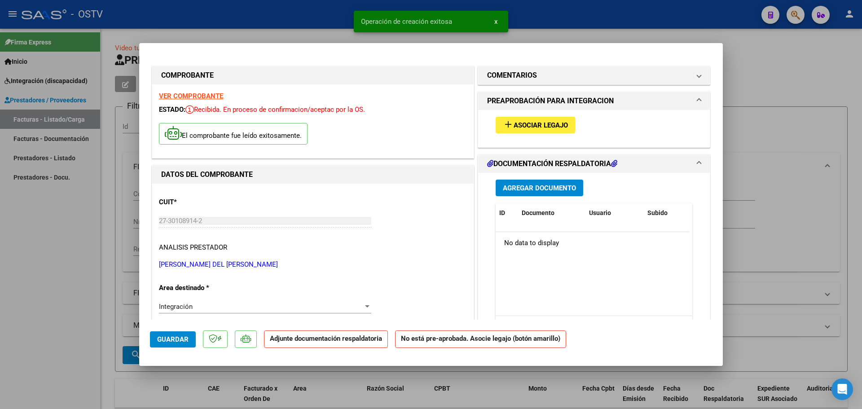
click at [538, 126] on span "Asociar Legajo" at bounding box center [541, 125] width 54 height 8
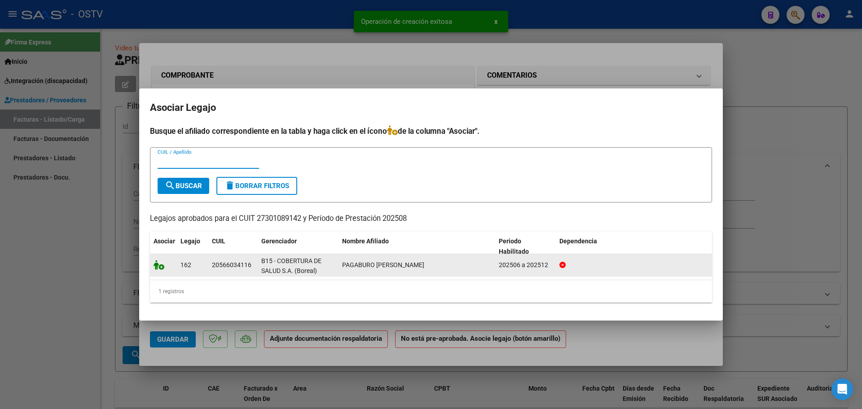
click at [159, 269] on icon at bounding box center [159, 265] width 11 height 10
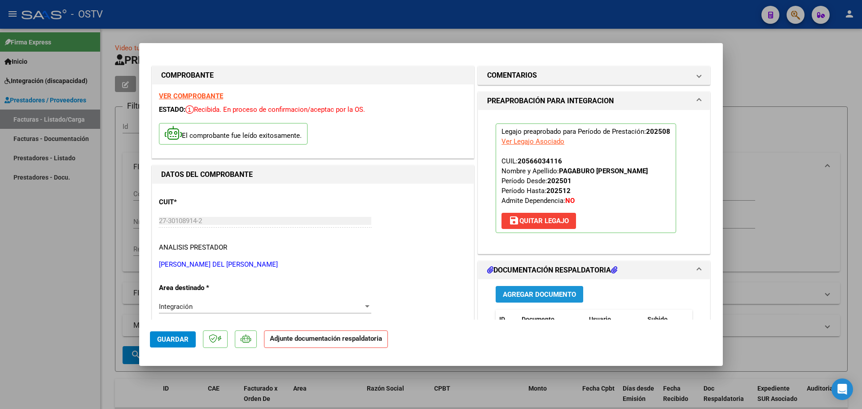
click at [510, 292] on span "Agregar Documento" at bounding box center [539, 295] width 73 height 8
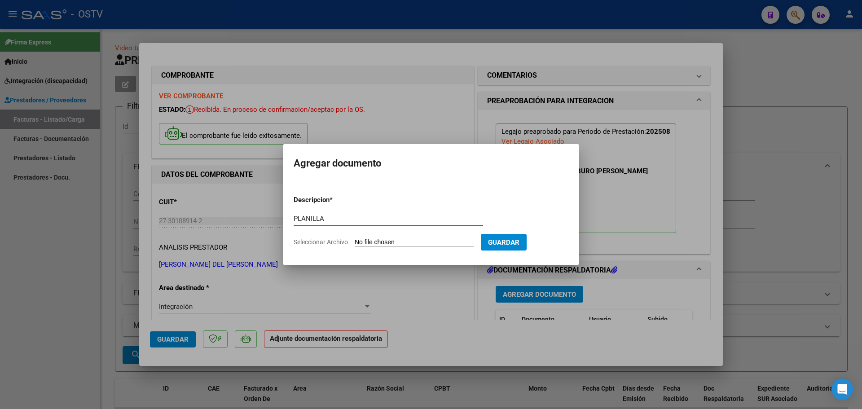
type input "PLANILLA"
click at [383, 244] on input "Seleccionar Archivo" at bounding box center [414, 242] width 119 height 9
type input "C:\fakepath\27301089142_11_2_388_Planilla de Asistencia_2.pdf"
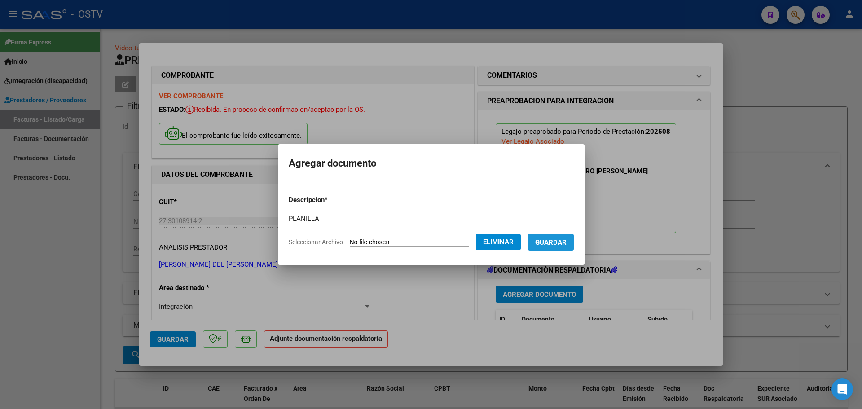
click at [553, 236] on button "Guardar" at bounding box center [551, 242] width 46 height 17
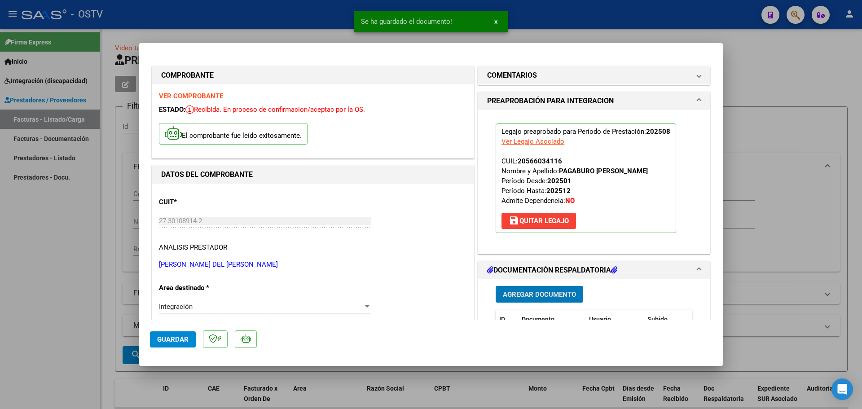
scroll to position [180, 0]
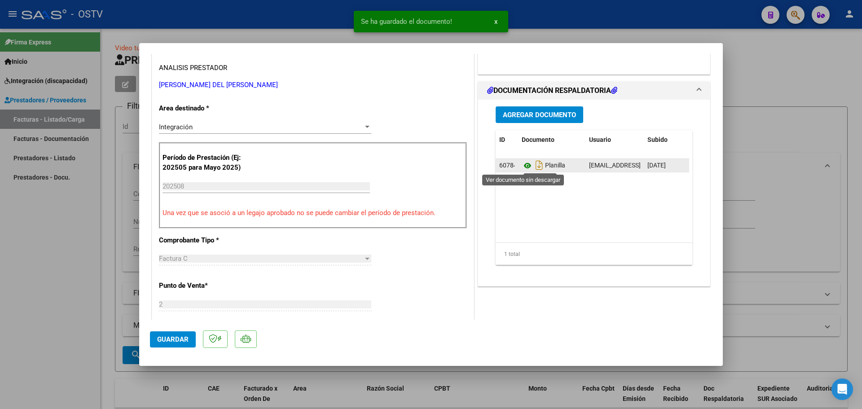
click at [522, 166] on icon at bounding box center [528, 165] width 12 height 11
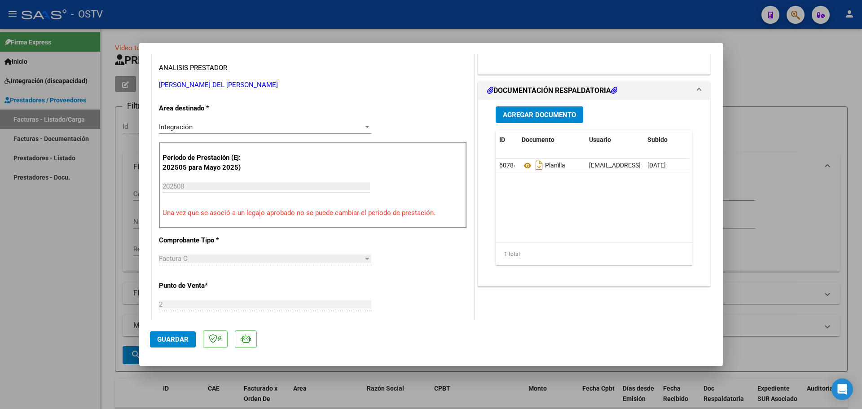
click at [169, 340] on span "Guardar" at bounding box center [172, 339] width 31 height 8
type input "$ 0,00"
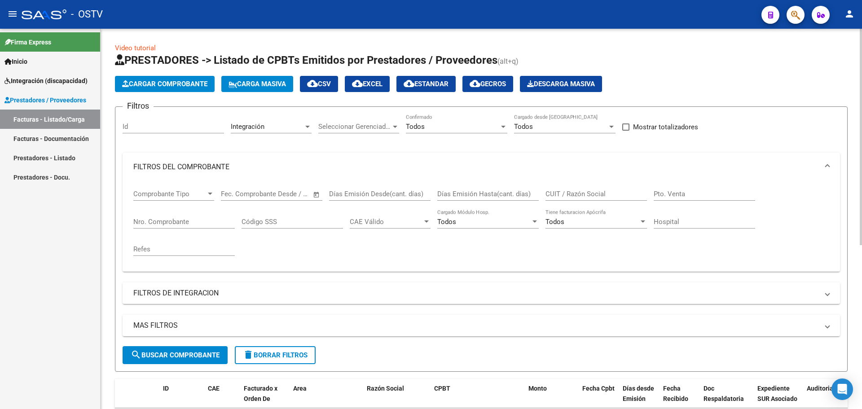
click at [190, 79] on button "Cargar Comprobante" at bounding box center [165, 84] width 100 height 16
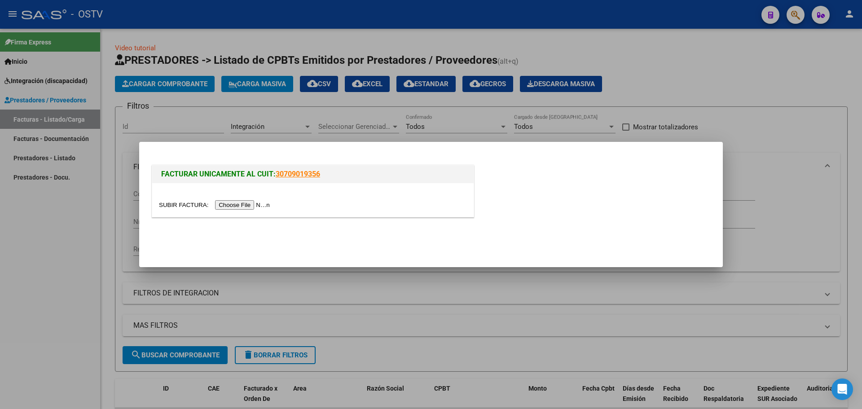
click at [222, 209] on input "file" at bounding box center [216, 204] width 114 height 9
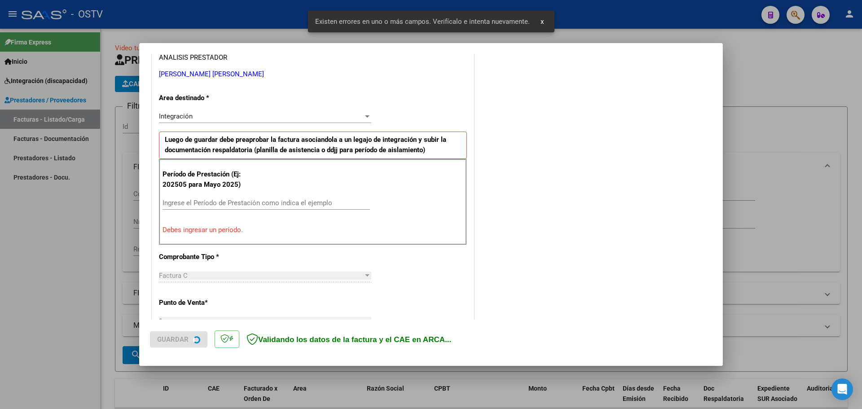
scroll to position [180, 0]
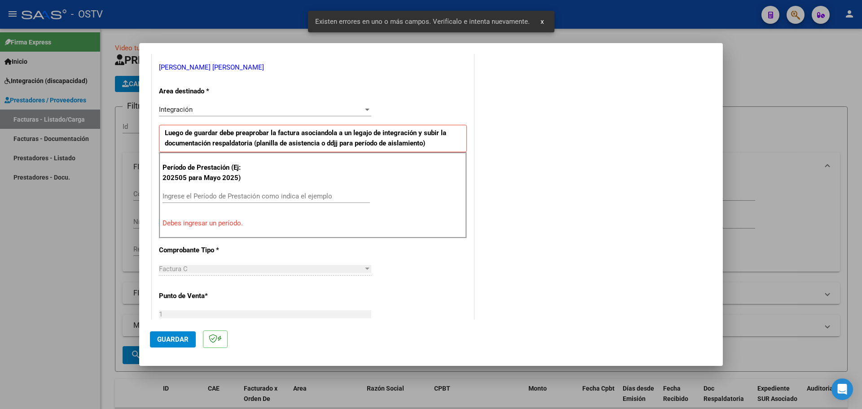
click at [229, 194] on div "Ingrese el Período de Prestación como indica el ejemplo" at bounding box center [266, 196] width 207 height 13
click at [229, 194] on input "Ingrese el Período de Prestación como indica el ejemplo" at bounding box center [266, 196] width 207 height 8
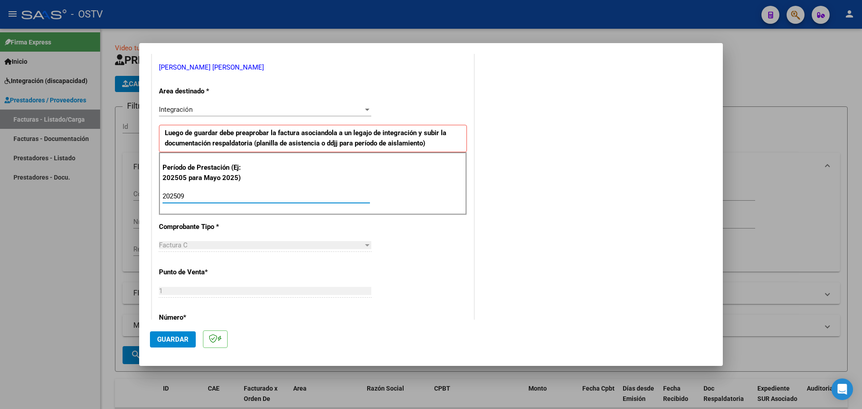
type input "202509"
click at [160, 339] on span "Guardar" at bounding box center [172, 339] width 31 height 8
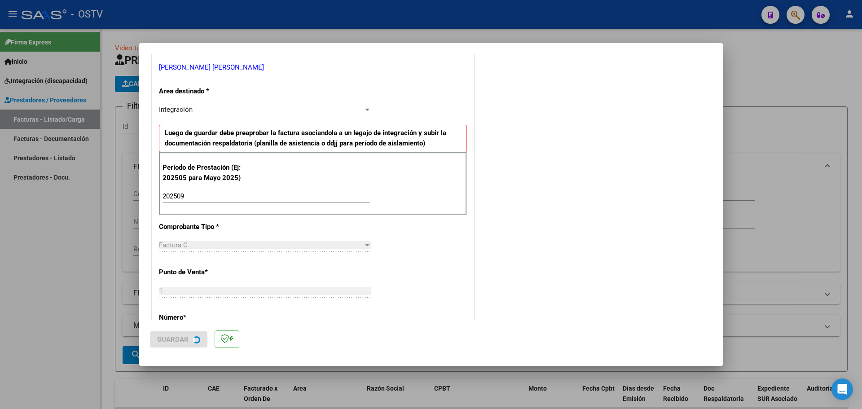
scroll to position [0, 0]
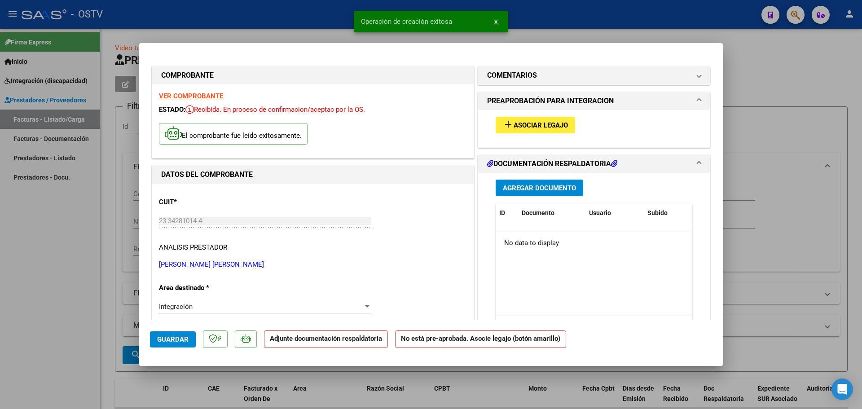
click at [545, 121] on span "Asociar Legajo" at bounding box center [541, 125] width 54 height 8
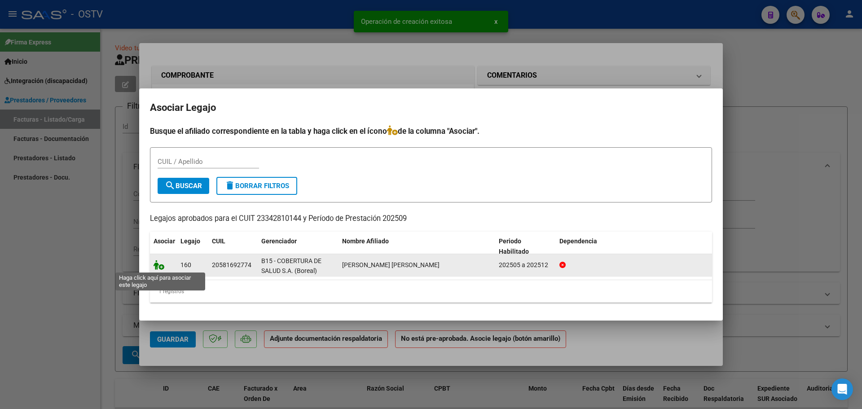
click at [157, 266] on icon at bounding box center [159, 265] width 11 height 10
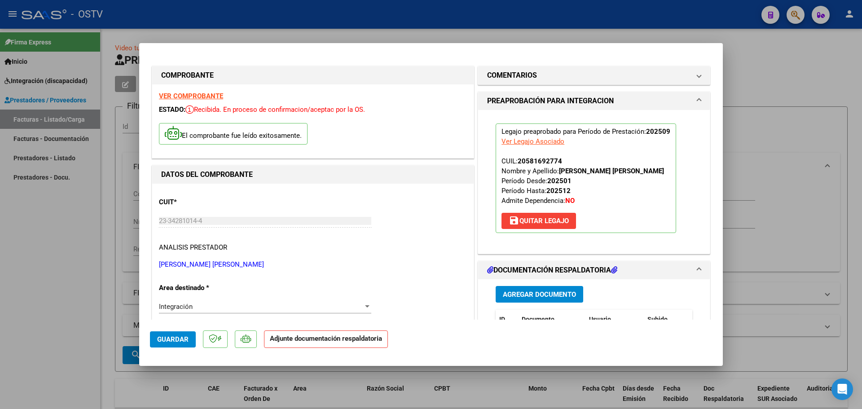
click at [523, 293] on span "Agregar Documento" at bounding box center [539, 295] width 73 height 8
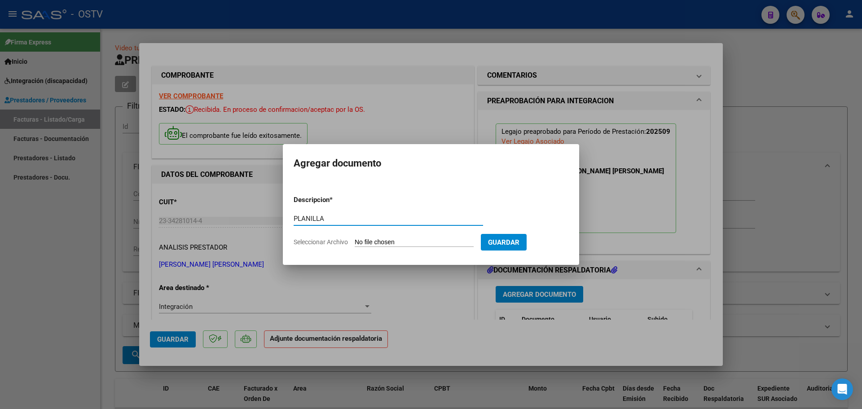
type input "PLANILLA"
click at [405, 239] on input "Seleccionar Archivo" at bounding box center [414, 242] width 119 height 9
type input "C:\fakepath\23342810144_11_1_150_Planilla de Asistencia_2.pdf"
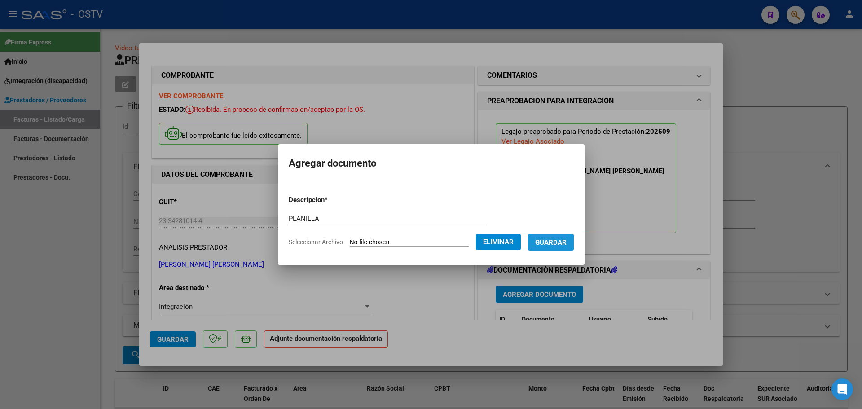
click at [557, 243] on span "Guardar" at bounding box center [550, 242] width 31 height 8
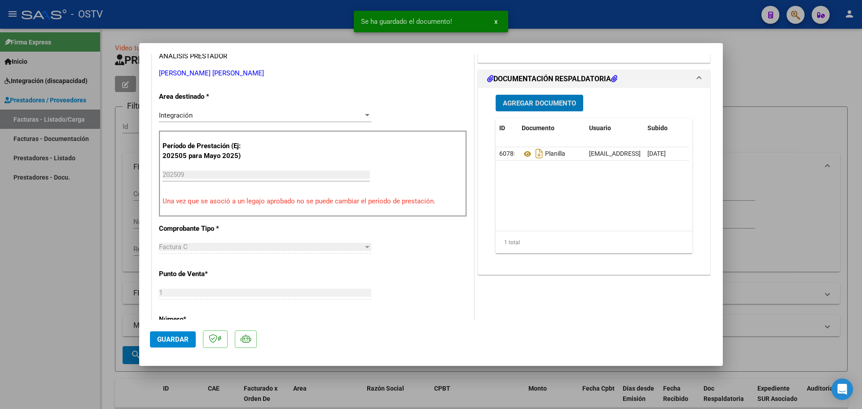
scroll to position [225, 0]
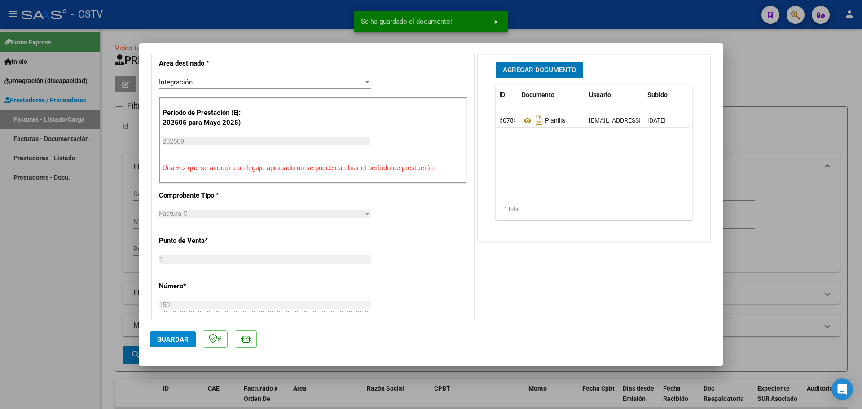
click at [174, 344] on button "Guardar" at bounding box center [173, 339] width 46 height 16
type input "$ 0,00"
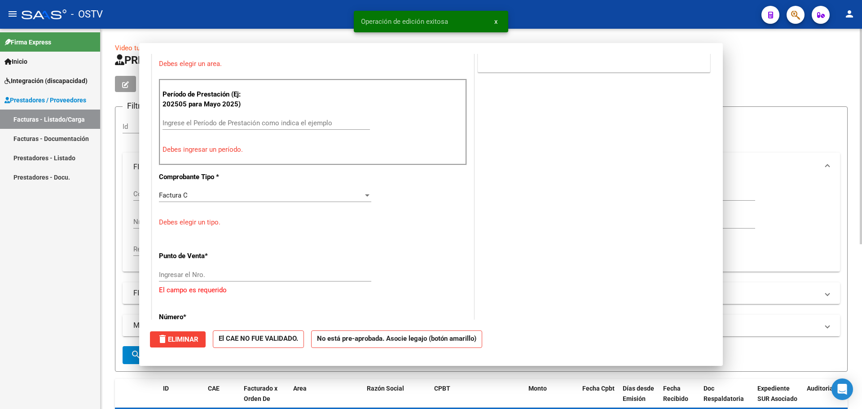
scroll to position [0, 0]
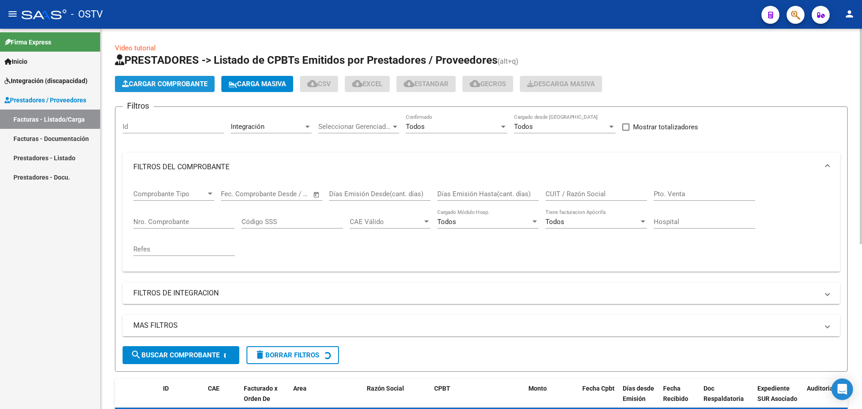
click at [155, 84] on span "Cargar Comprobante" at bounding box center [164, 84] width 85 height 8
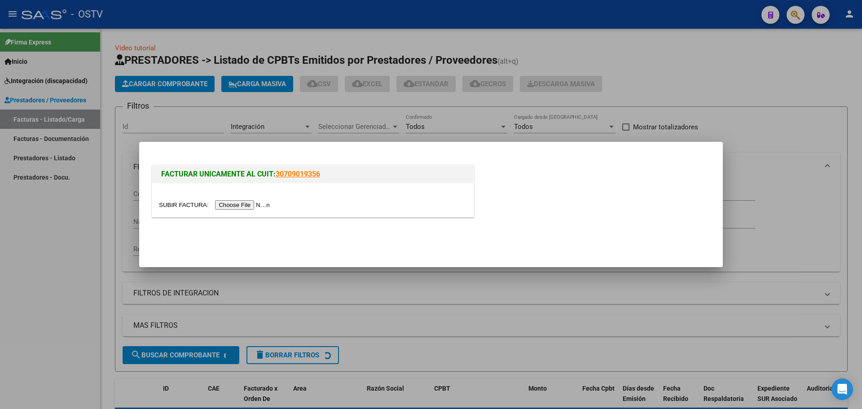
click at [242, 203] on input "file" at bounding box center [216, 204] width 114 height 9
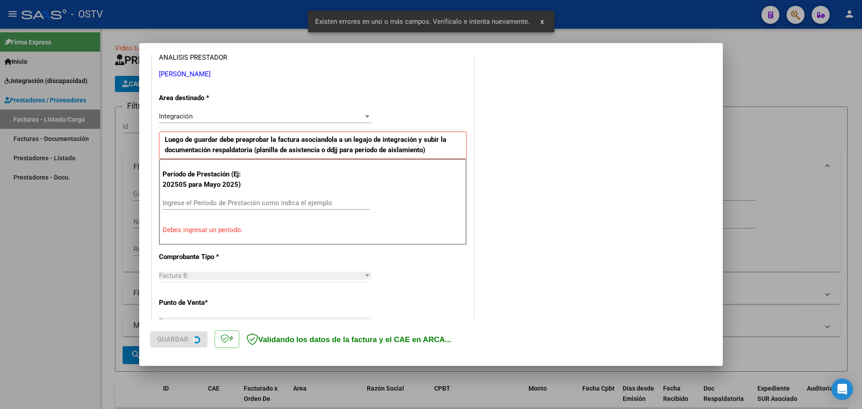
scroll to position [180, 0]
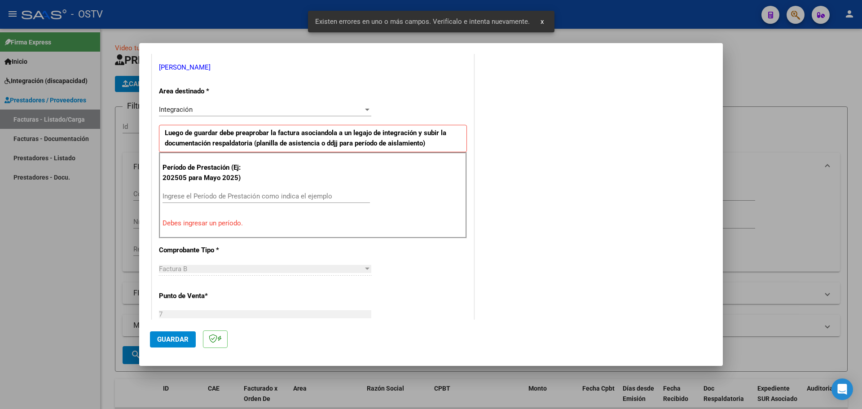
click at [271, 198] on input "Ingrese el Período de Prestación como indica el ejemplo" at bounding box center [266, 196] width 207 height 8
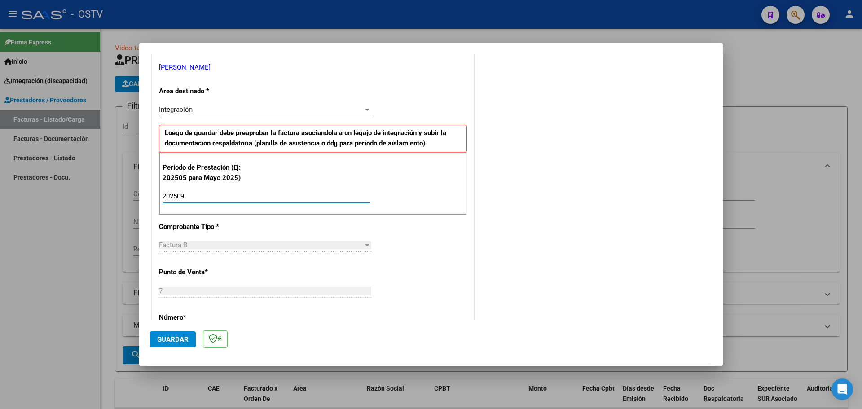
type input "202509"
click at [171, 345] on button "Guardar" at bounding box center [173, 339] width 46 height 16
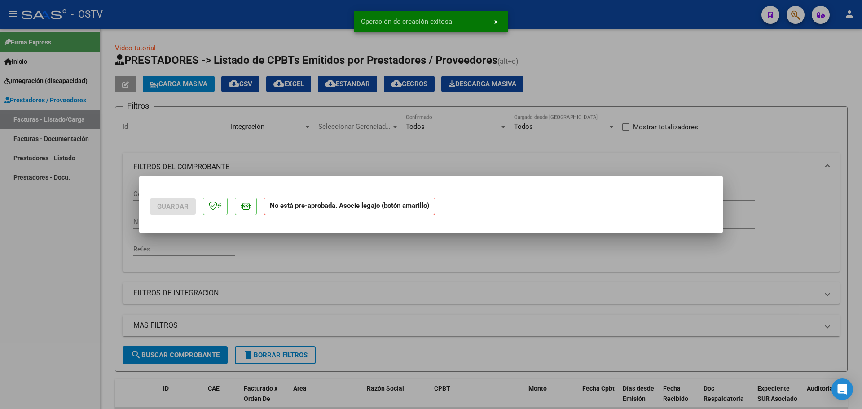
scroll to position [0, 0]
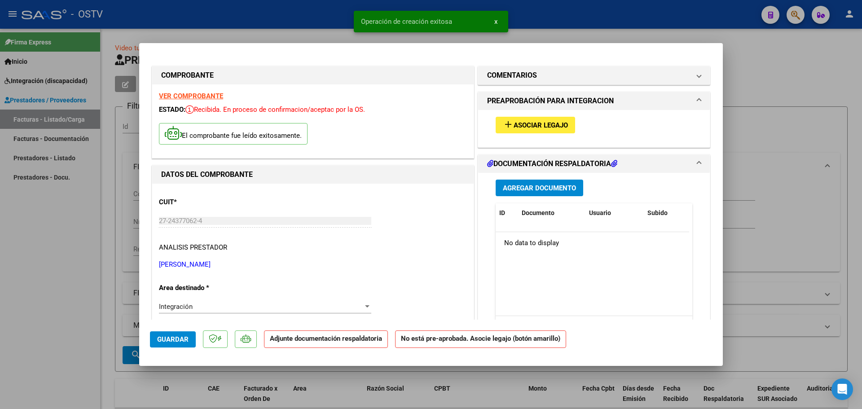
click at [552, 125] on span "Asociar Legajo" at bounding box center [541, 125] width 54 height 8
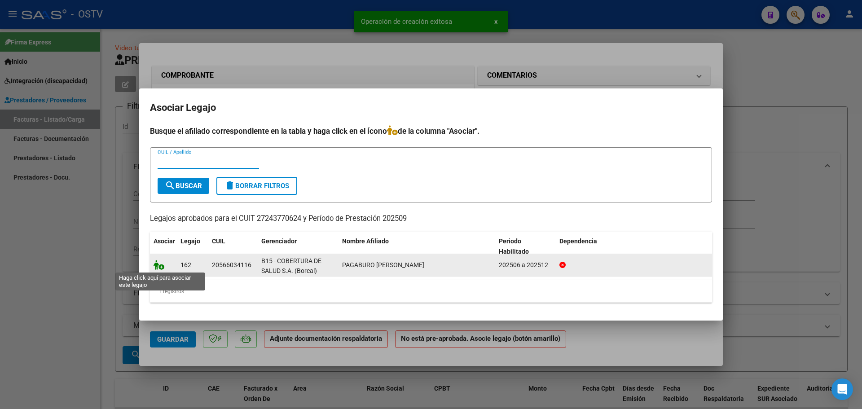
click at [159, 262] on icon at bounding box center [159, 265] width 11 height 10
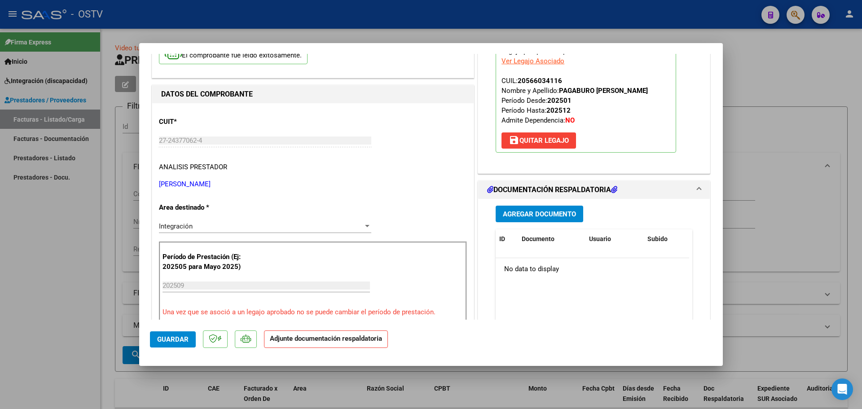
scroll to position [90, 0]
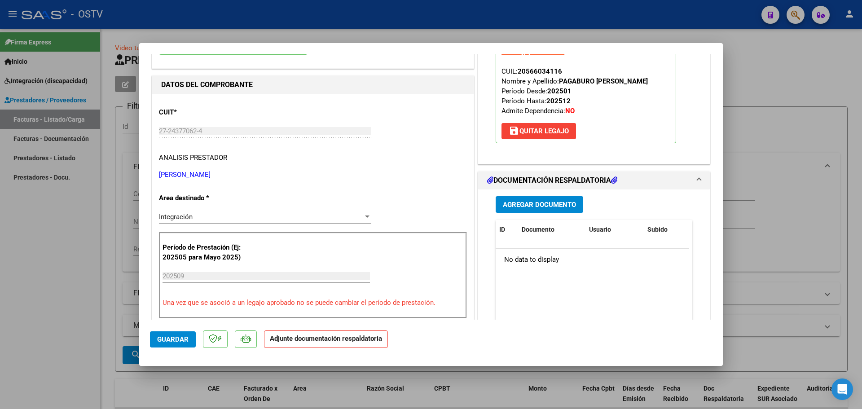
click at [571, 203] on span "Agregar Documento" at bounding box center [539, 205] width 73 height 8
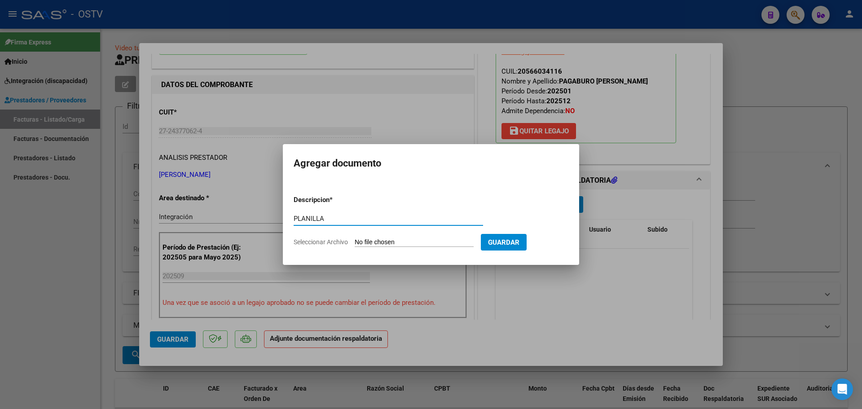
type input "PLANILLA"
click at [384, 239] on input "Seleccionar Archivo" at bounding box center [414, 242] width 119 height 9
type input "C:\fakepath\27243770624_6_7_3383_Planilla de Asistencia_3.pdf"
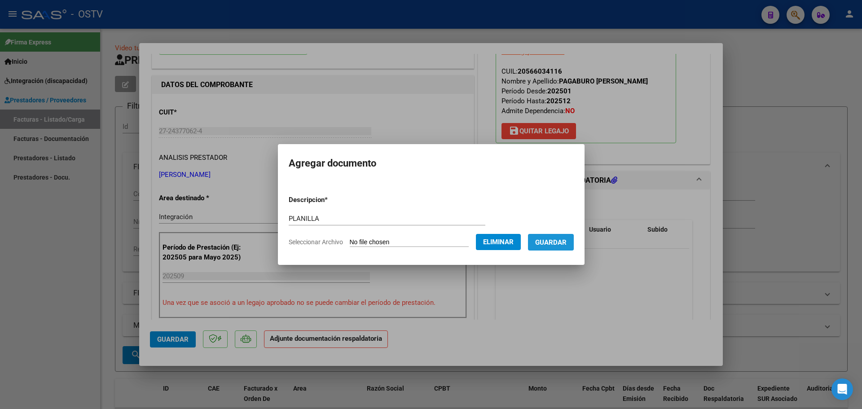
click at [554, 240] on span "Guardar" at bounding box center [550, 242] width 31 height 8
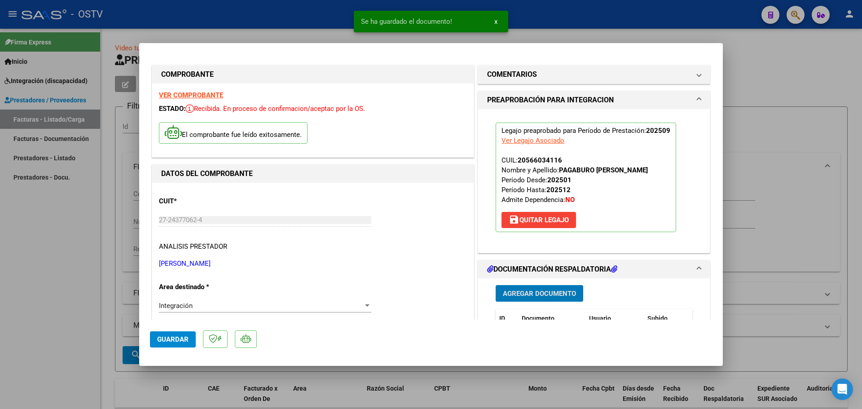
scroll to position [0, 0]
click at [174, 340] on span "Guardar" at bounding box center [172, 339] width 31 height 8
type input "$ 0,00"
